Goal: Task Accomplishment & Management: Contribute content

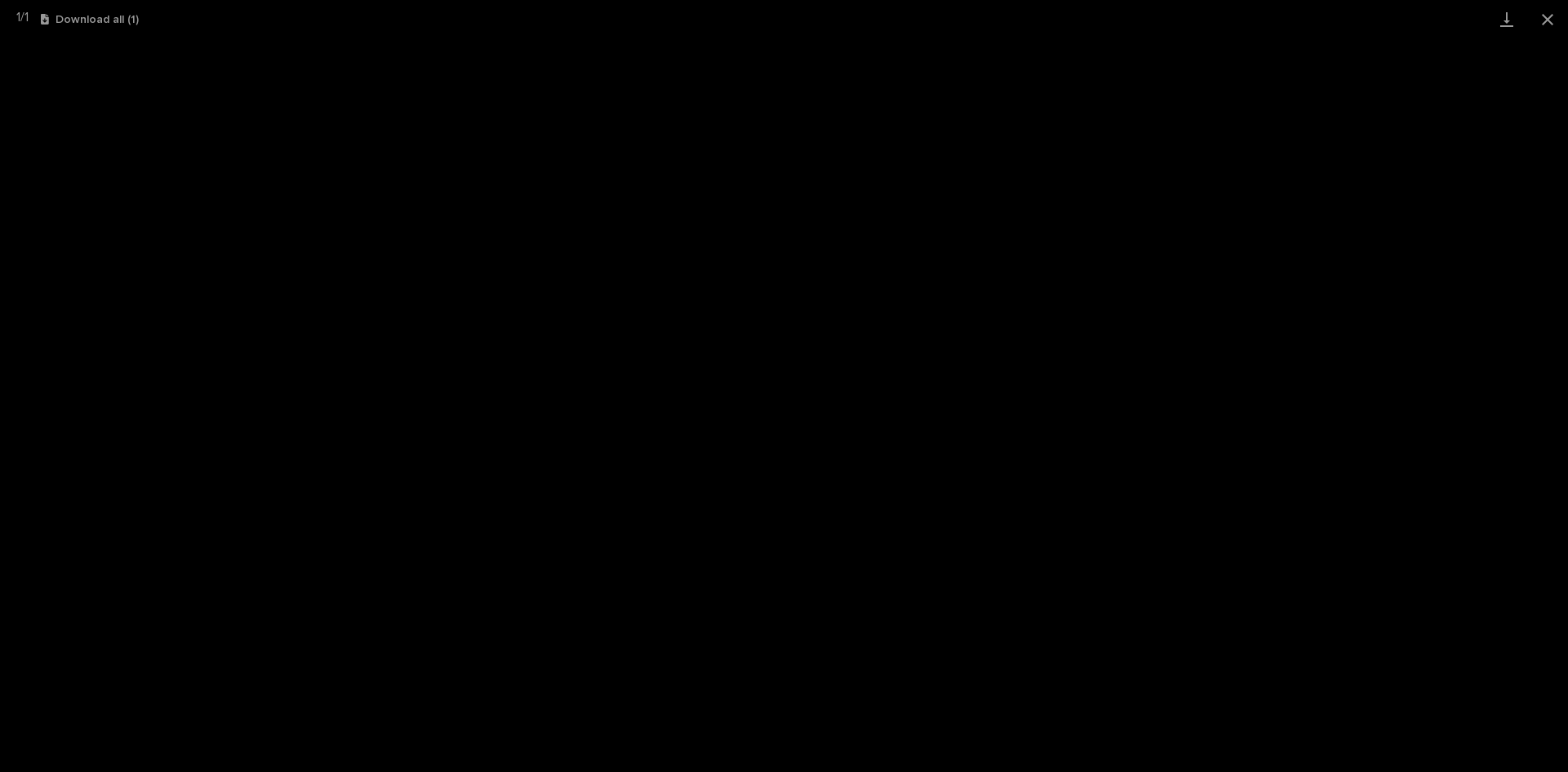
scroll to position [163, 0]
click at [1547, 19] on button "Close gallery" at bounding box center [1547, 19] width 41 height 39
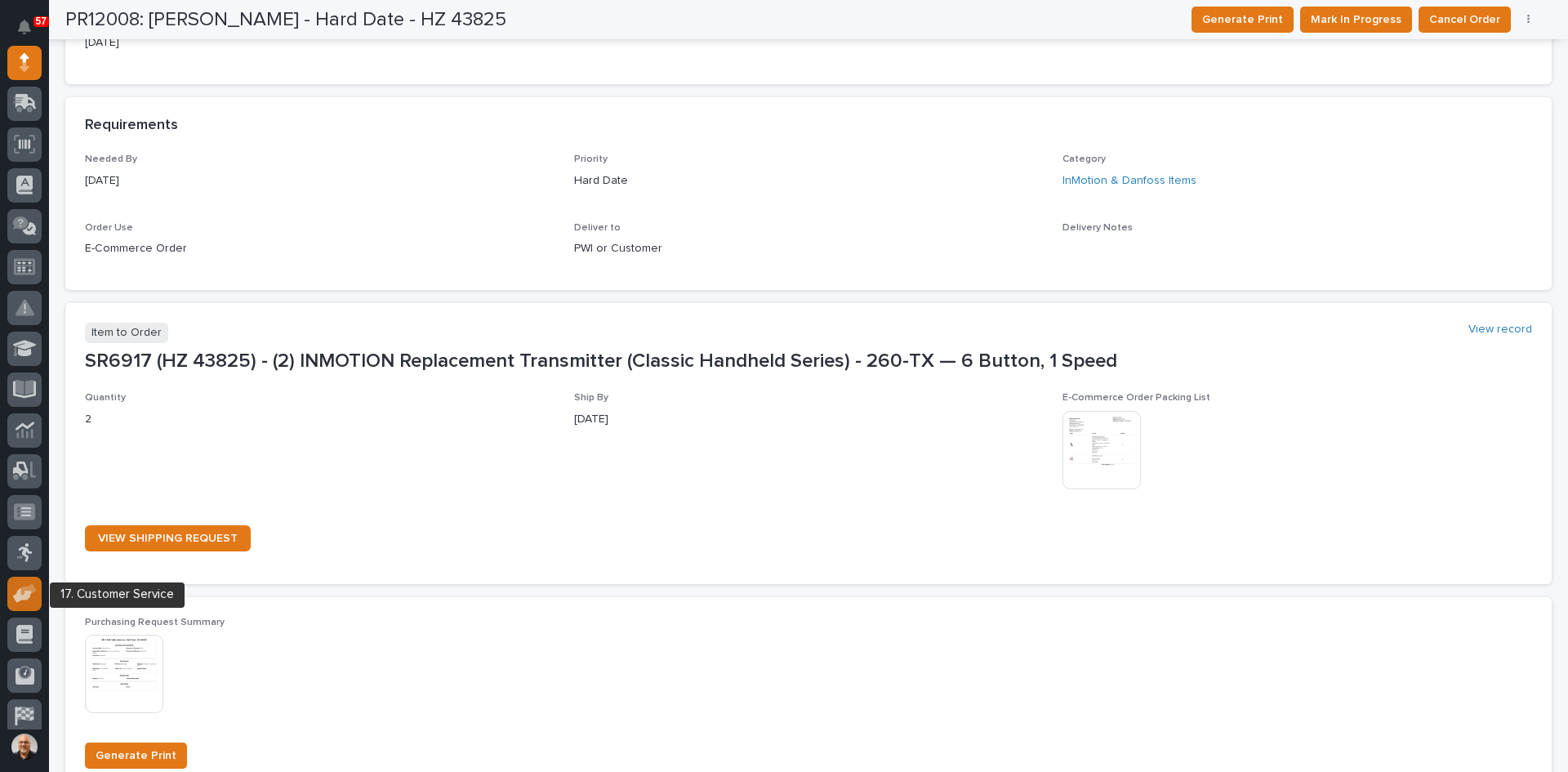
click at [27, 584] on icon at bounding box center [25, 593] width 24 height 19
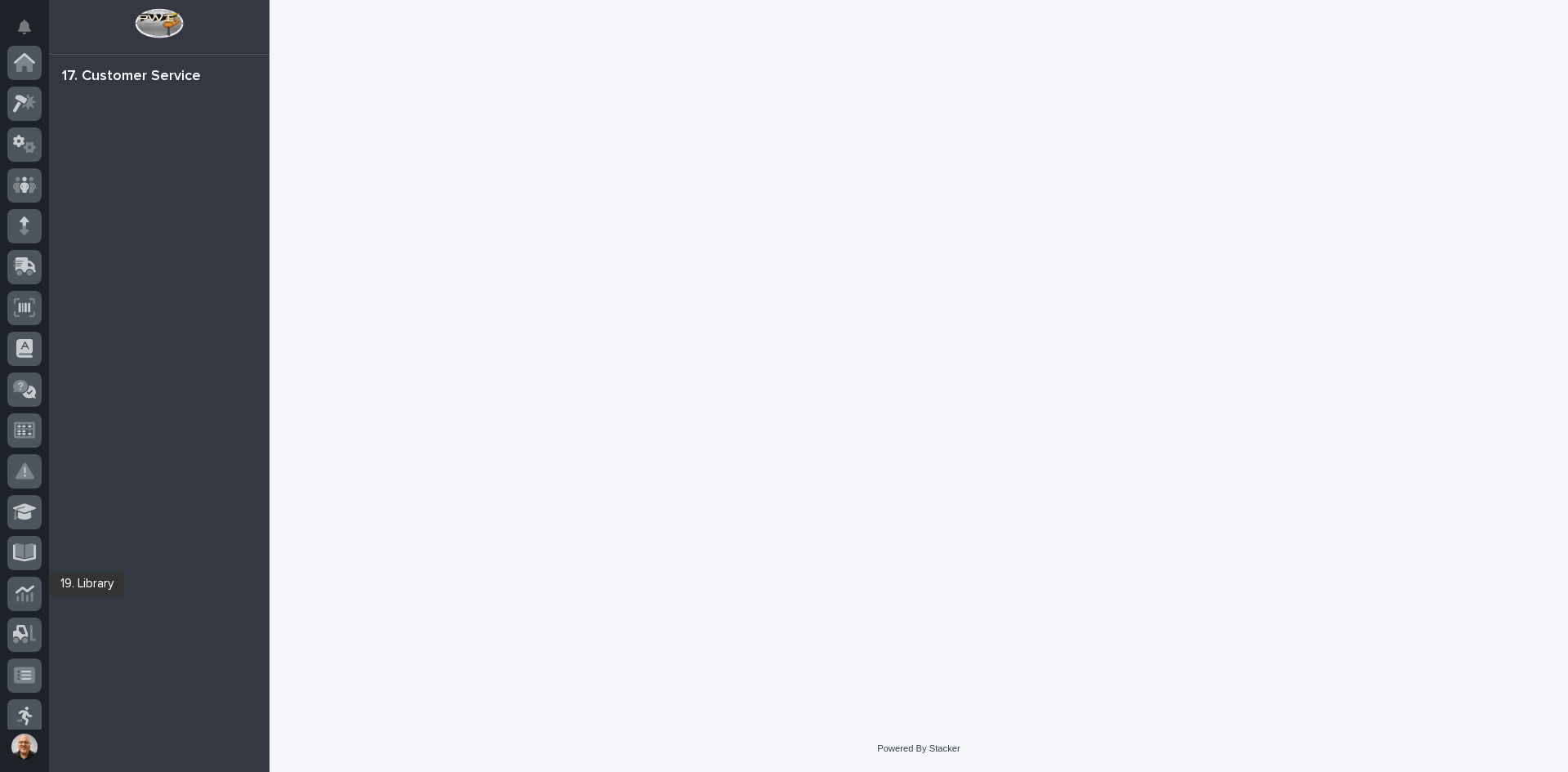
scroll to position [215, 0]
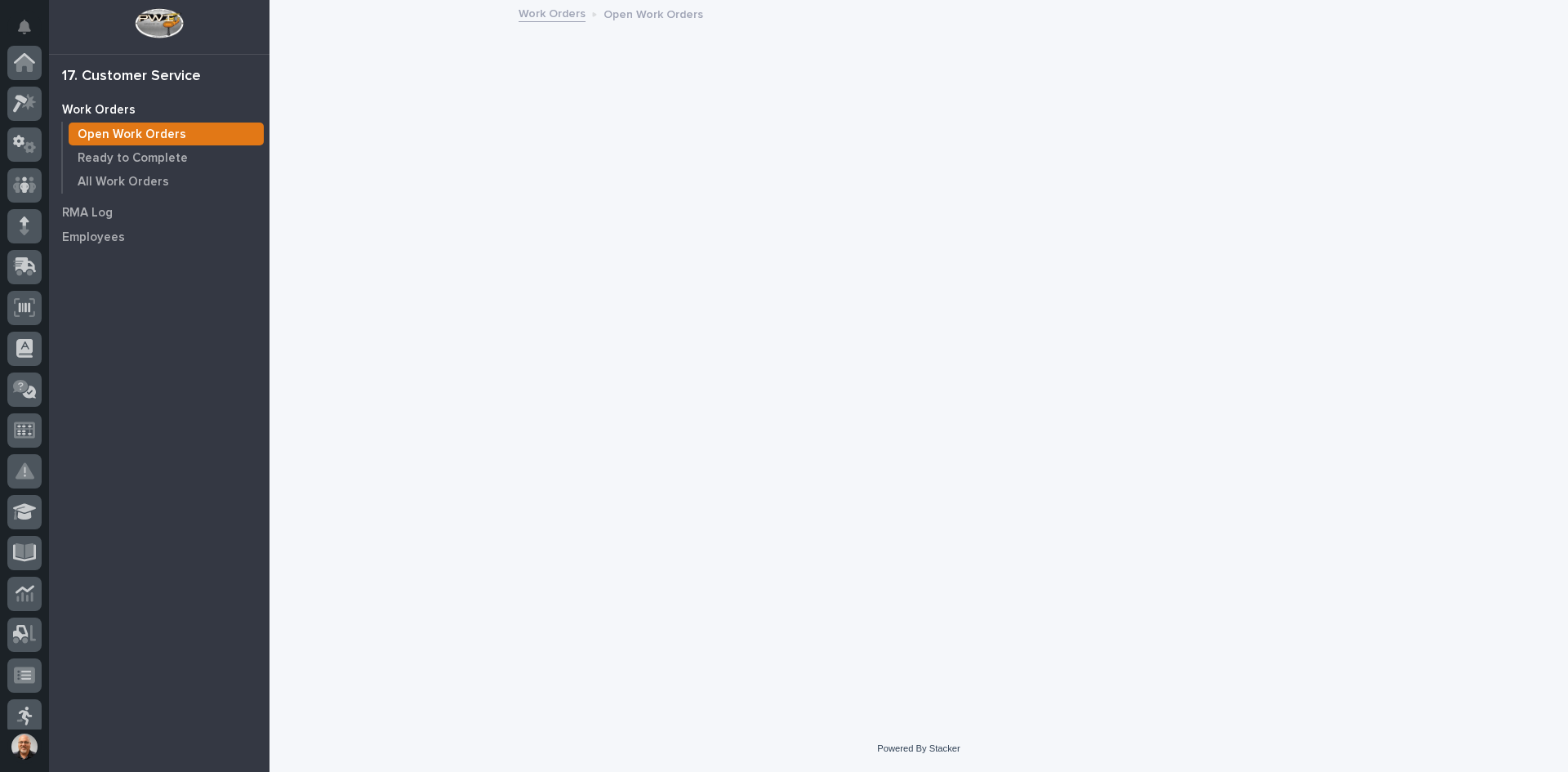
scroll to position [215, 0]
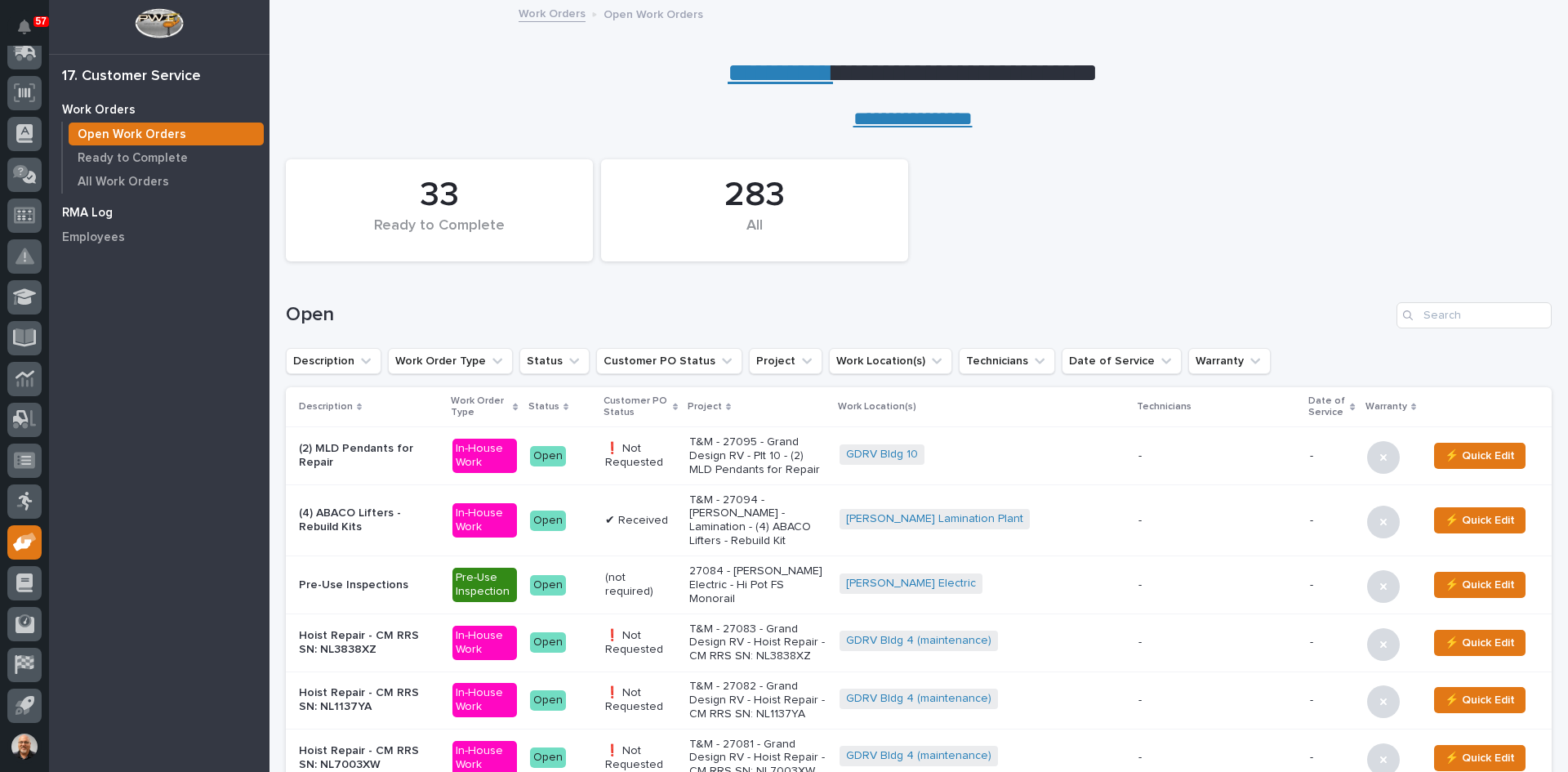
click at [88, 207] on p "RMA Log" at bounding box center [86, 213] width 50 height 15
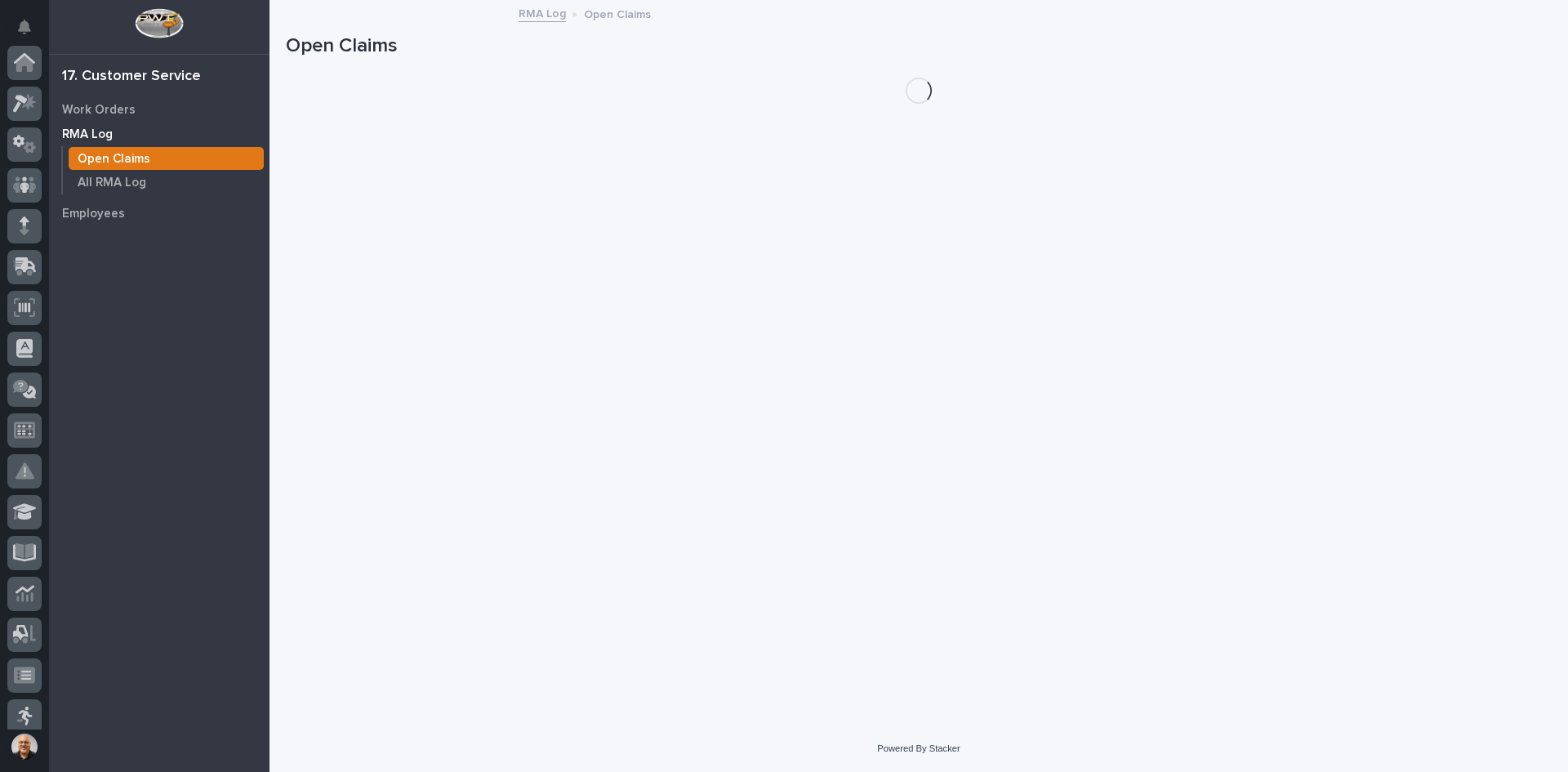
scroll to position [215, 0]
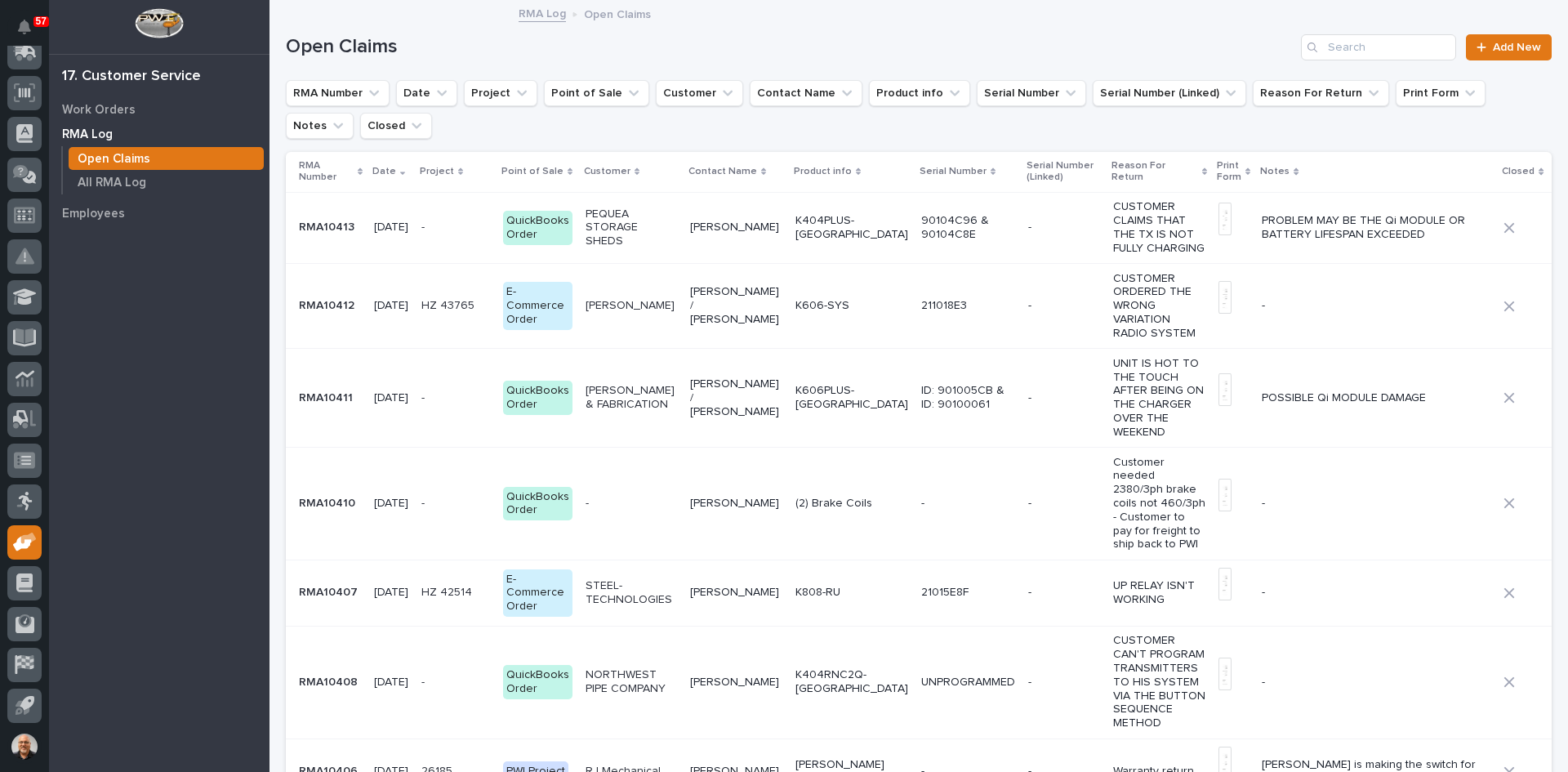
click at [347, 404] on p "RMA10411" at bounding box center [327, 396] width 57 height 17
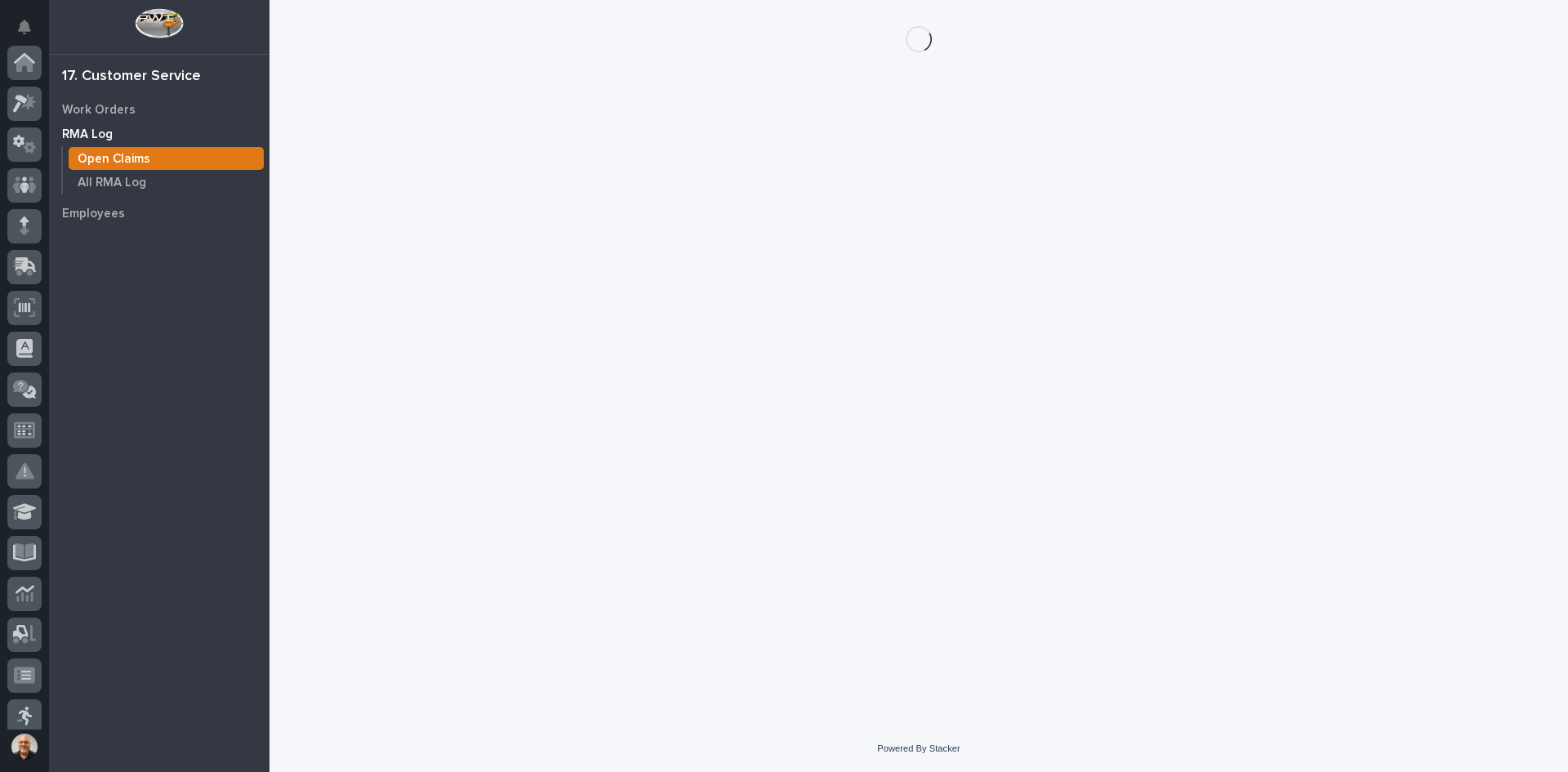
scroll to position [215, 0]
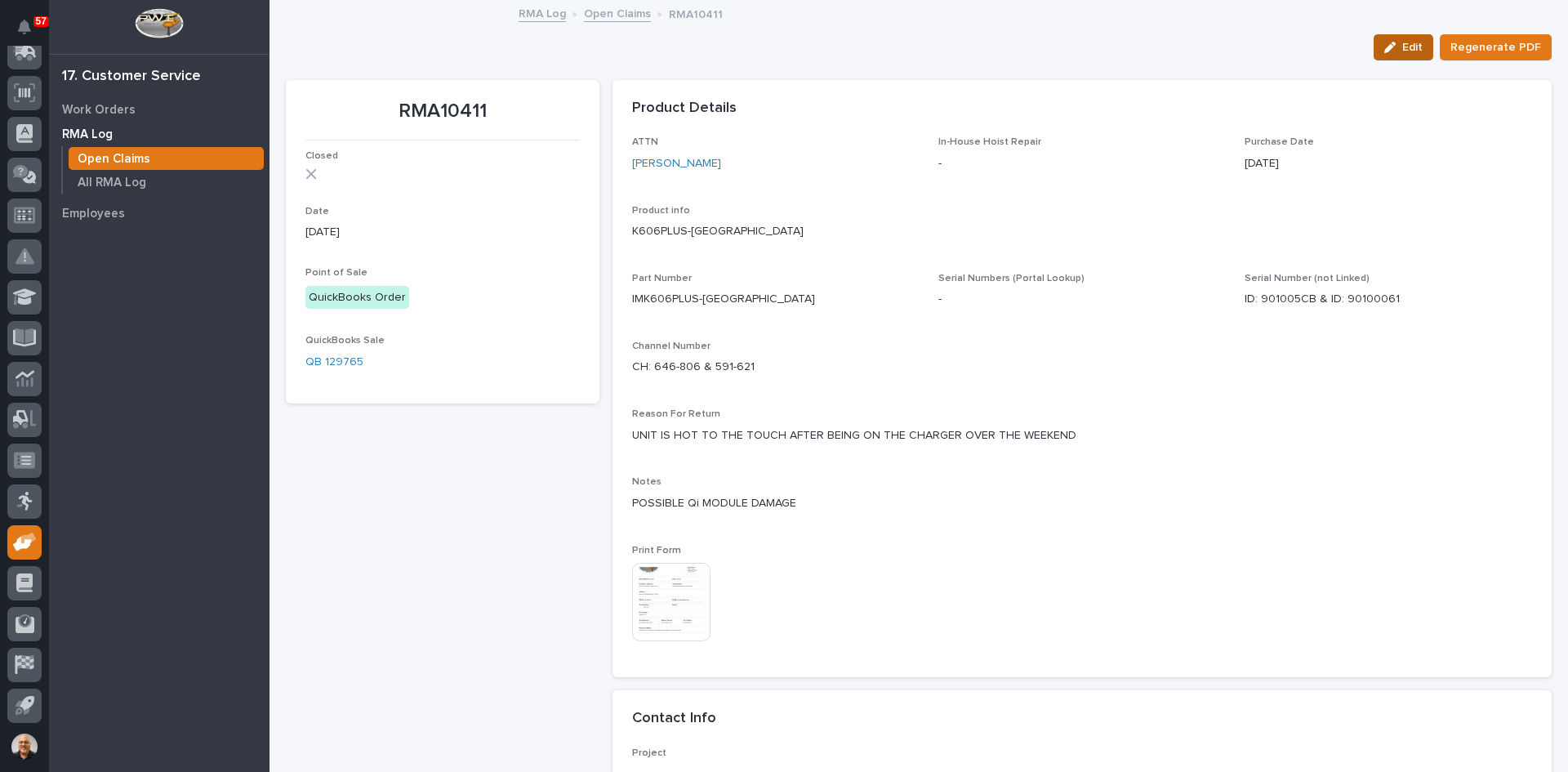
click at [1405, 51] on span "Edit" at bounding box center [1412, 48] width 21 height 15
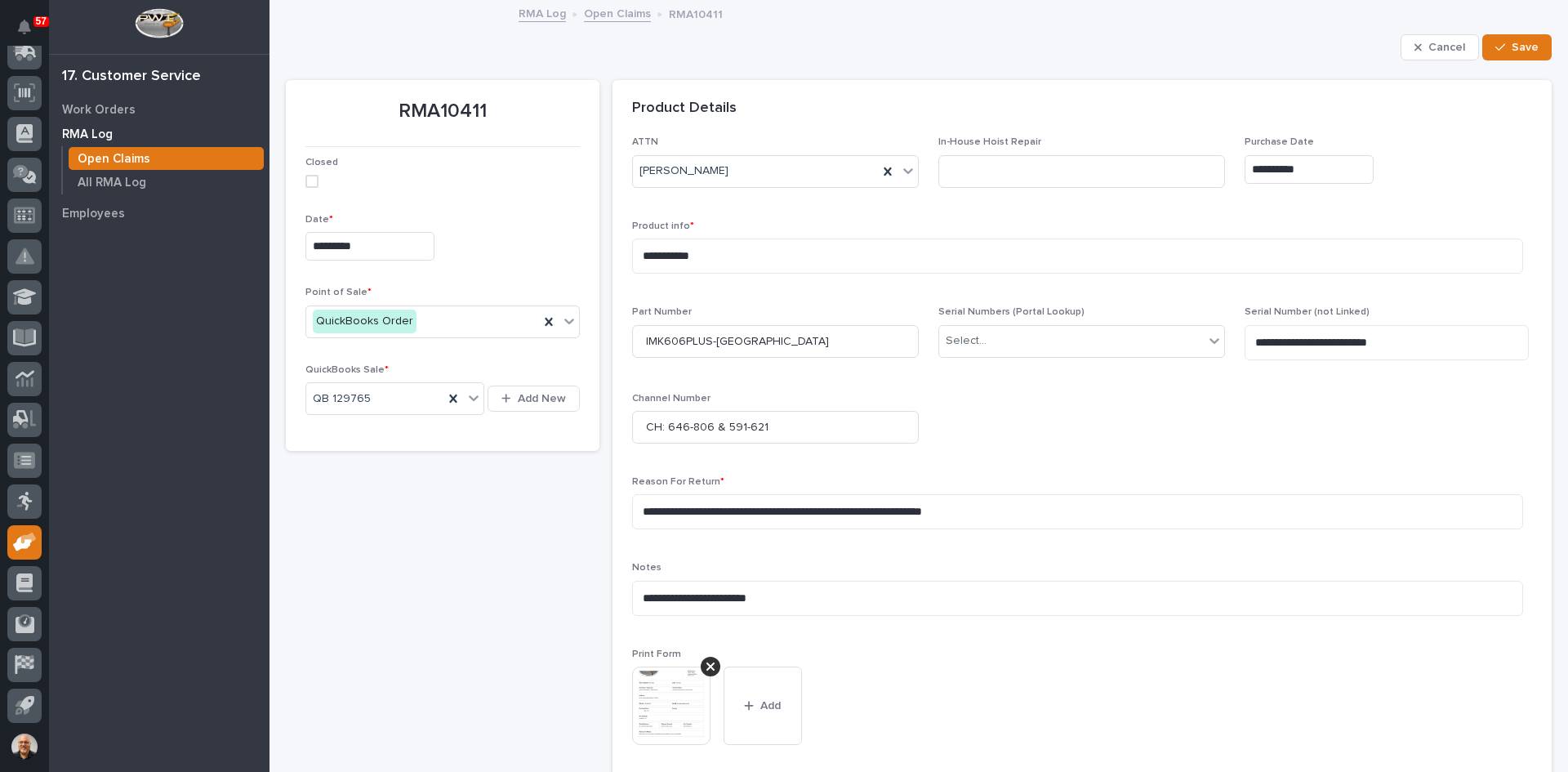
click at [310, 183] on span at bounding box center [312, 181] width 13 height 13
click at [814, 594] on textarea "**********" at bounding box center [1078, 598] width 891 height 35
type textarea "*"
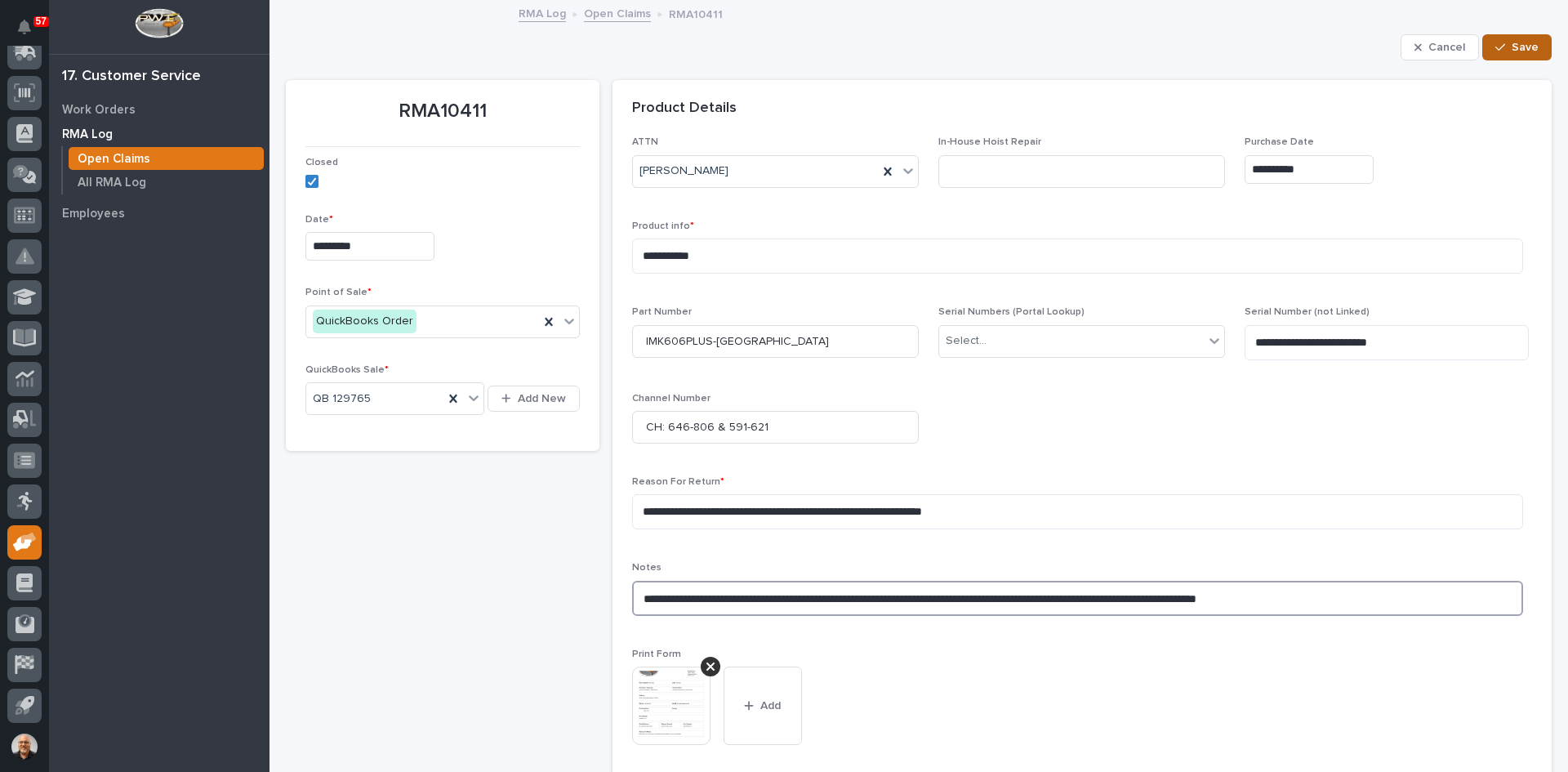
type textarea "**********"
click at [1511, 46] on span "Save" at bounding box center [1524, 48] width 27 height 15
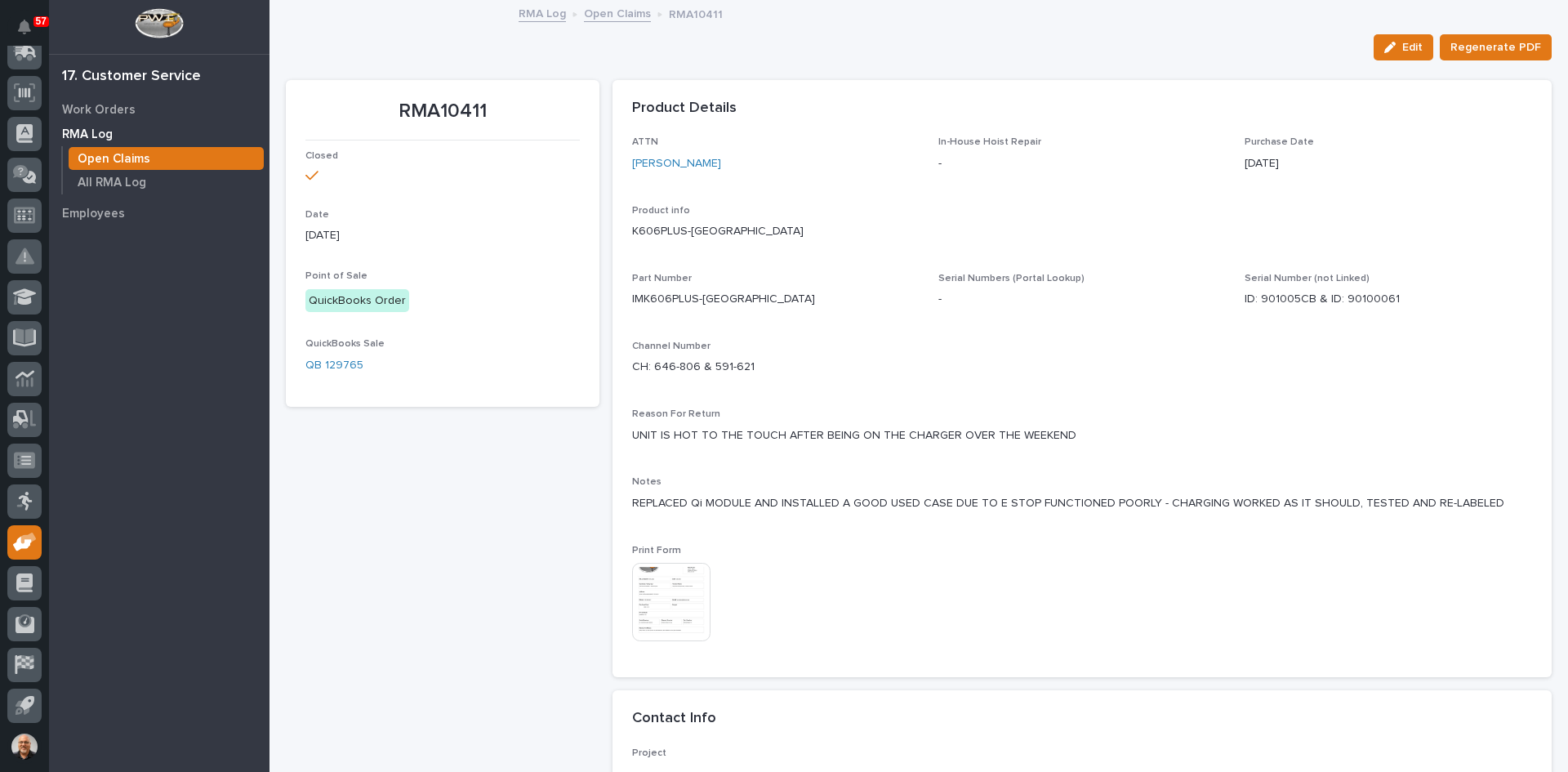
click at [70, 130] on p "RMA Log" at bounding box center [86, 135] width 50 height 15
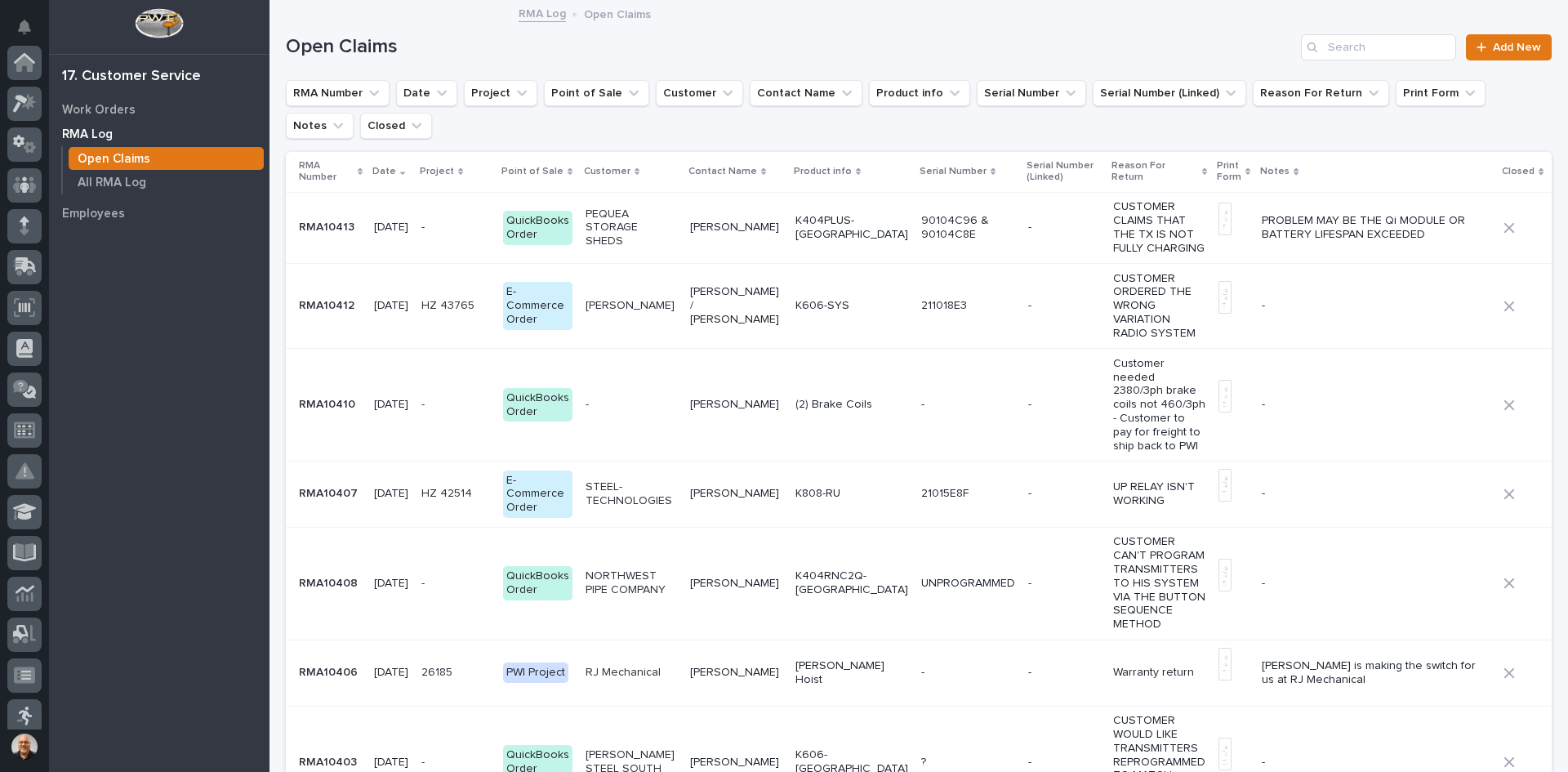
scroll to position [215, 0]
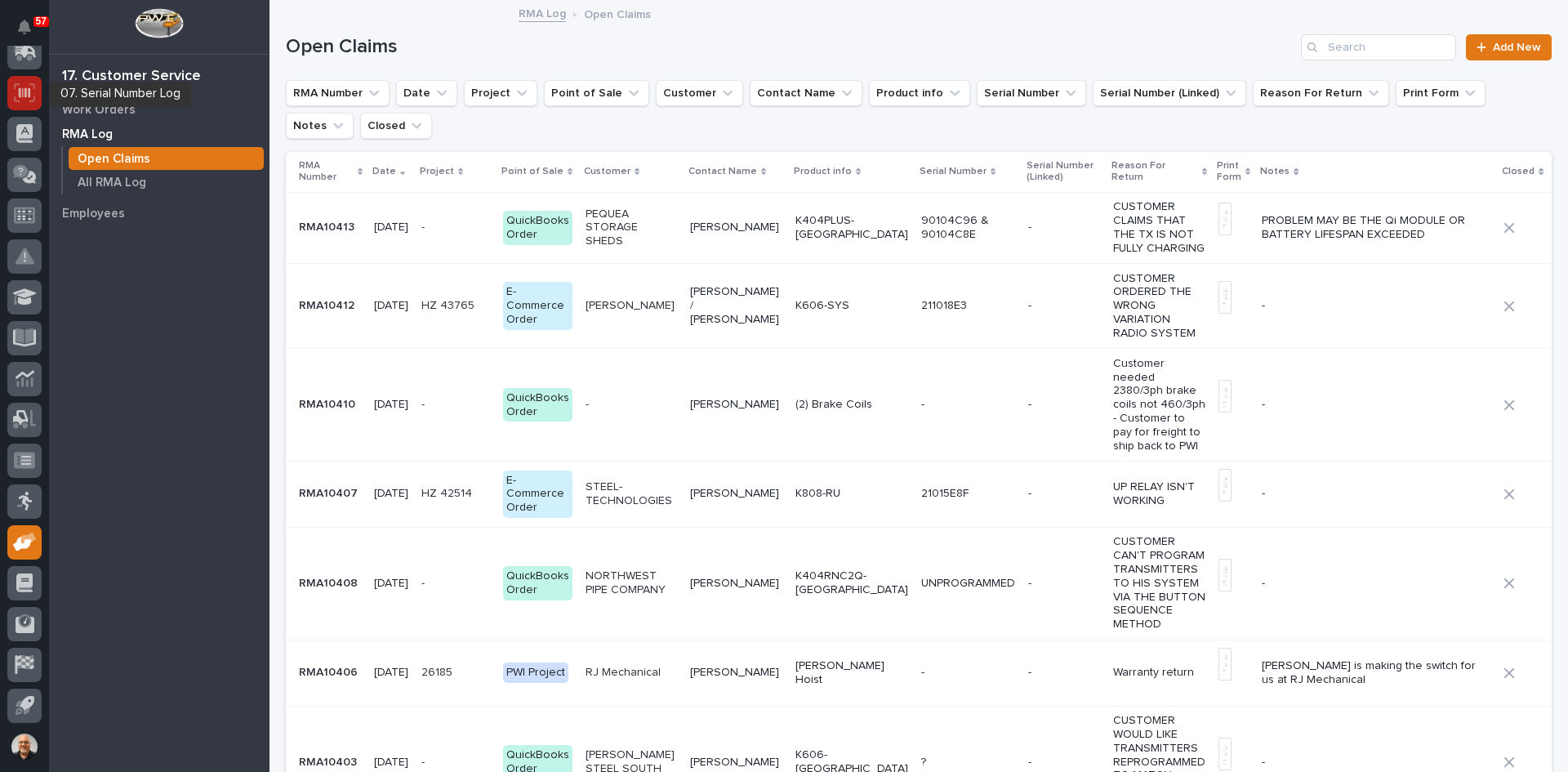
click at [27, 91] on icon at bounding box center [25, 92] width 21 height 19
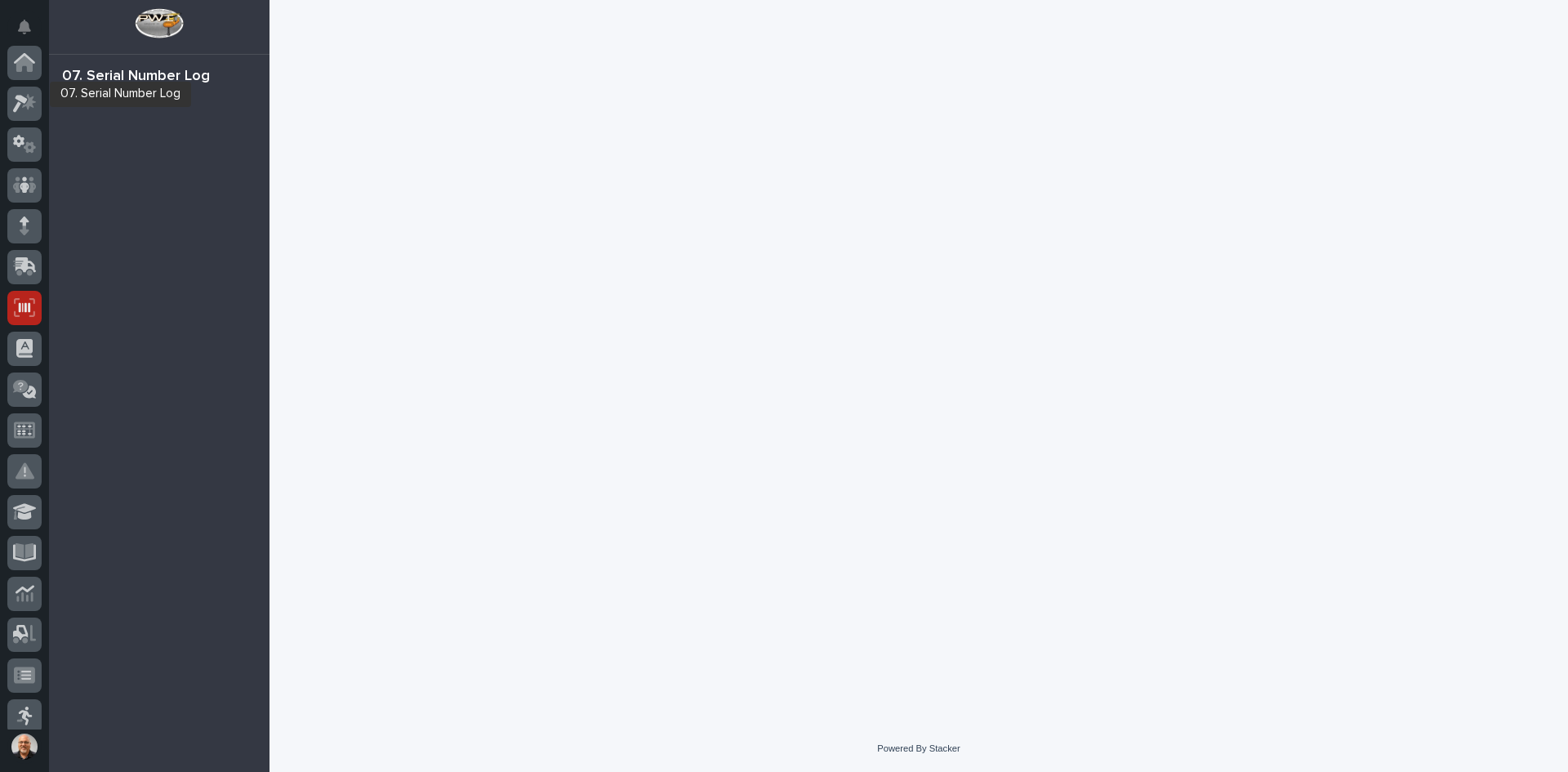
scroll to position [215, 0]
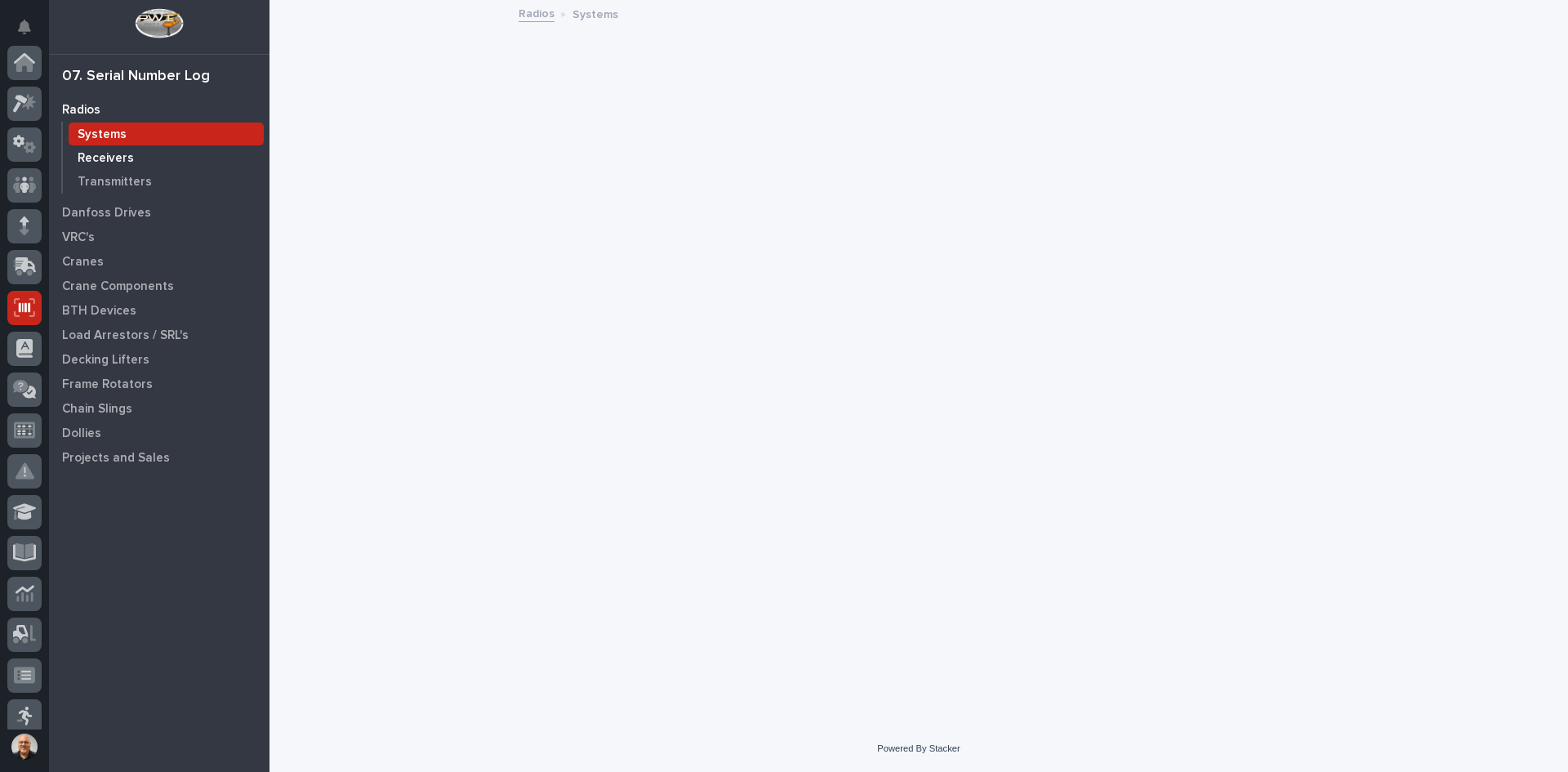
scroll to position [215, 0]
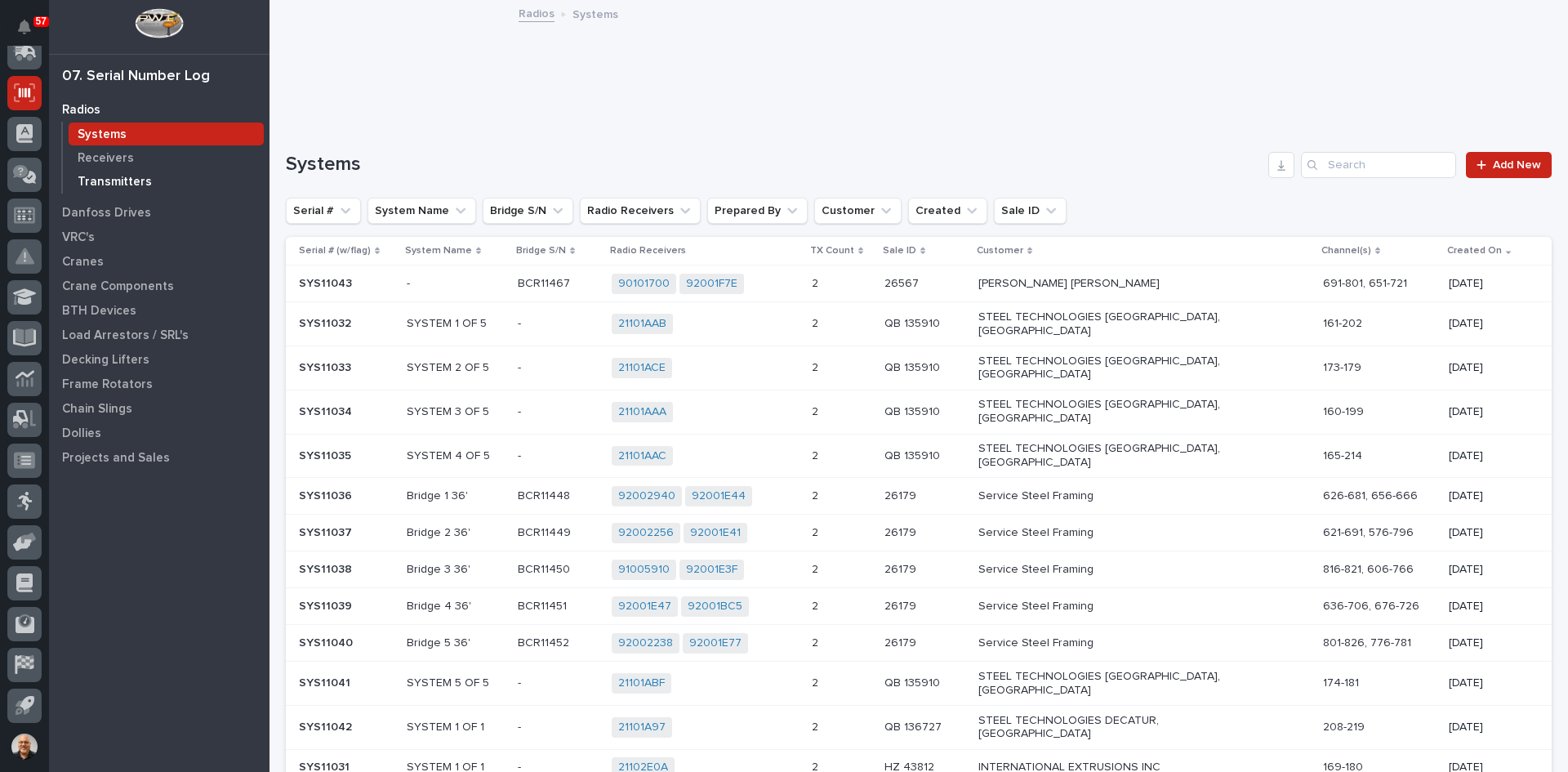
click at [131, 175] on p "Transmitters" at bounding box center [114, 182] width 74 height 15
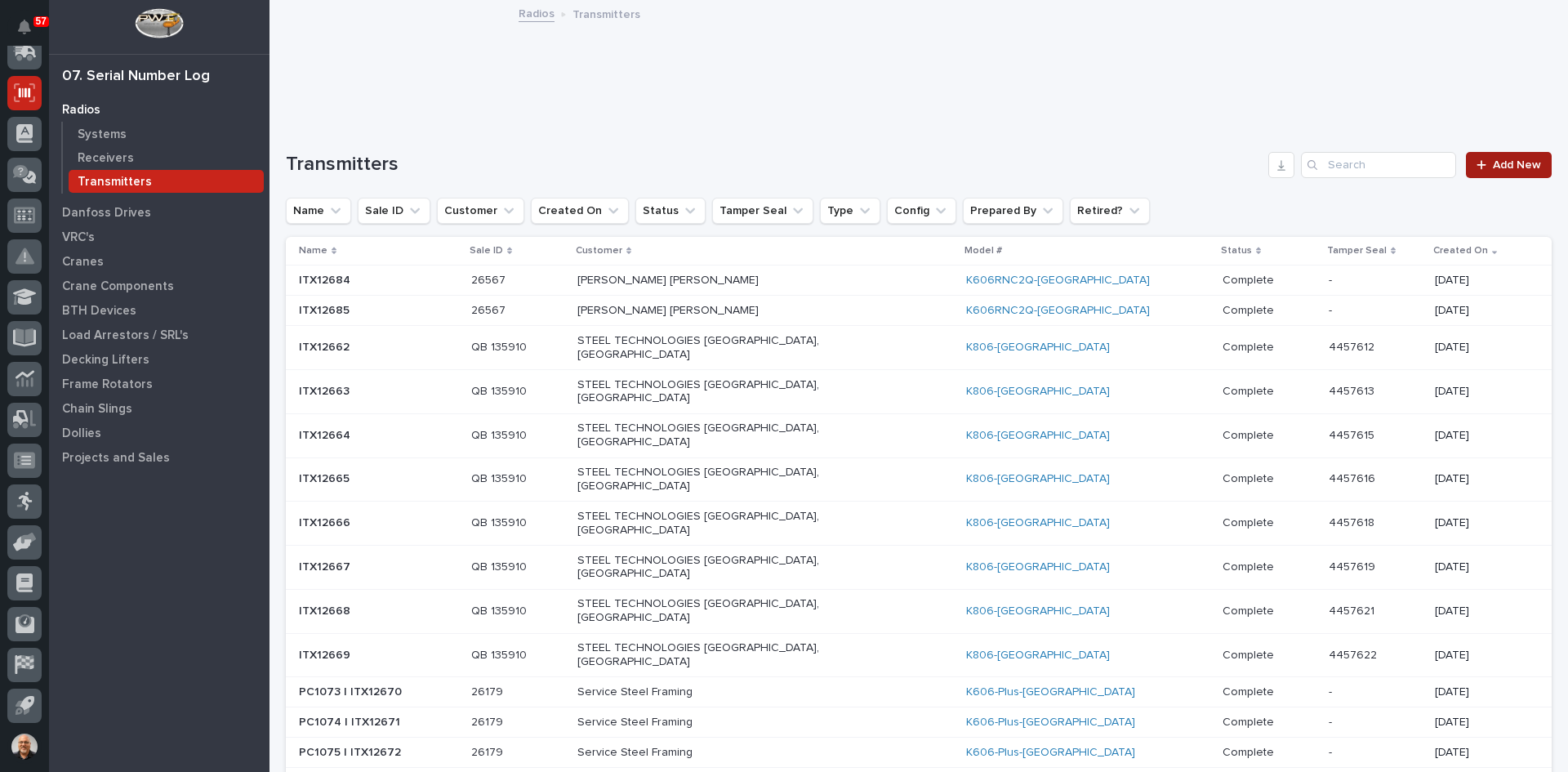
click at [1499, 166] on span "Add New" at bounding box center [1517, 165] width 49 height 12
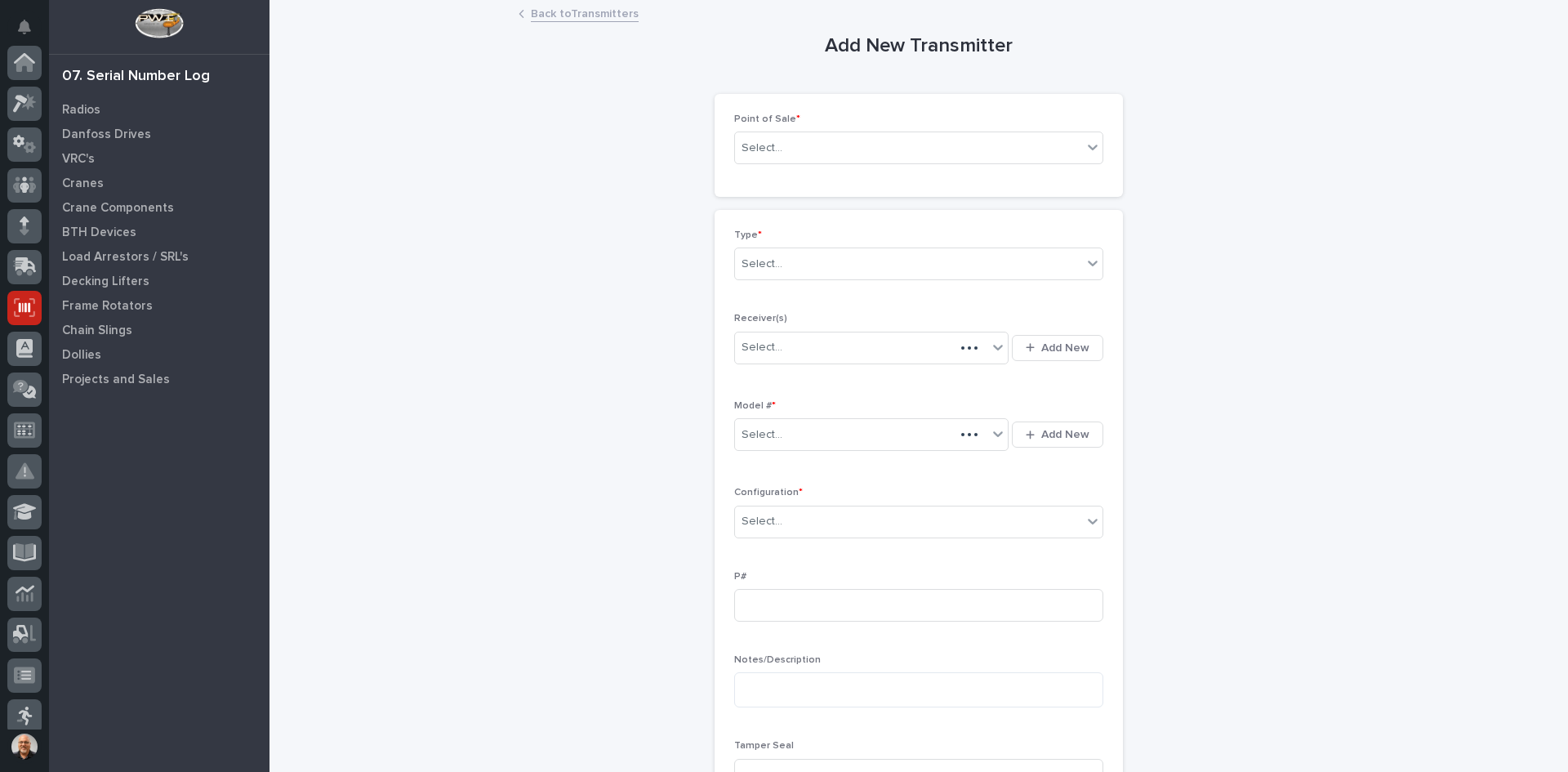
scroll to position [215, 0]
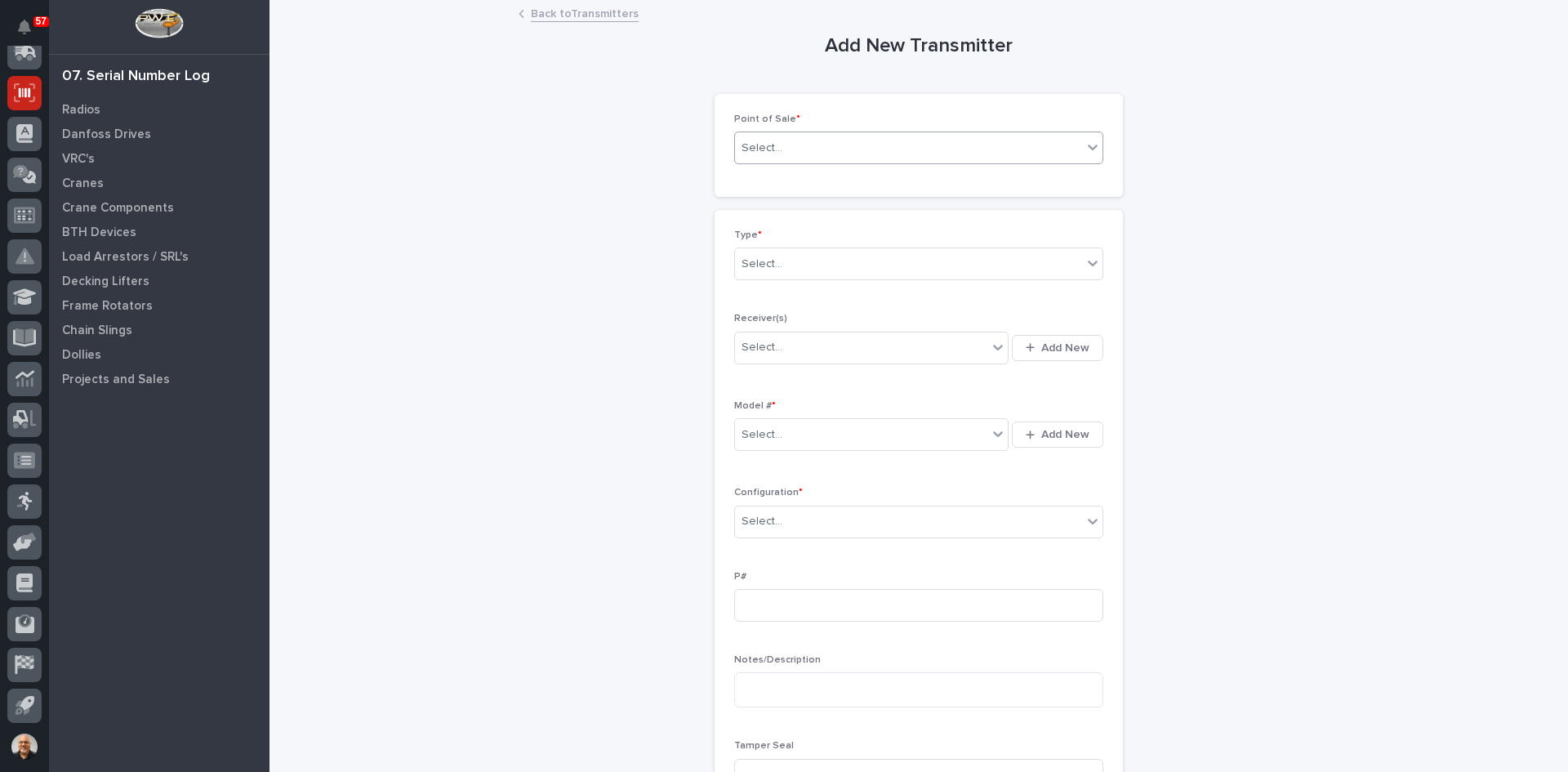
click at [795, 147] on div "Select..." at bounding box center [908, 148] width 347 height 27
click at [779, 201] on div "E-Commerce Orders" at bounding box center [913, 208] width 367 height 29
click at [807, 263] on div "Select..." at bounding box center [908, 264] width 347 height 27
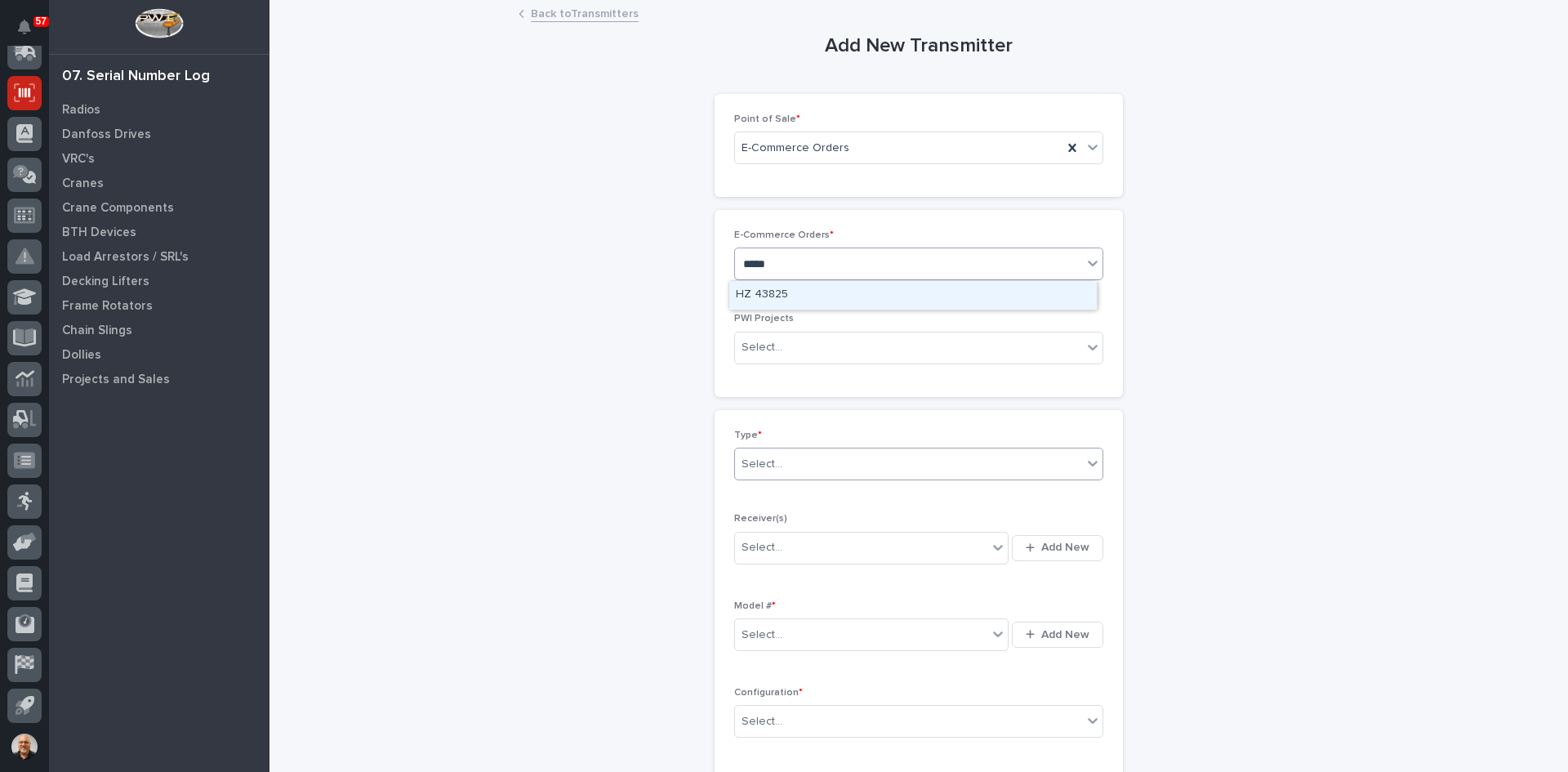
type input "*****"
click at [786, 461] on div "Select..." at bounding box center [908, 464] width 347 height 27
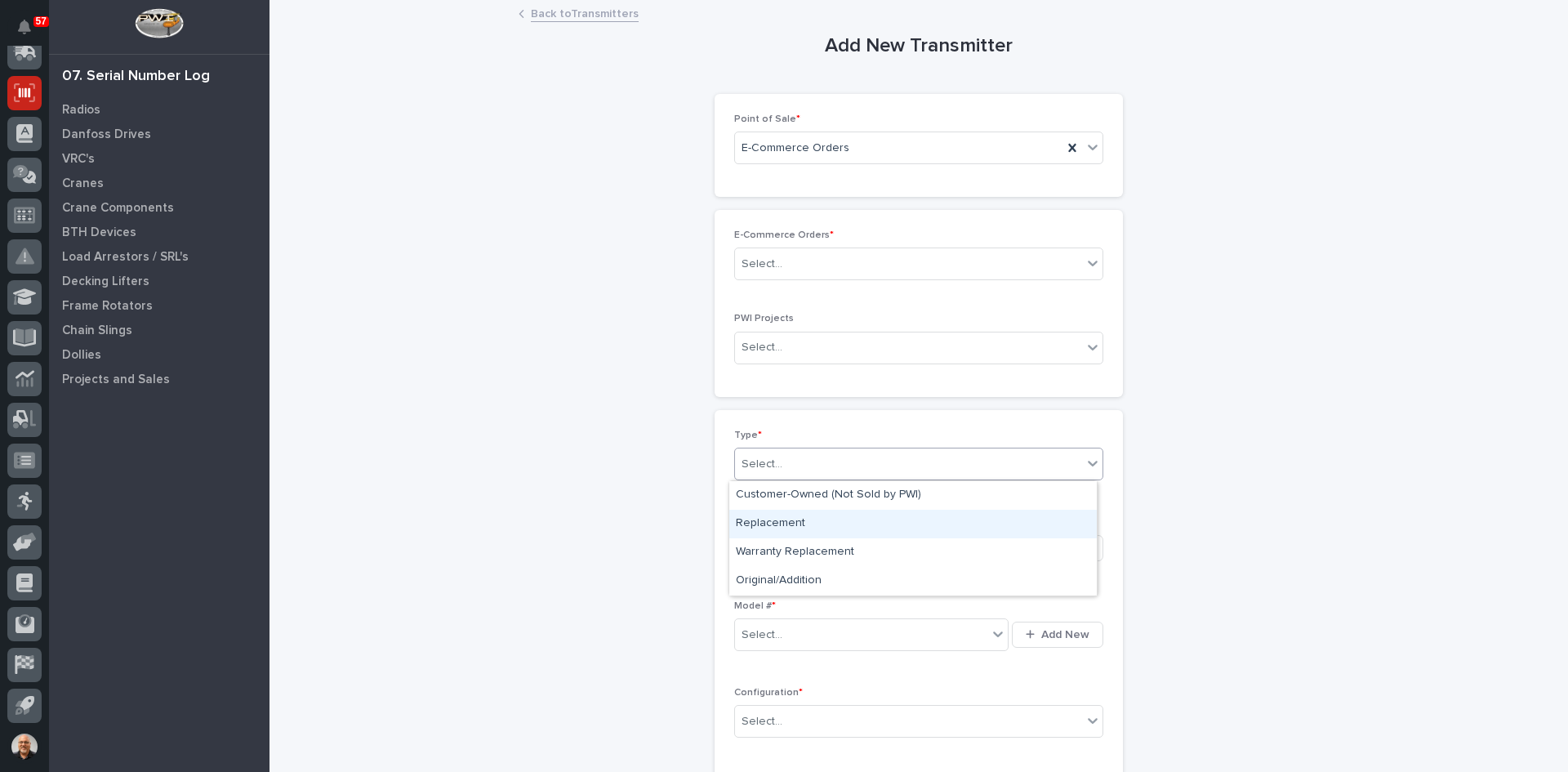
click at [786, 528] on div "Replacement" at bounding box center [913, 524] width 367 height 29
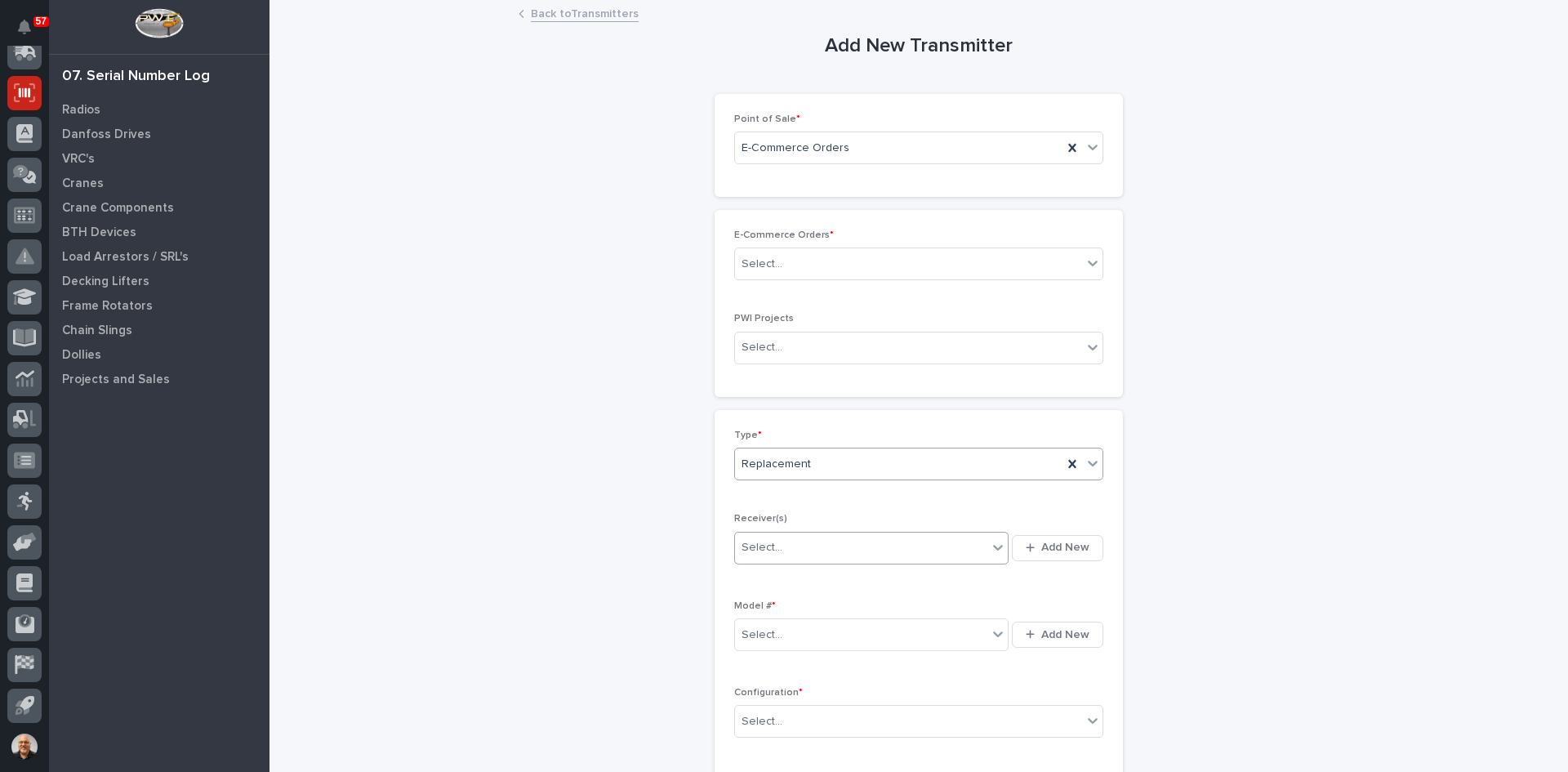
click at [815, 542] on div "Select..." at bounding box center [861, 548] width 252 height 27
type input "********"
click at [777, 578] on div "A1064152" at bounding box center [866, 579] width 273 height 29
click at [782, 632] on div "Select..." at bounding box center [861, 635] width 252 height 27
type input "***"
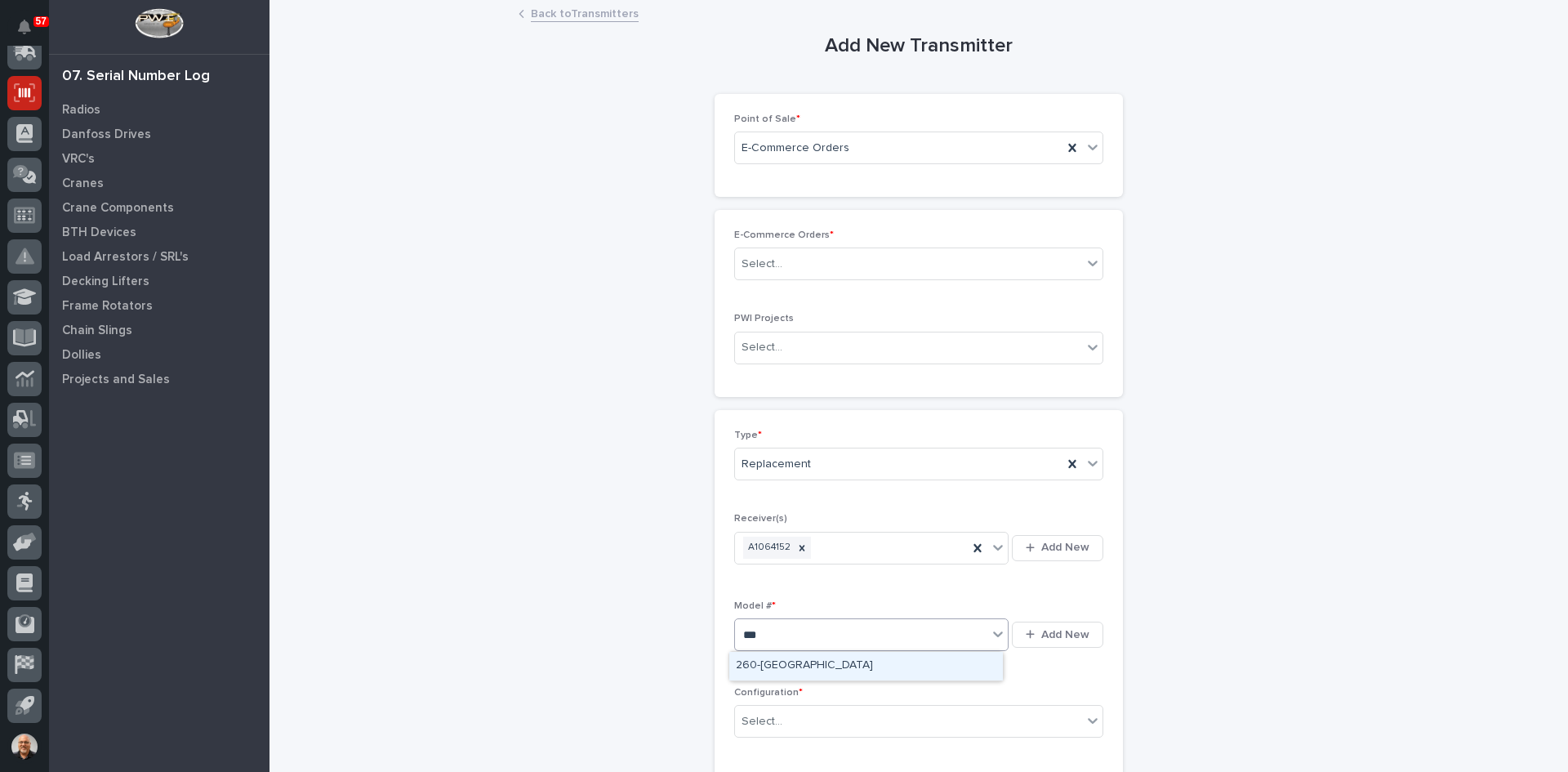
click at [763, 663] on div "260-[GEOGRAPHIC_DATA]" at bounding box center [866, 666] width 273 height 29
click at [787, 723] on div "Select..." at bounding box center [908, 722] width 347 height 27
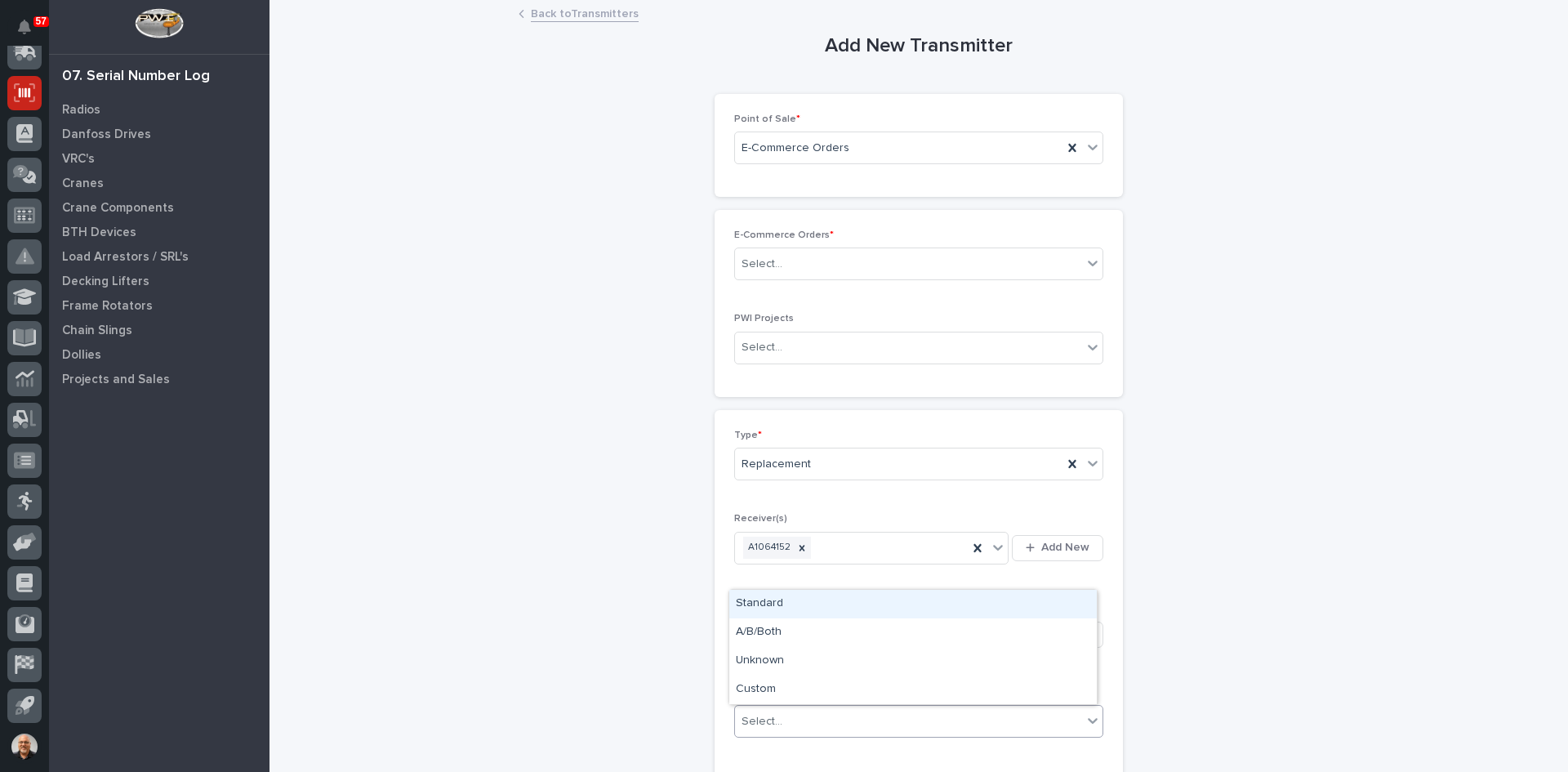
click at [771, 601] on div "Standard" at bounding box center [913, 604] width 367 height 29
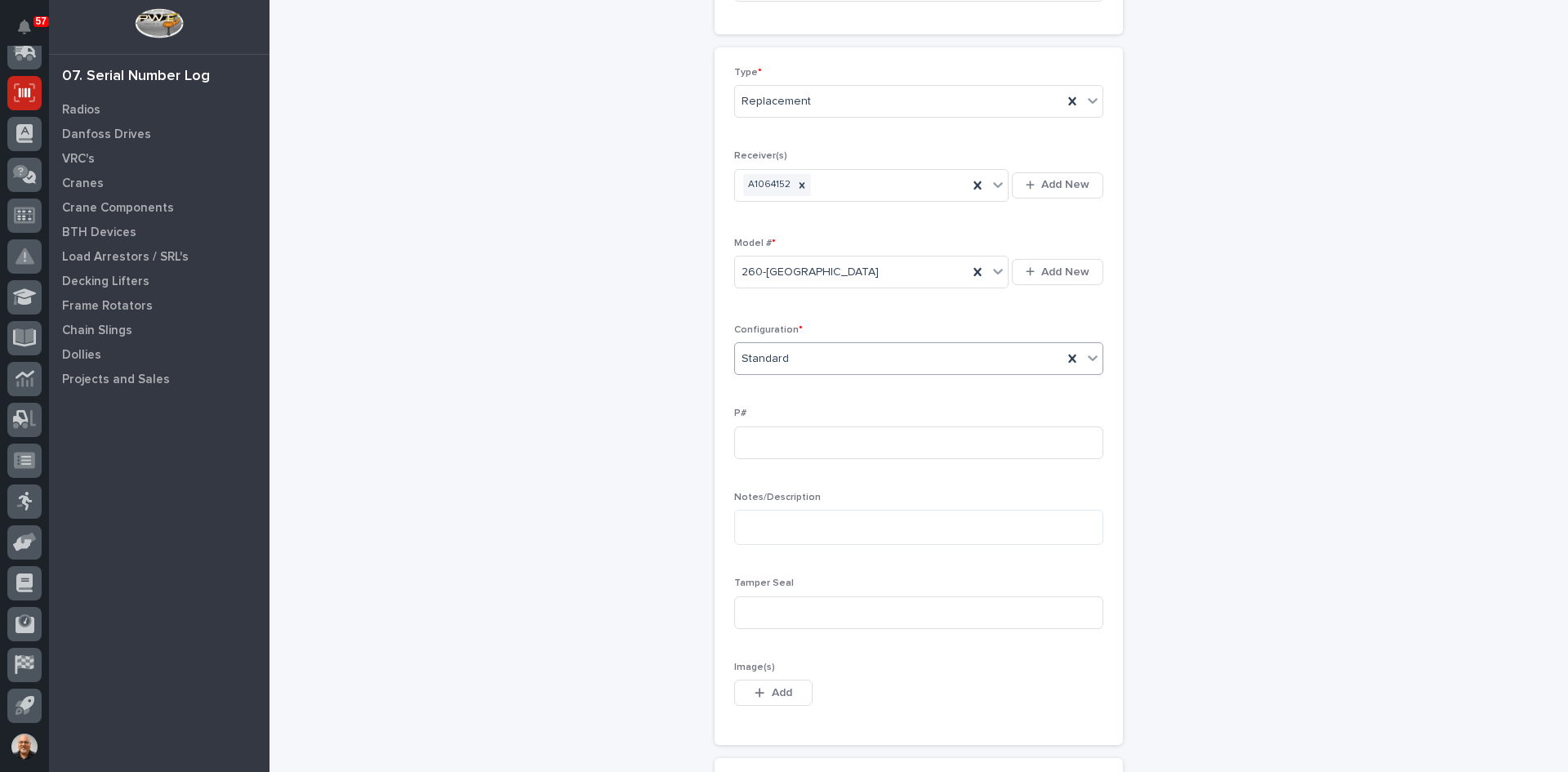
scroll to position [409, 0]
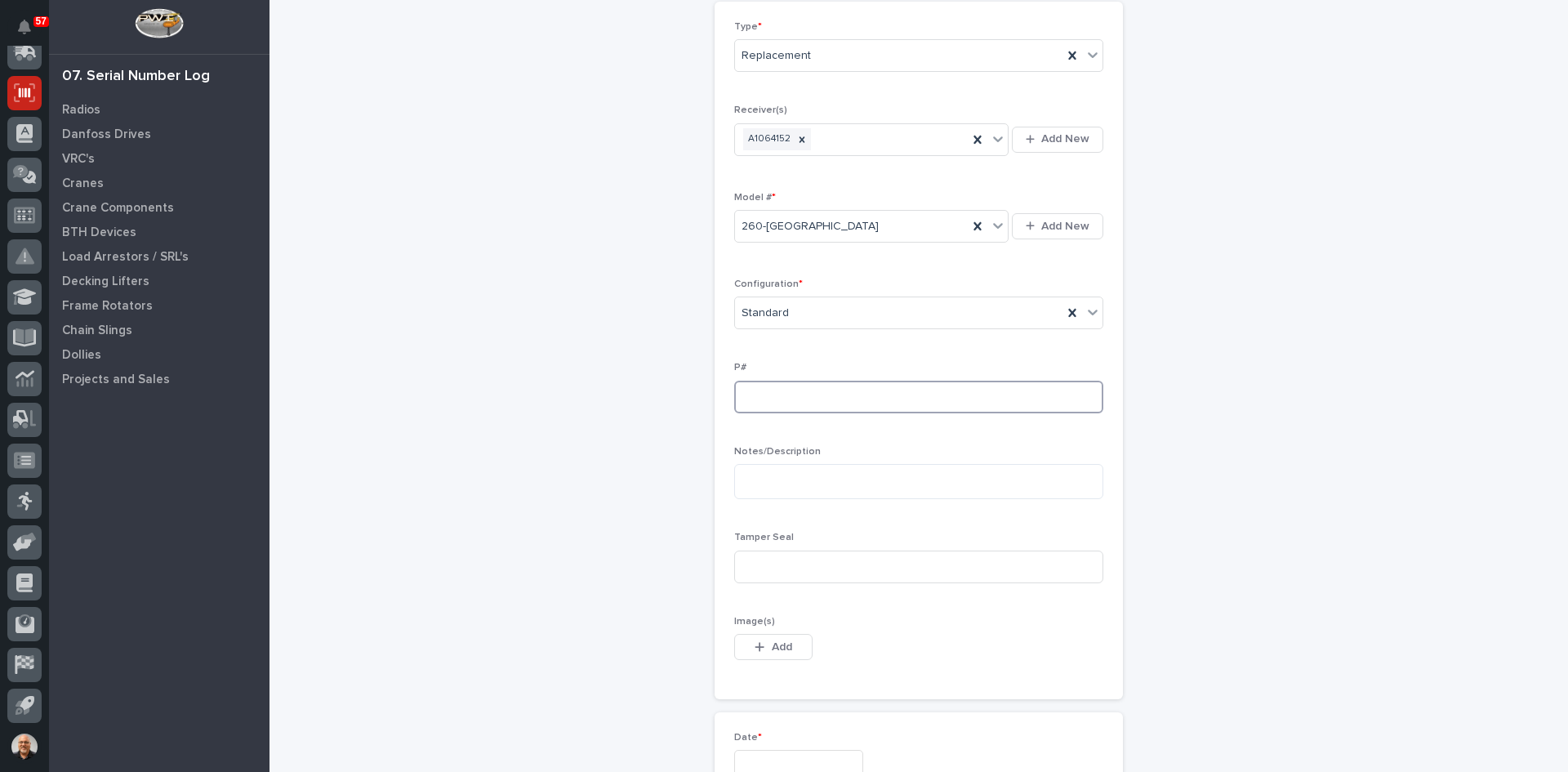
click at [756, 395] on input at bounding box center [918, 397] width 369 height 33
type input "PW1889-P"
click at [740, 570] on input at bounding box center [918, 567] width 369 height 33
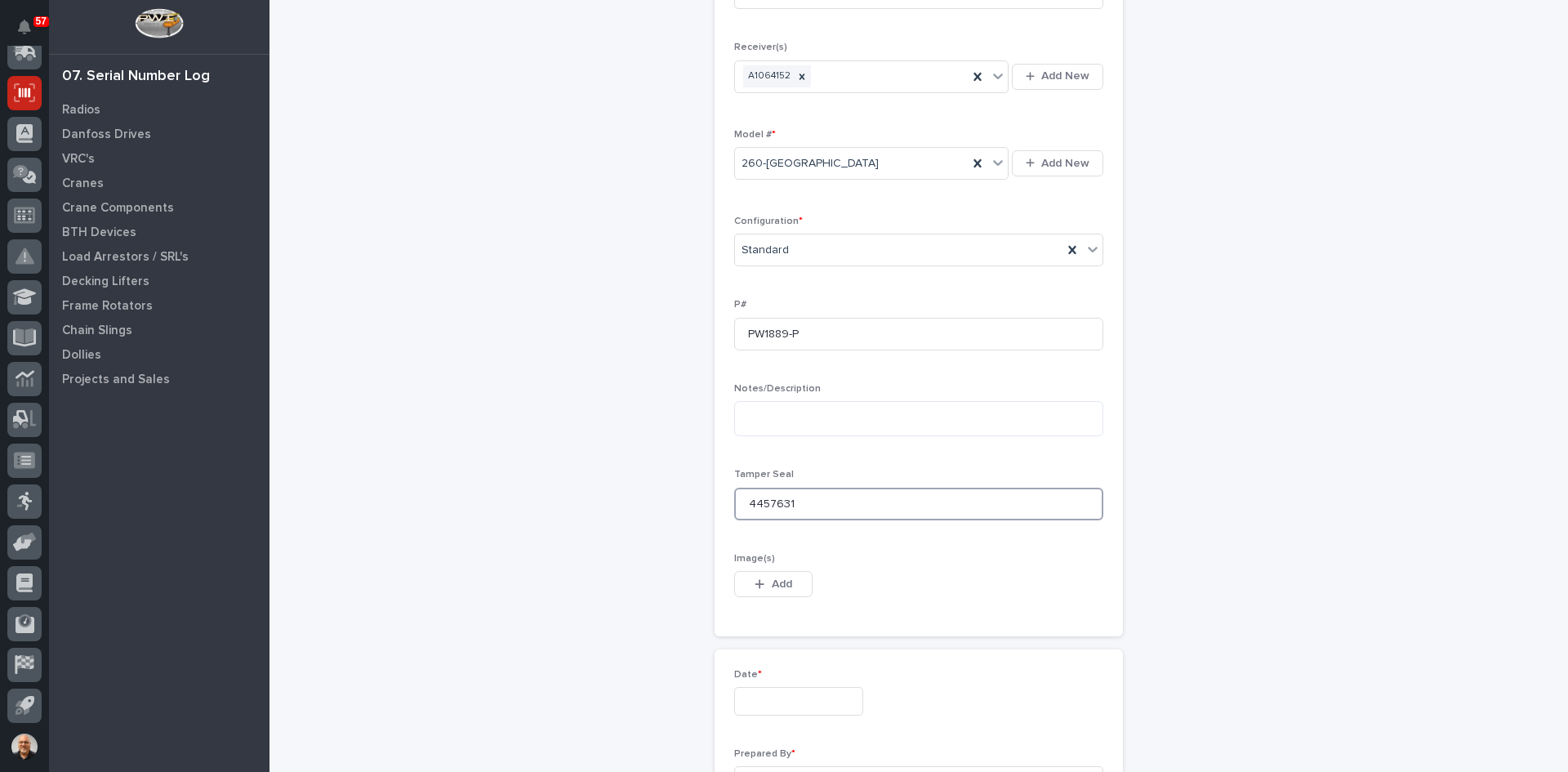
scroll to position [572, 0]
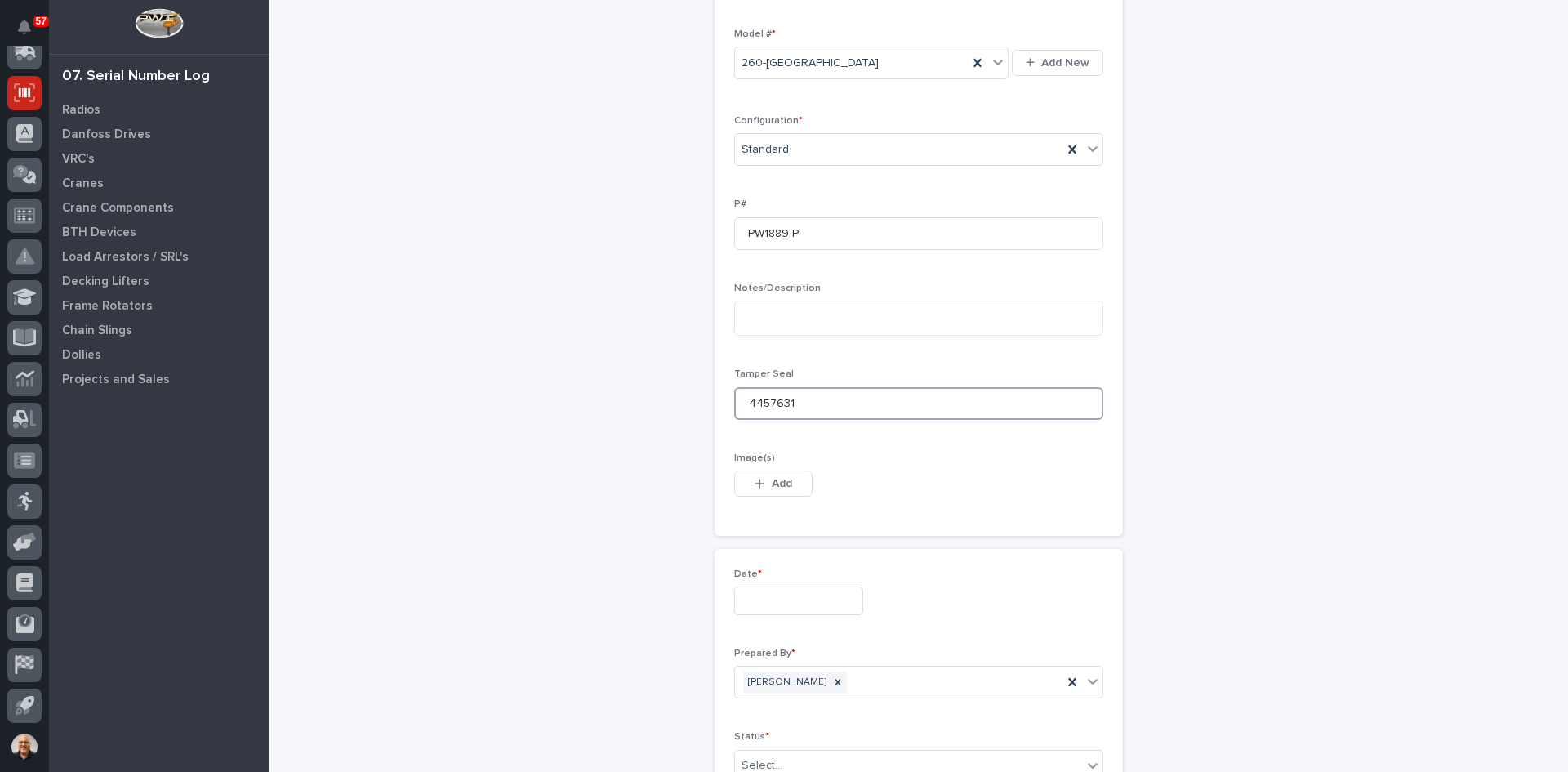
type input "4457631"
click at [775, 596] on input "text" at bounding box center [798, 601] width 129 height 29
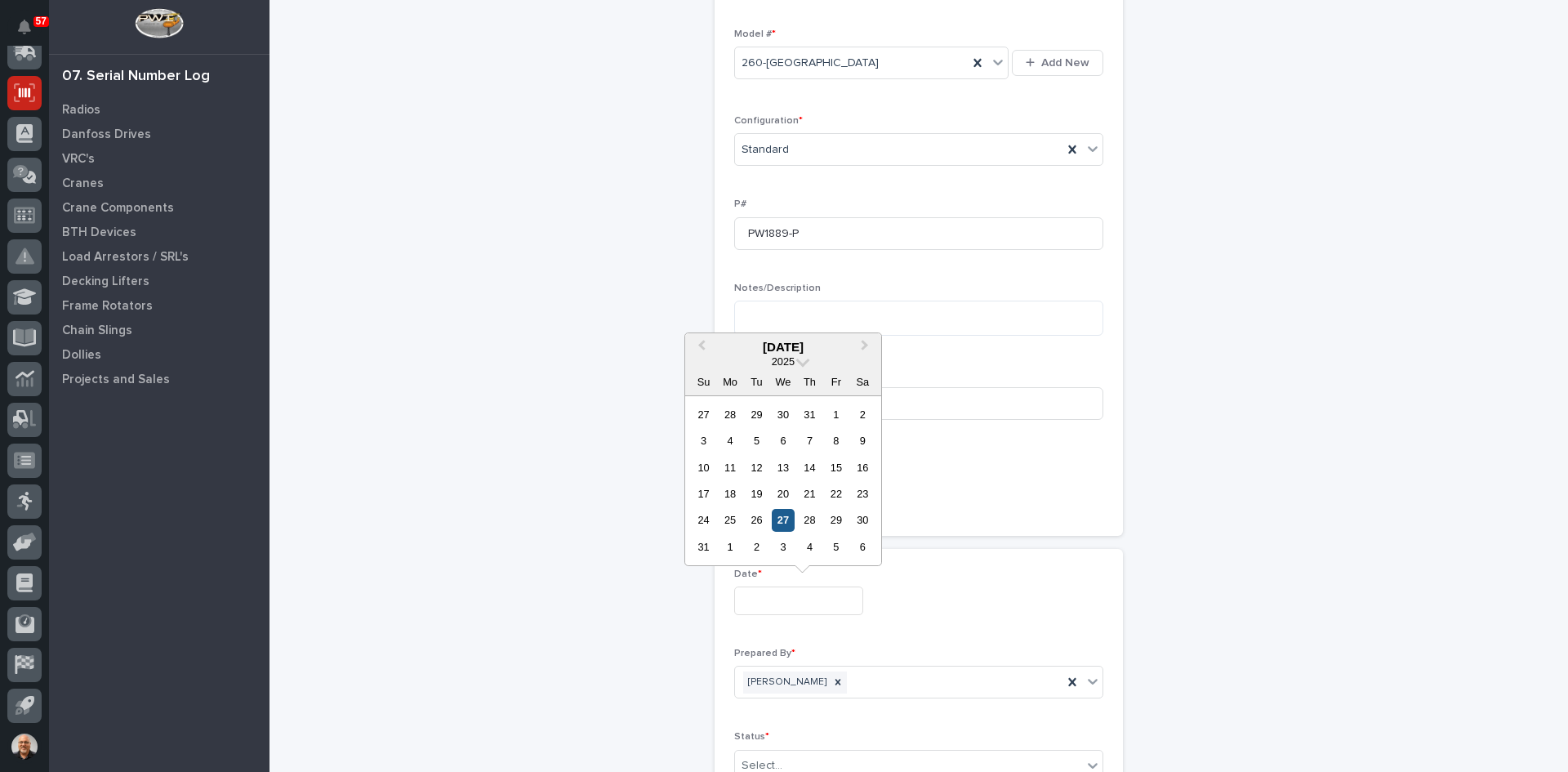
click at [785, 514] on div "27" at bounding box center [782, 520] width 22 height 22
type input "**********"
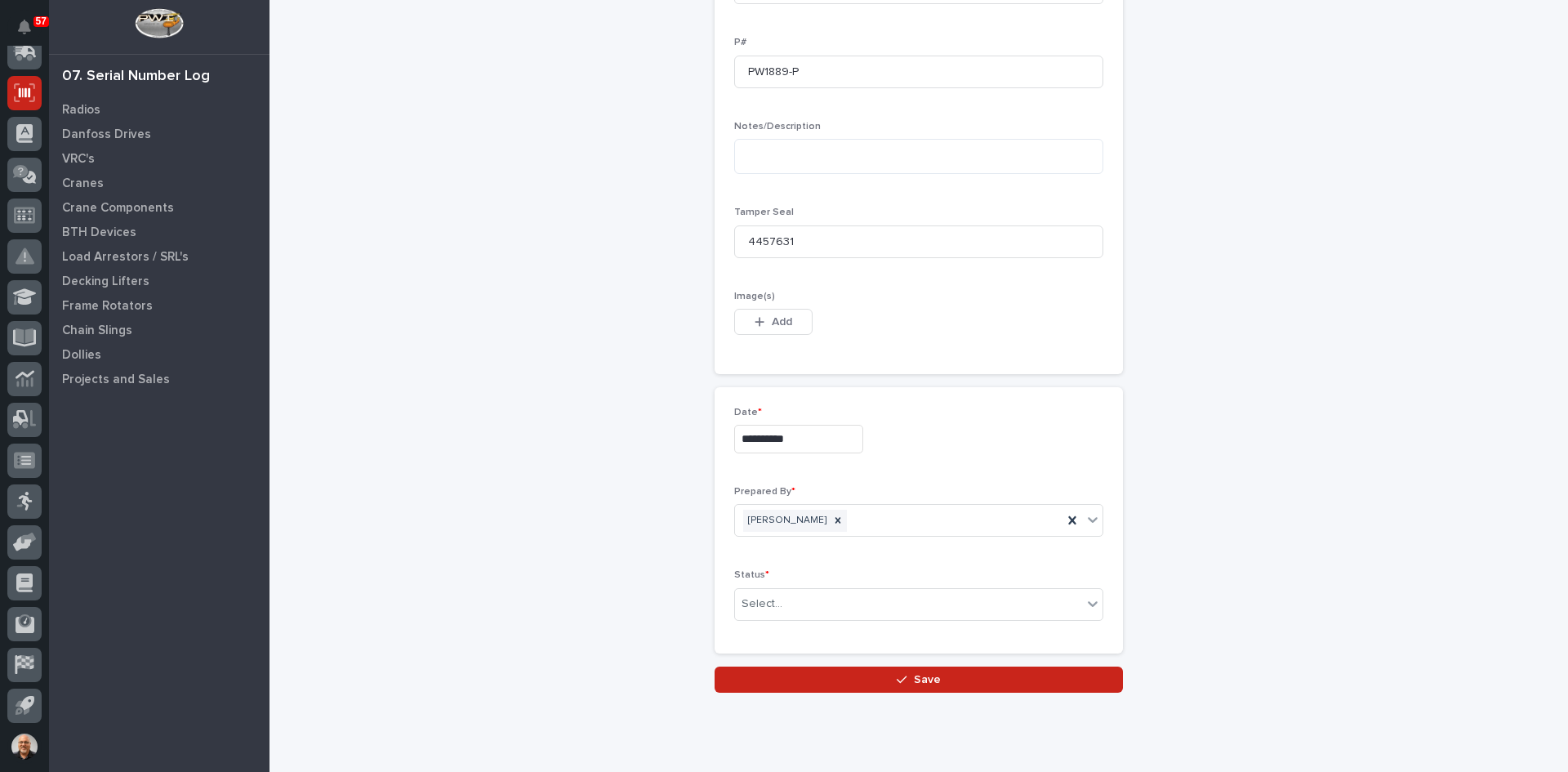
scroll to position [735, 0]
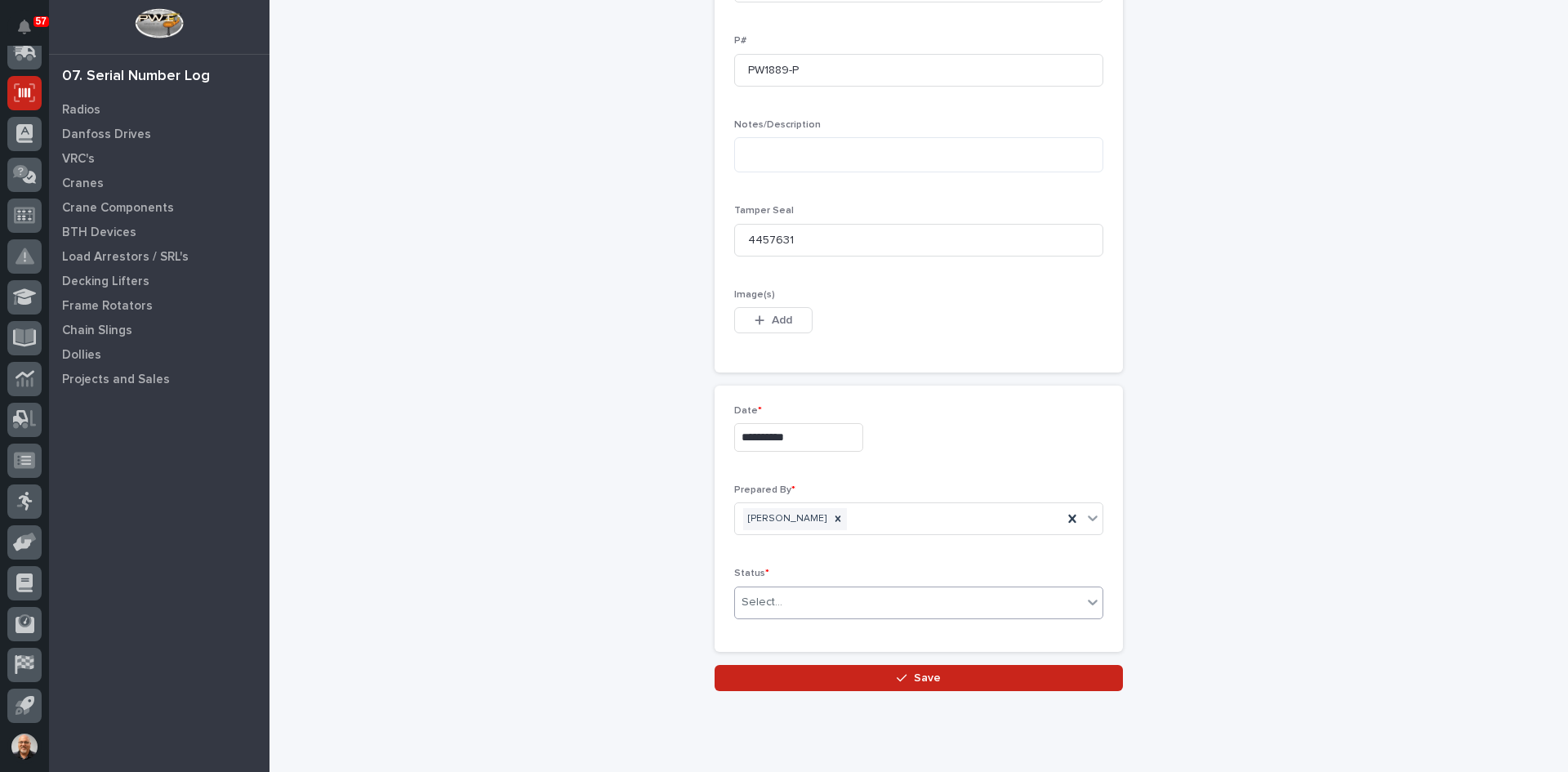
click at [799, 606] on div "Select..." at bounding box center [908, 602] width 347 height 27
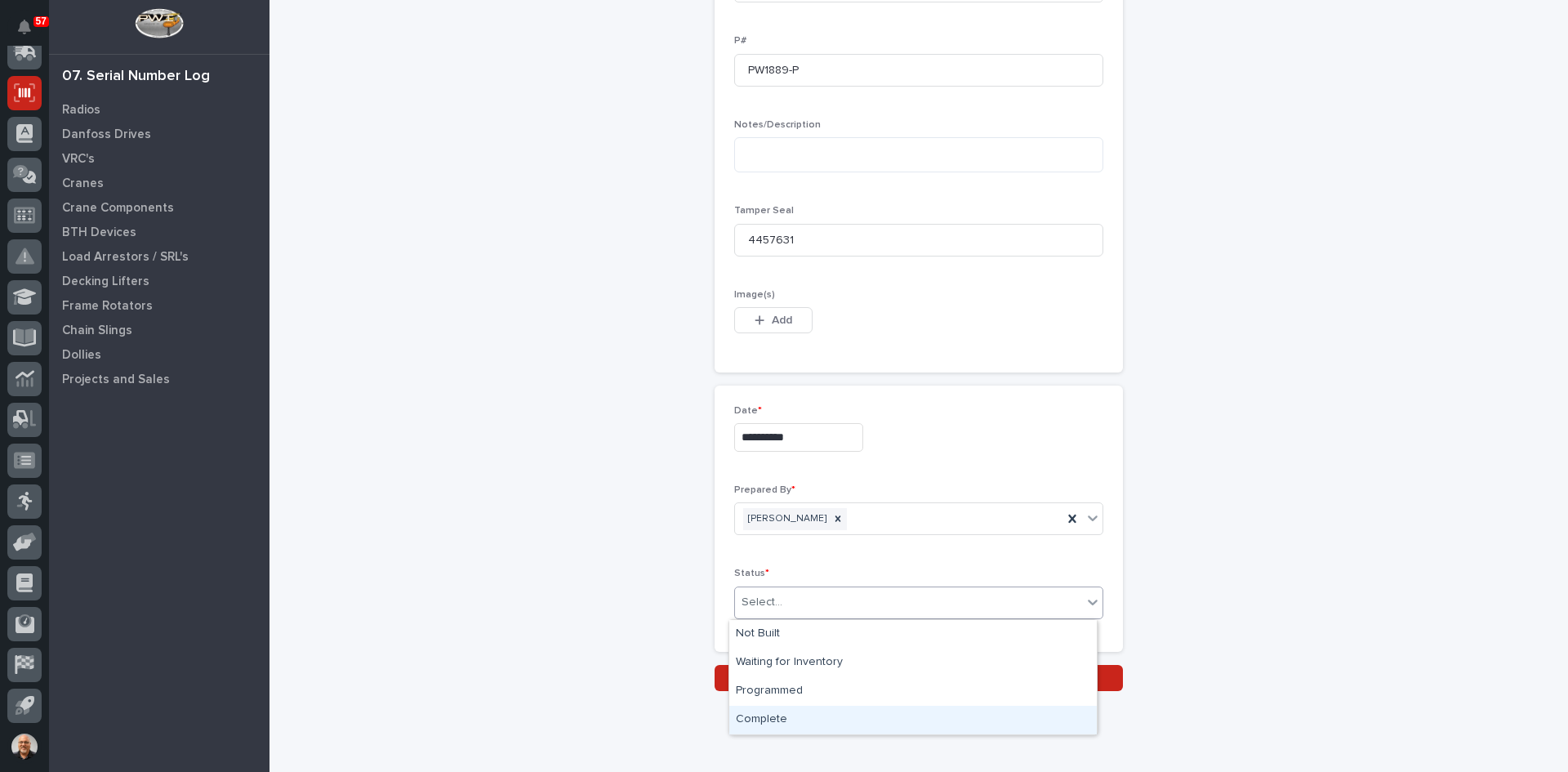
click at [767, 719] on div "Complete" at bounding box center [913, 720] width 367 height 29
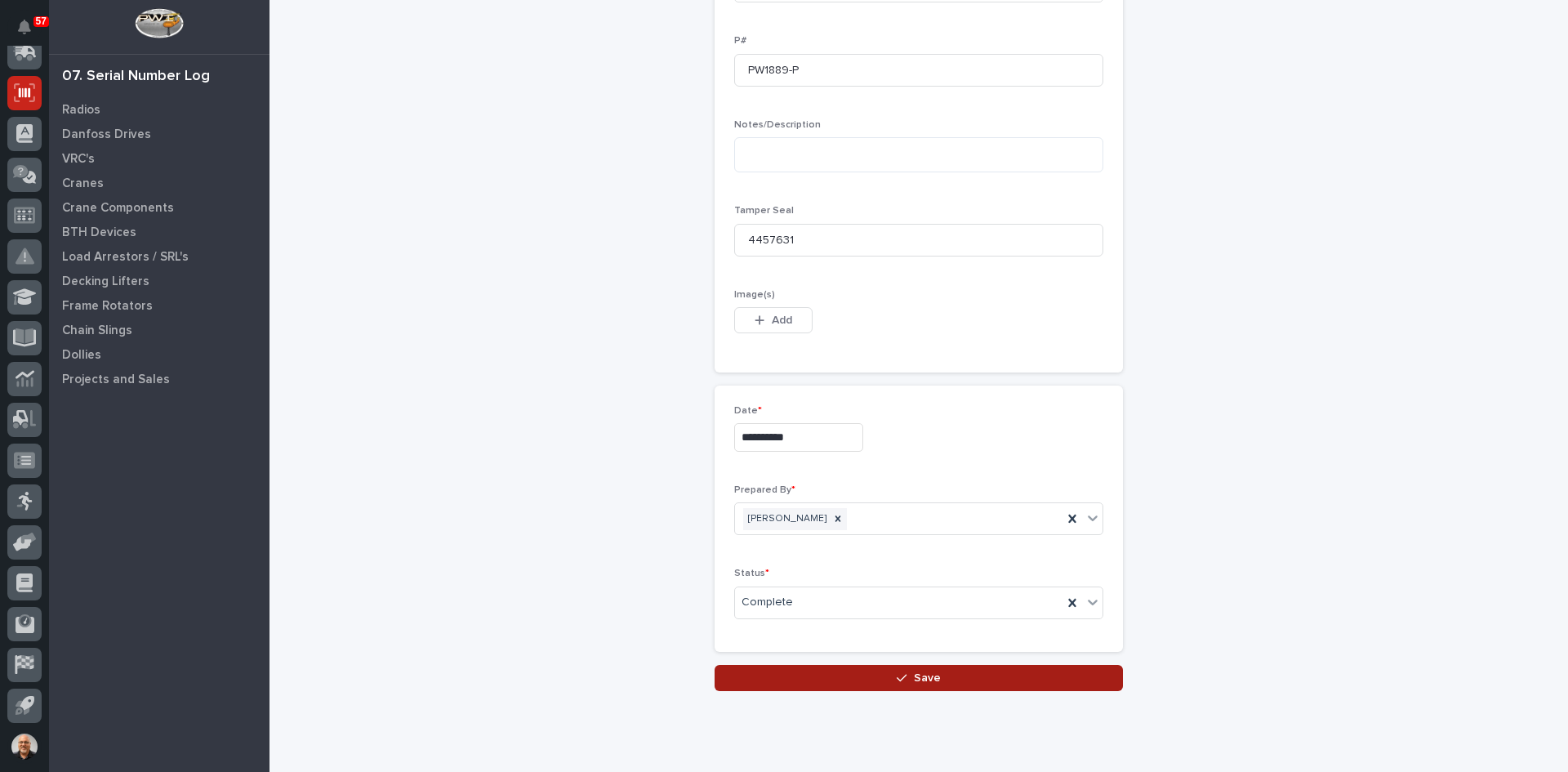
click at [920, 686] on button "Save" at bounding box center [919, 678] width 408 height 26
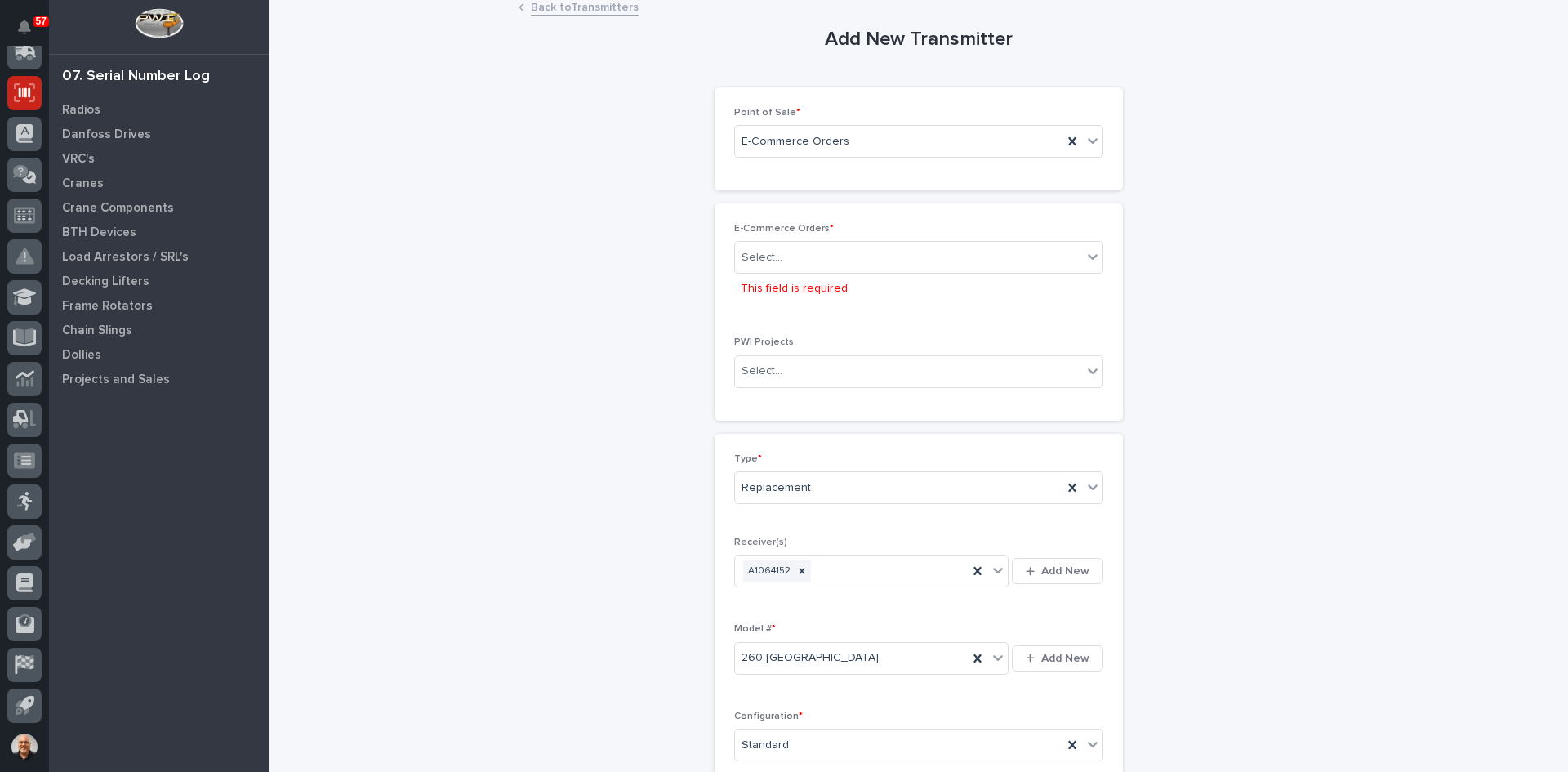
scroll to position [0, 0]
click at [796, 260] on div "Select..." at bounding box center [908, 264] width 347 height 27
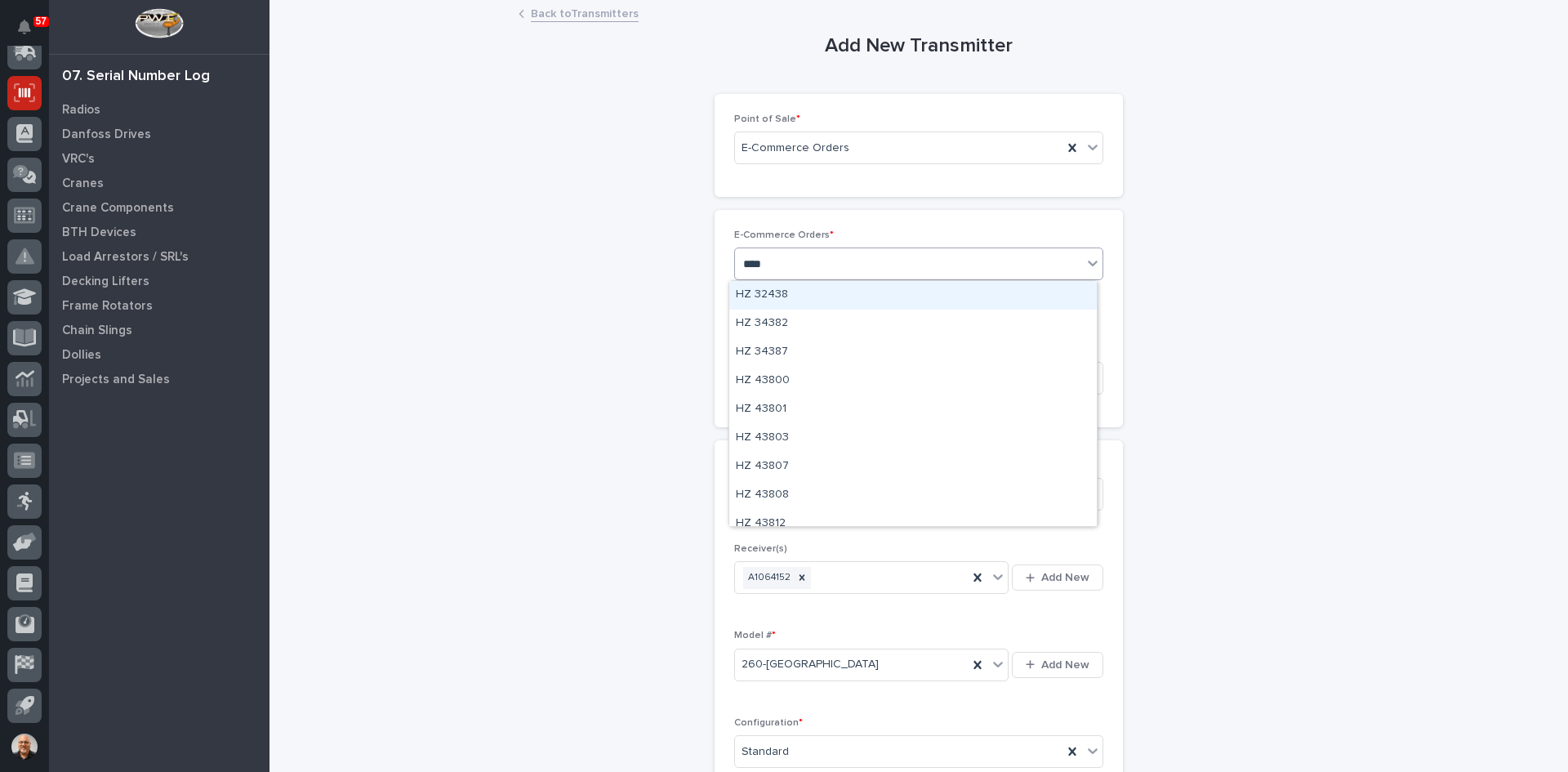
type input "*****"
click at [779, 288] on div "HZ 43825" at bounding box center [913, 295] width 367 height 29
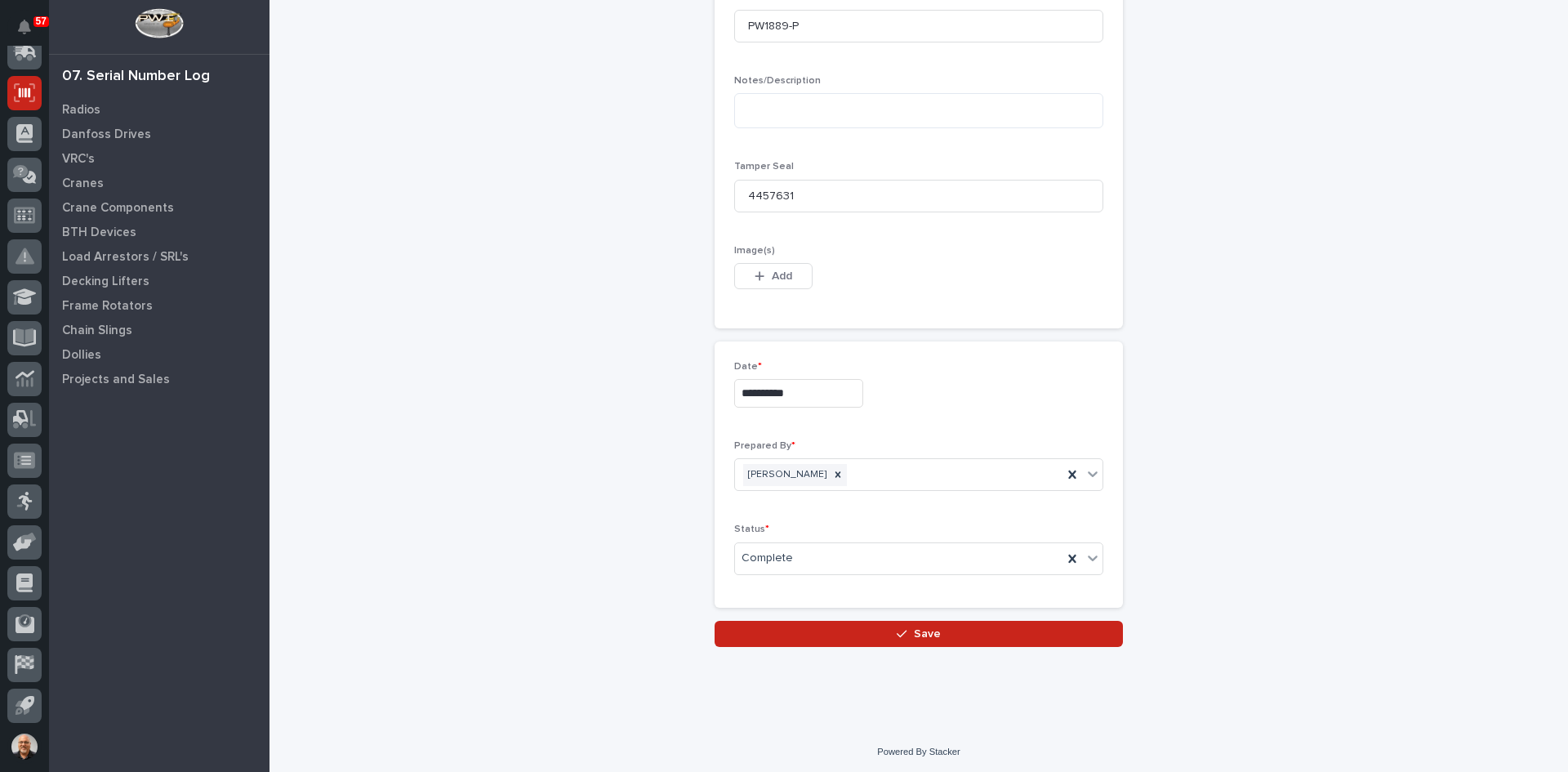
scroll to position [783, 0]
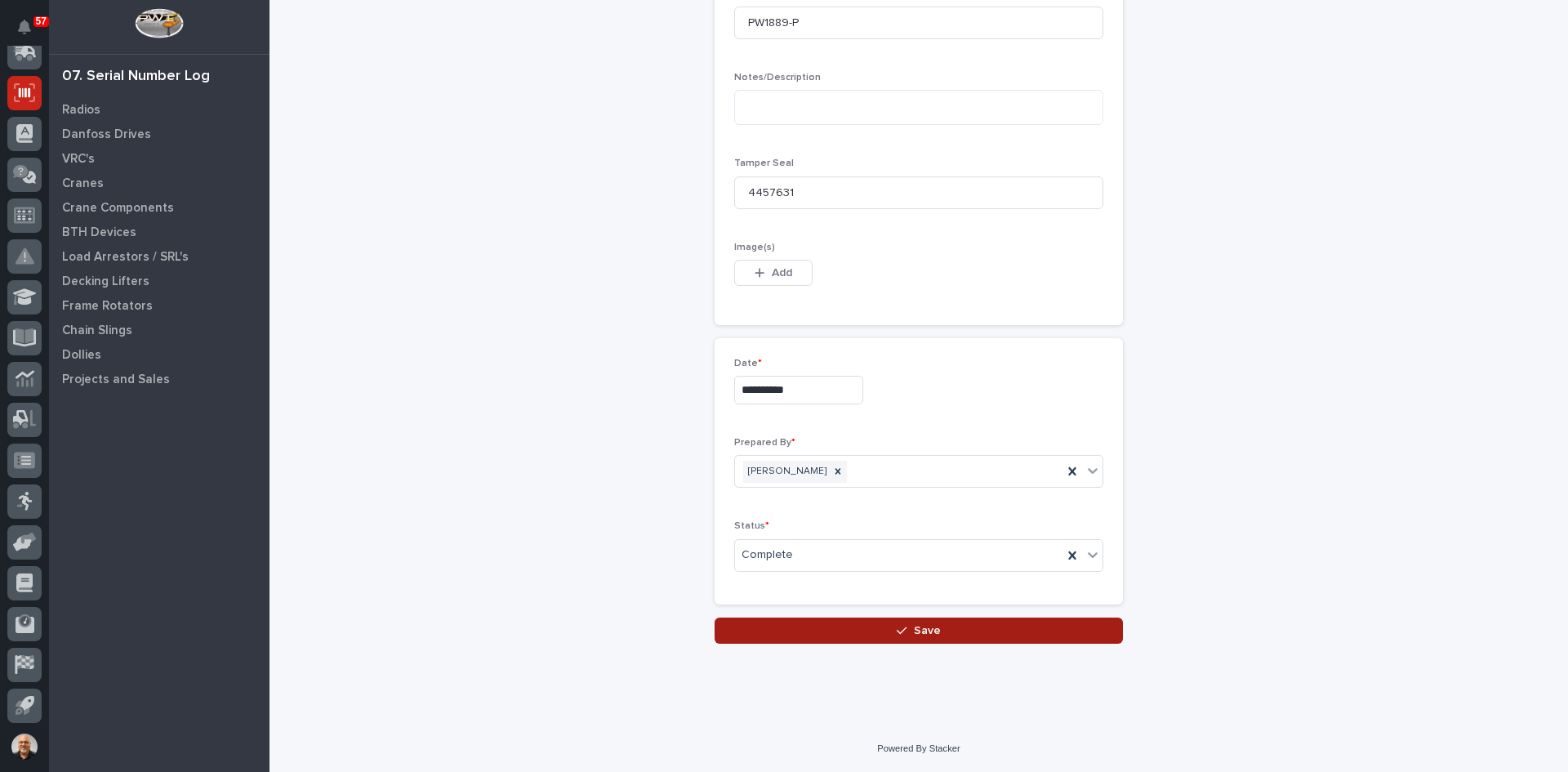
click at [924, 630] on span "Save" at bounding box center [927, 631] width 27 height 15
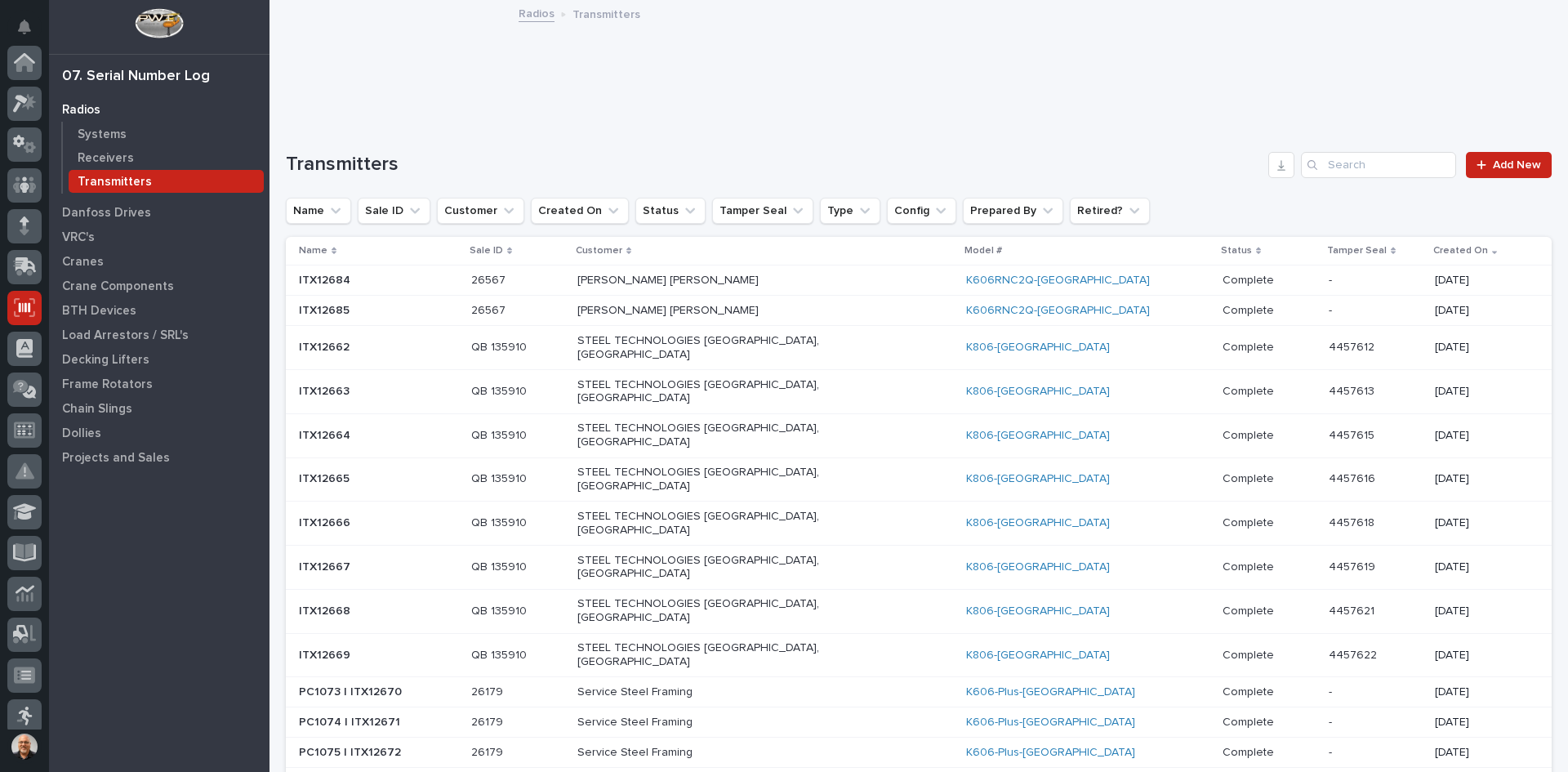
scroll to position [215, 0]
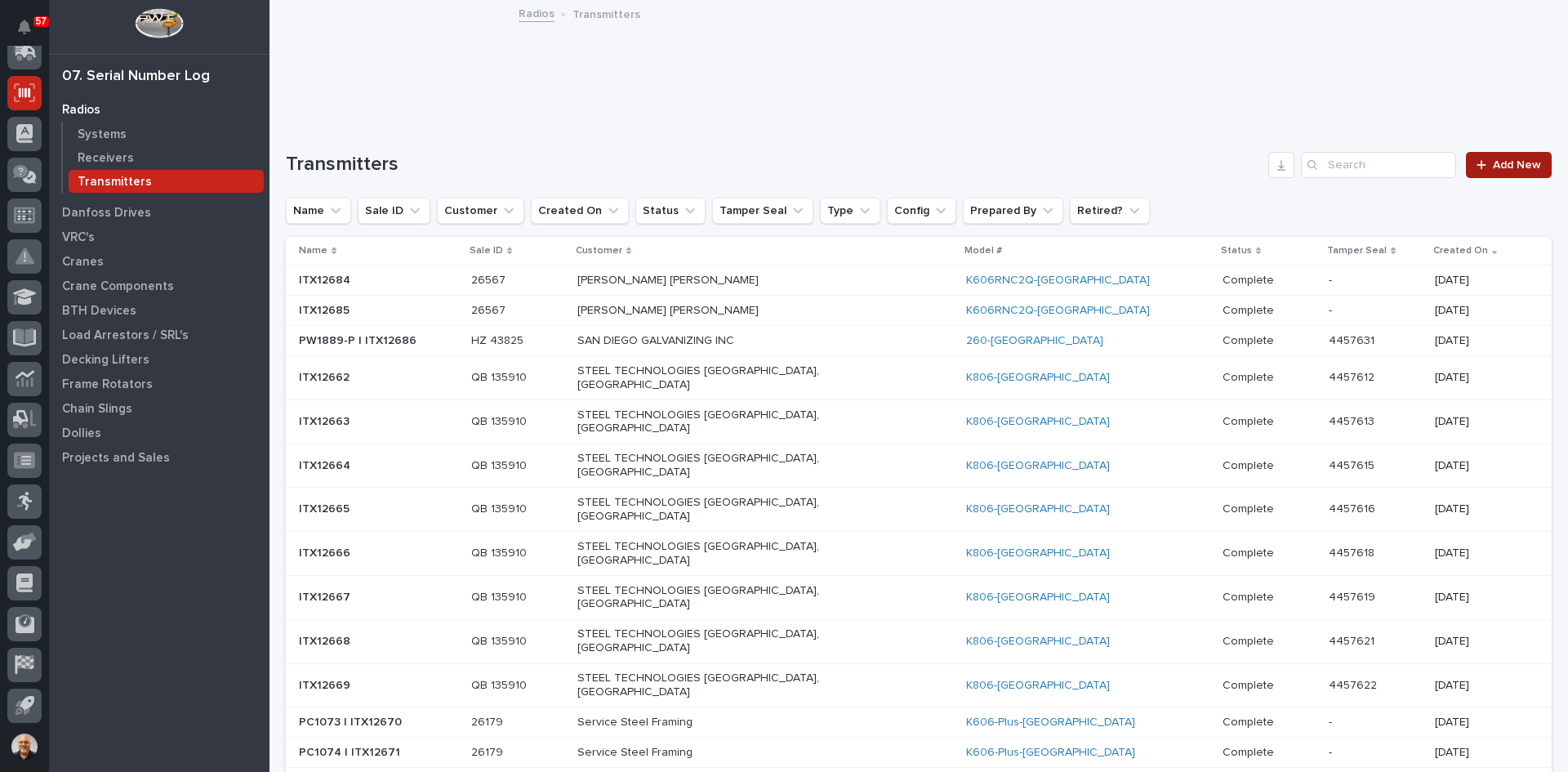
click at [1505, 160] on span "Add New" at bounding box center [1517, 165] width 49 height 12
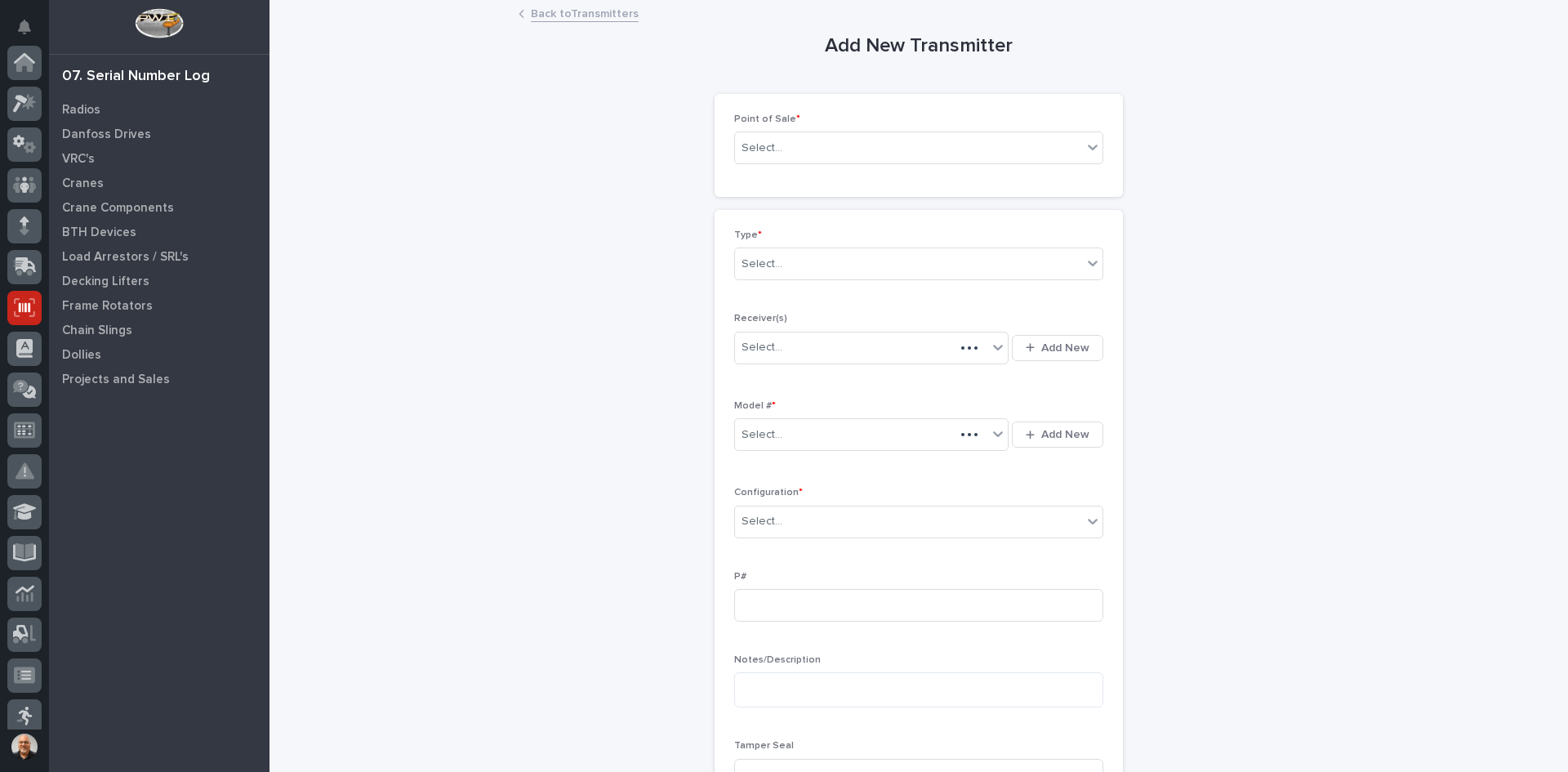
scroll to position [215, 0]
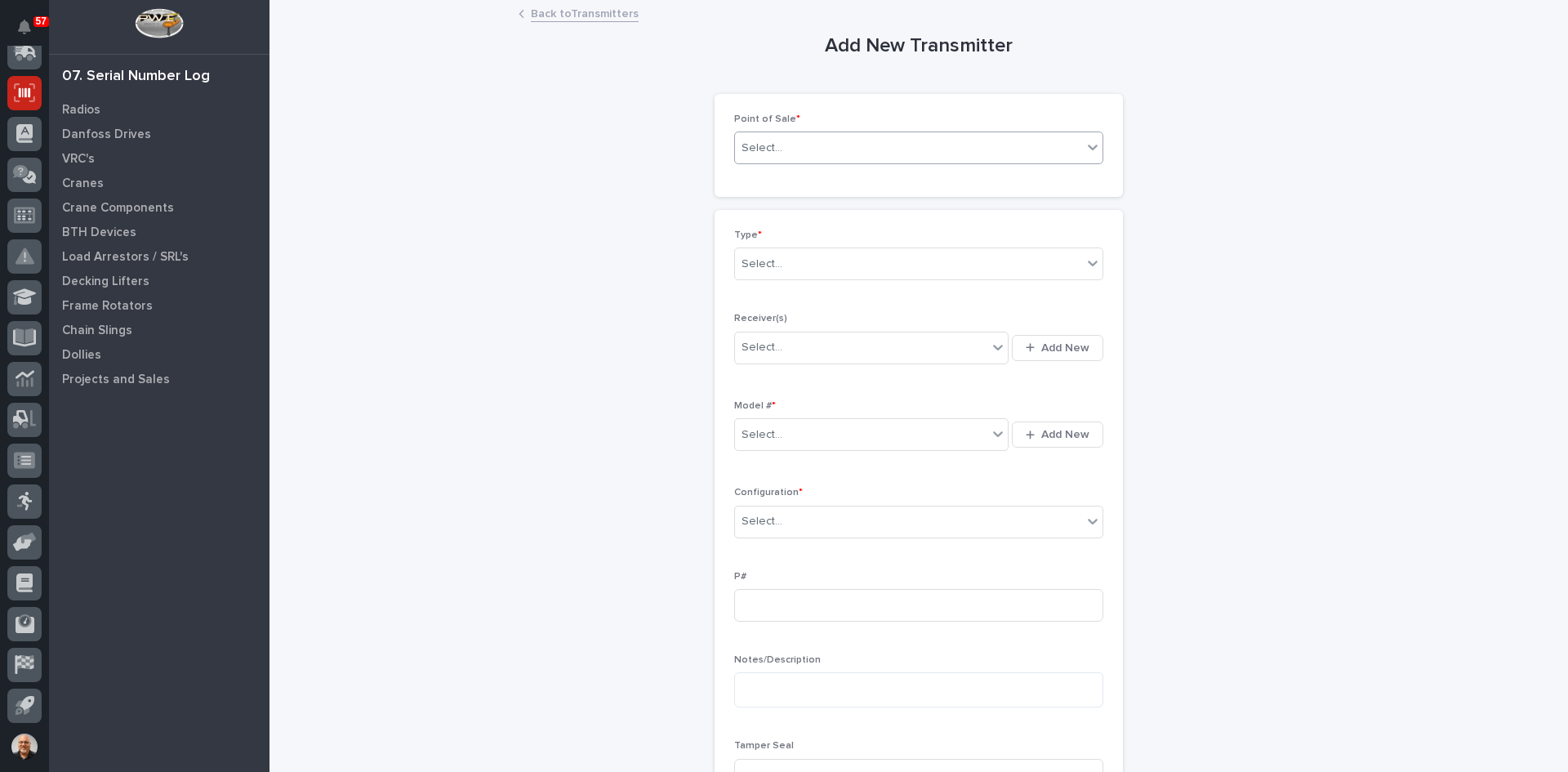
click at [790, 147] on div "Select..." at bounding box center [908, 148] width 347 height 27
click at [782, 208] on div "E-Commerce Orders" at bounding box center [913, 208] width 367 height 29
click at [772, 263] on div "Select..." at bounding box center [762, 264] width 41 height 17
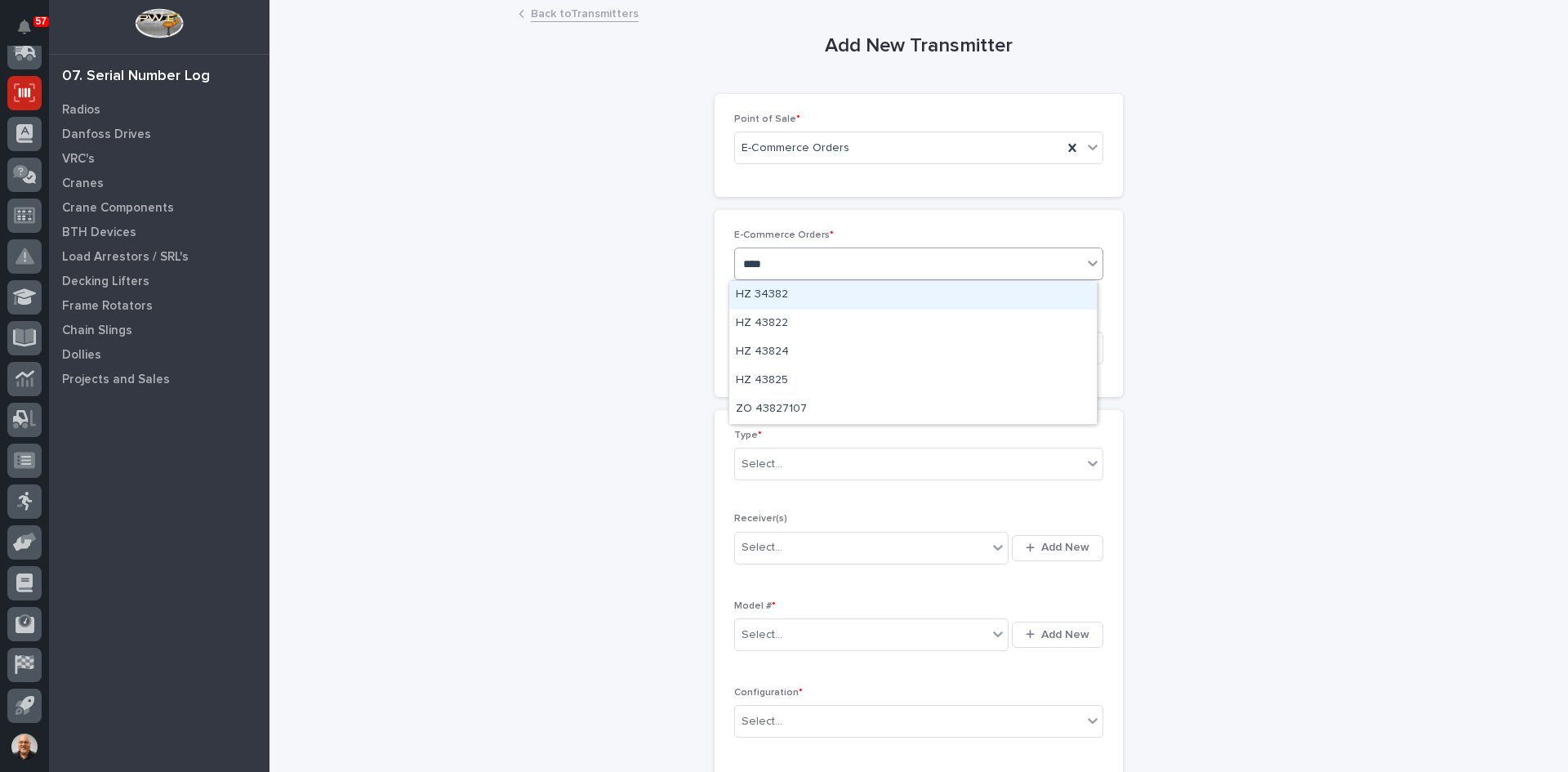
type input "*****"
click at [795, 466] on div "Select..." at bounding box center [908, 464] width 347 height 27
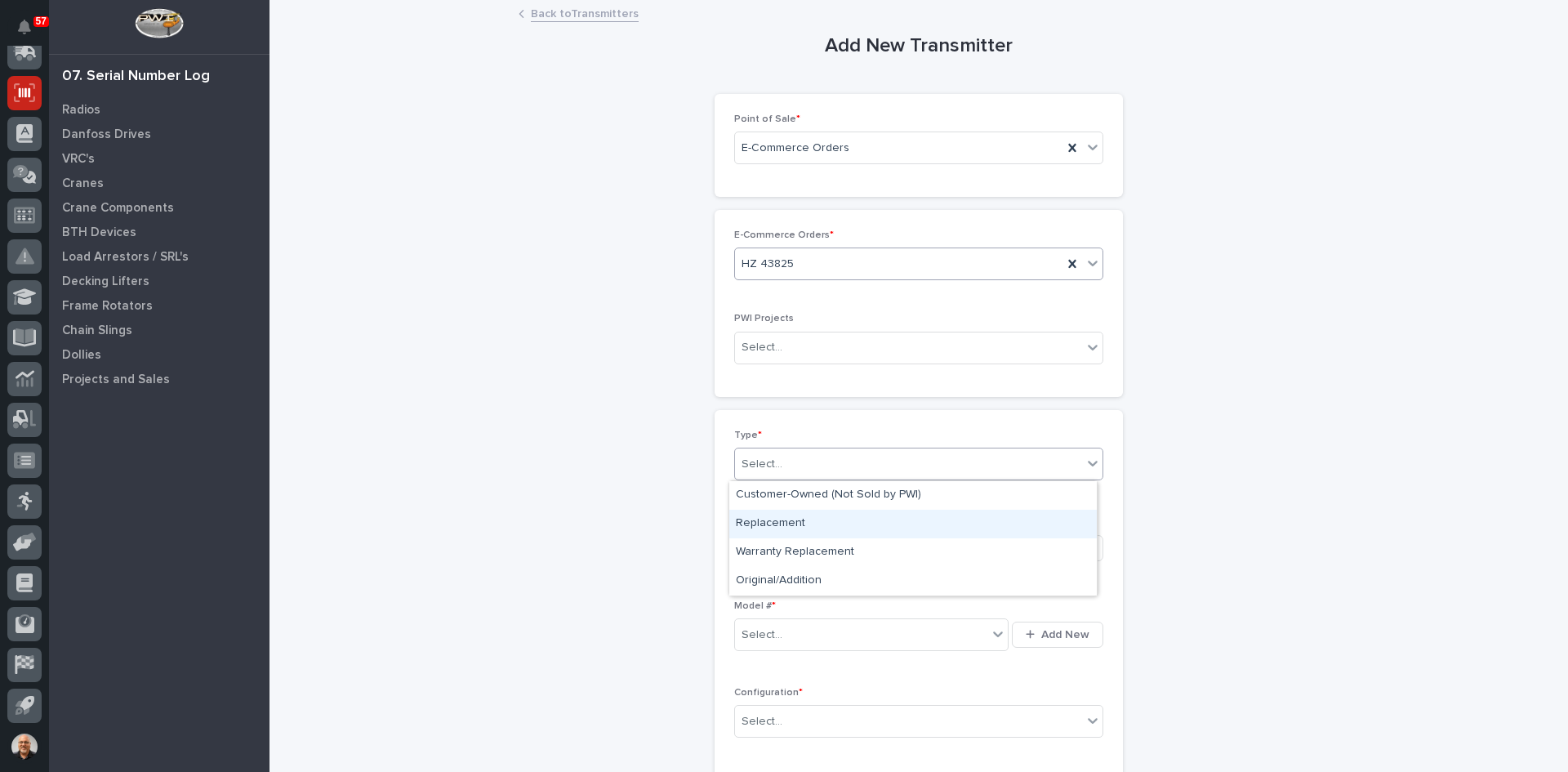
click at [771, 525] on div "Replacement" at bounding box center [913, 524] width 367 height 29
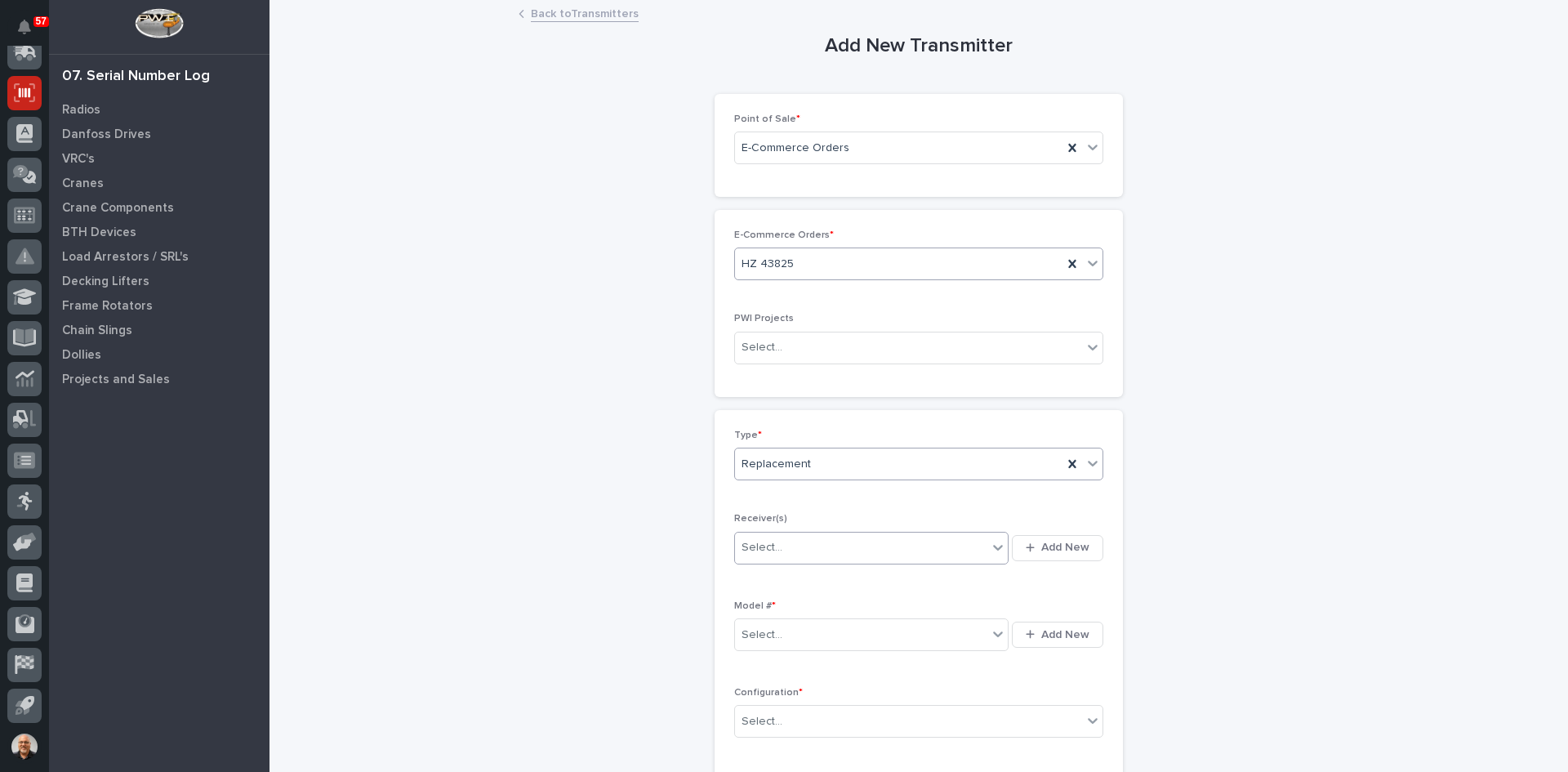
click at [788, 554] on div "Select..." at bounding box center [861, 548] width 252 height 27
type input "********"
click at [783, 572] on div "A1064152" at bounding box center [866, 579] width 273 height 29
click at [773, 622] on div "Select..." at bounding box center [861, 635] width 252 height 27
type input "***"
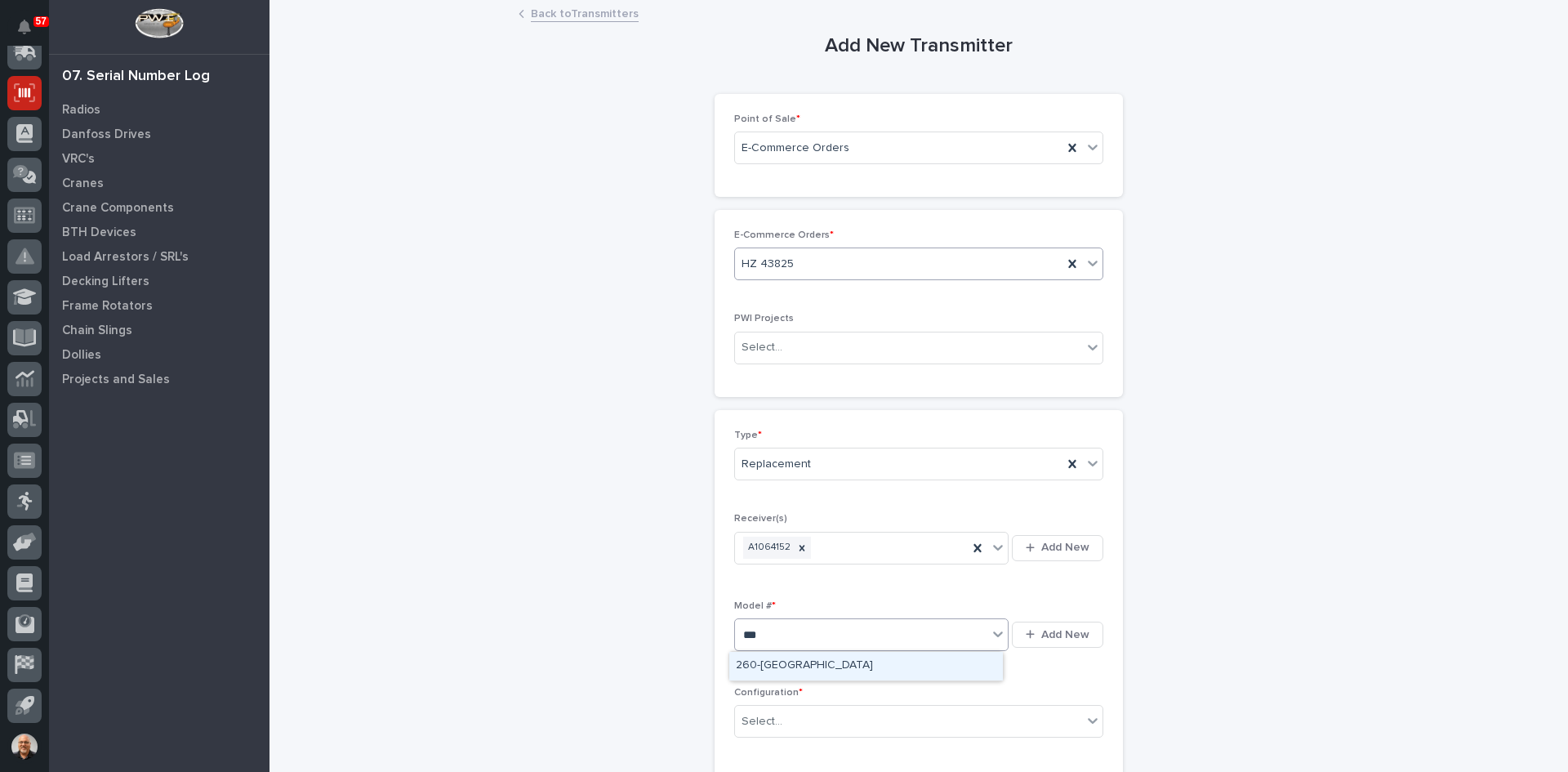
click at [761, 662] on div "260-[GEOGRAPHIC_DATA]" at bounding box center [866, 666] width 273 height 29
click at [774, 717] on div "Select..." at bounding box center [762, 722] width 41 height 17
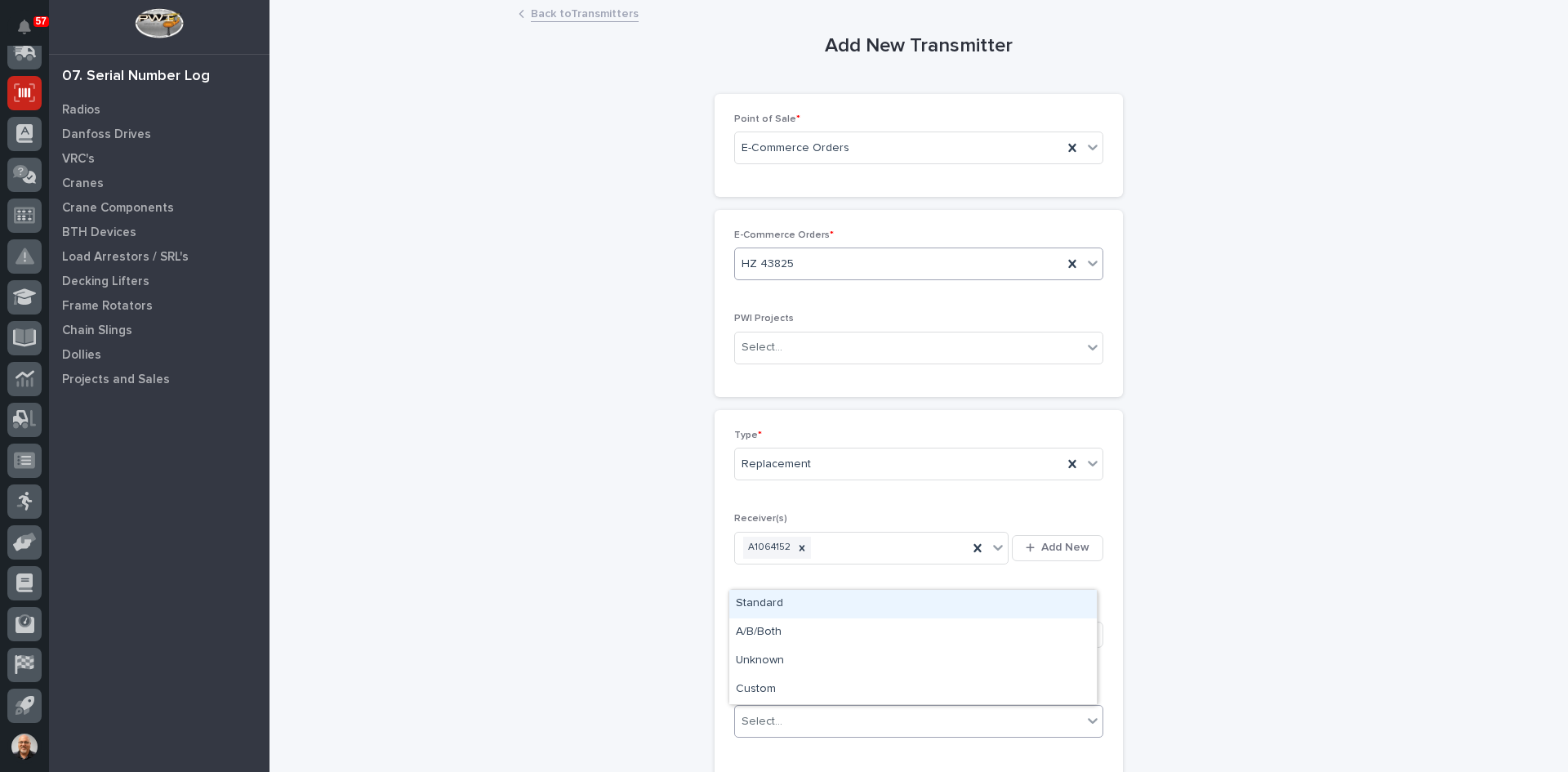
click at [762, 604] on div "Standard" at bounding box center [913, 604] width 367 height 29
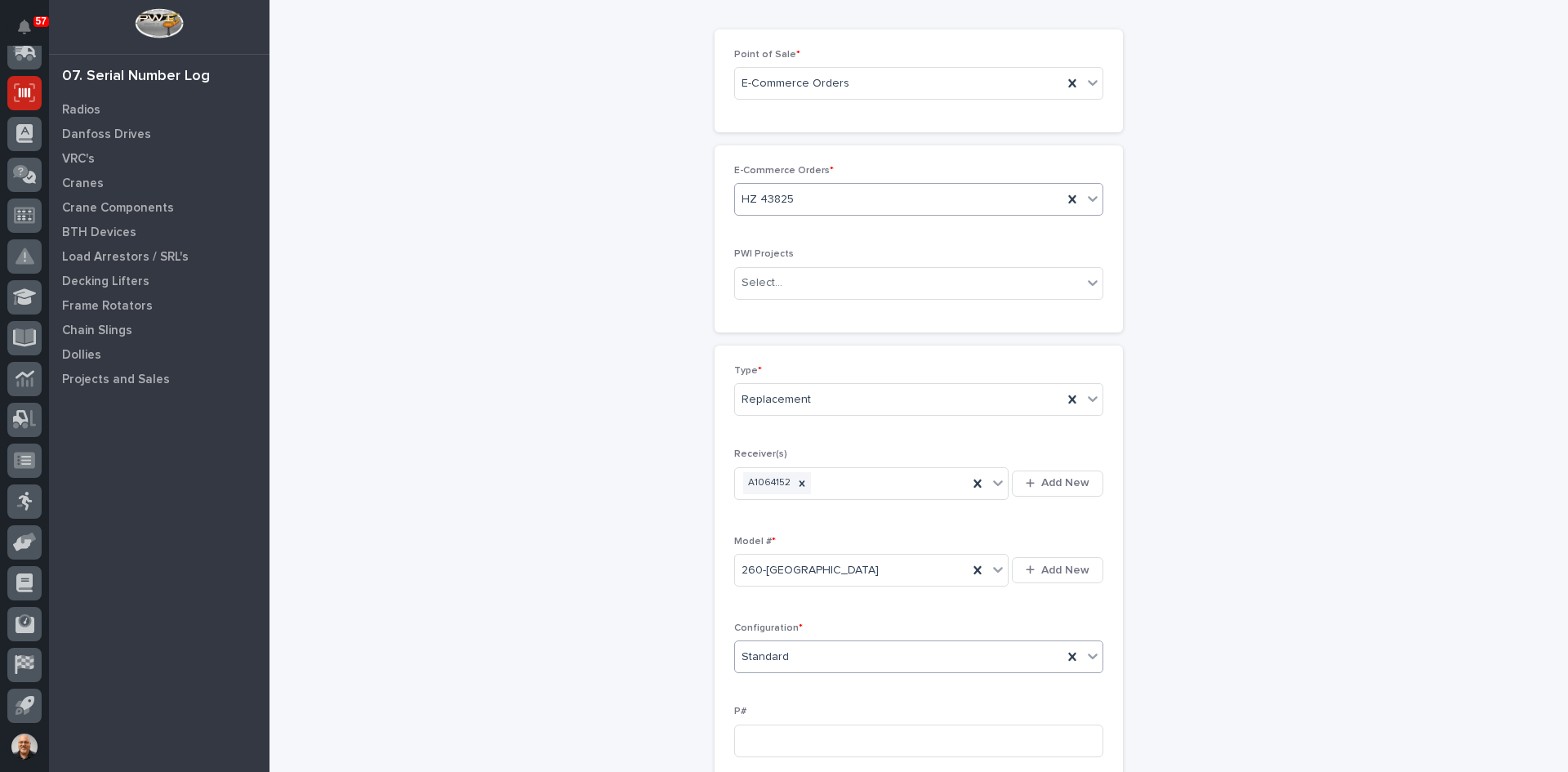
scroll to position [245, 0]
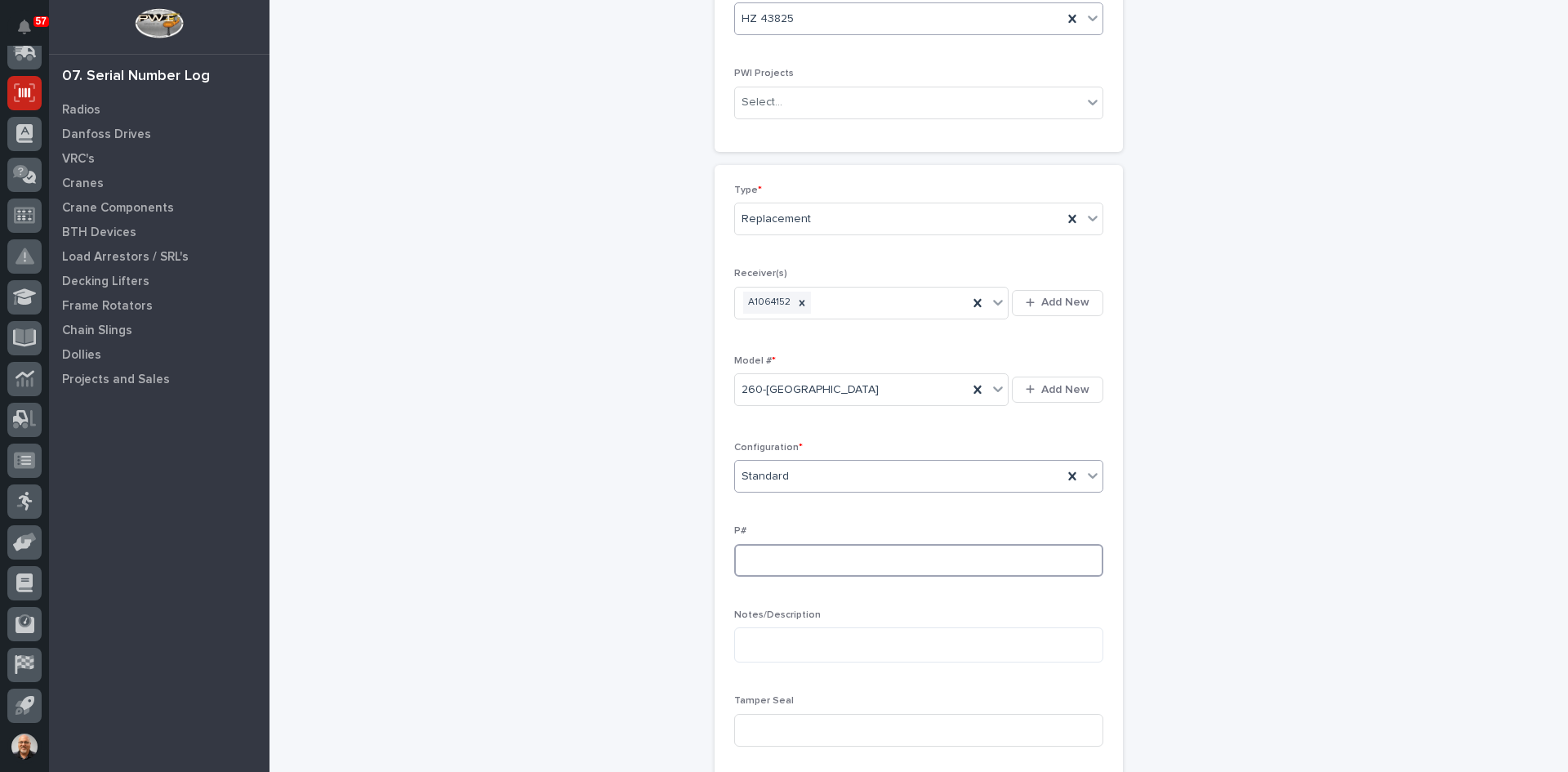
click at [749, 557] on input at bounding box center [918, 560] width 369 height 33
type input "PW1890-P"
click at [754, 729] on input at bounding box center [918, 731] width 369 height 33
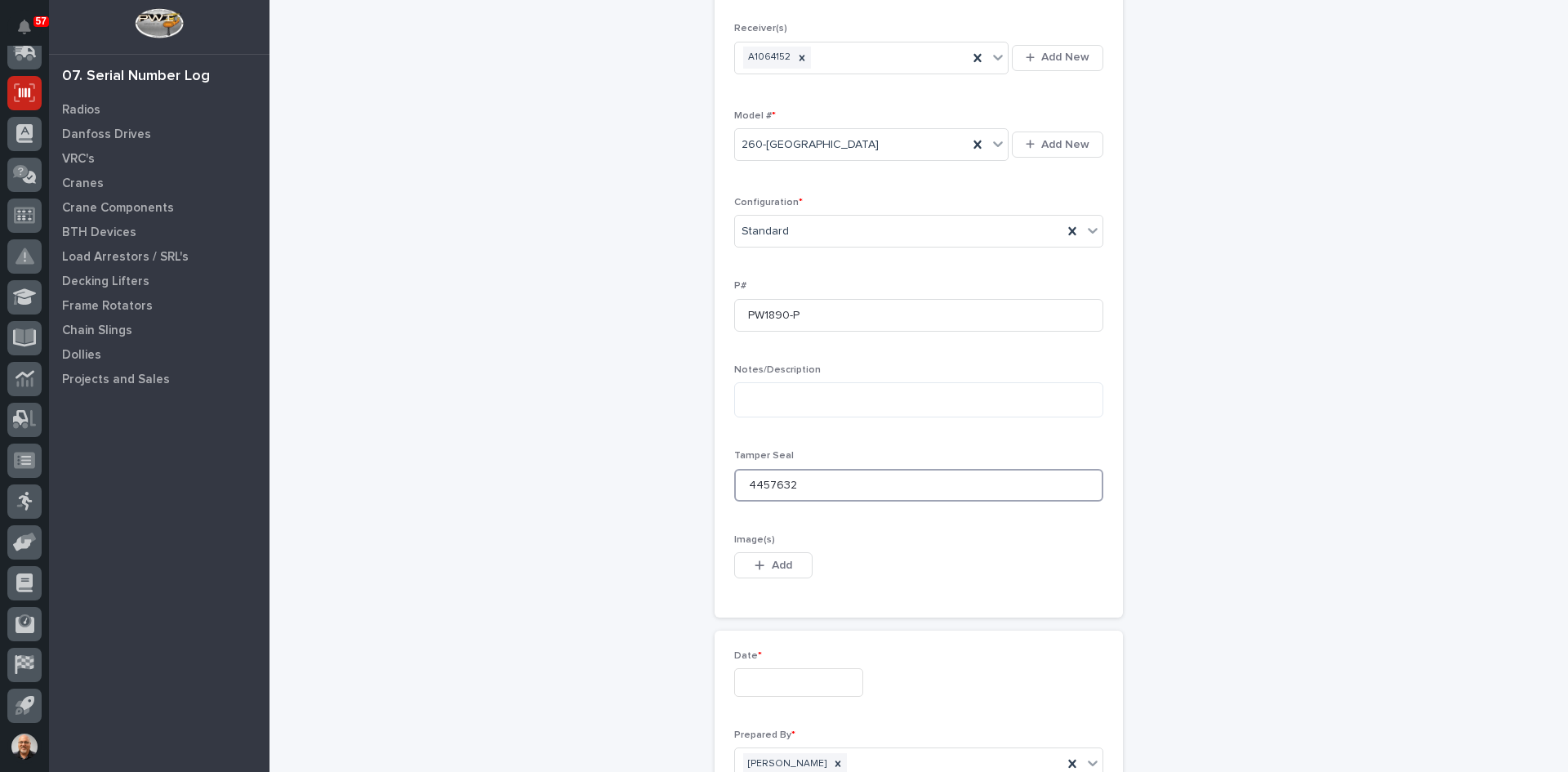
scroll to position [572, 0]
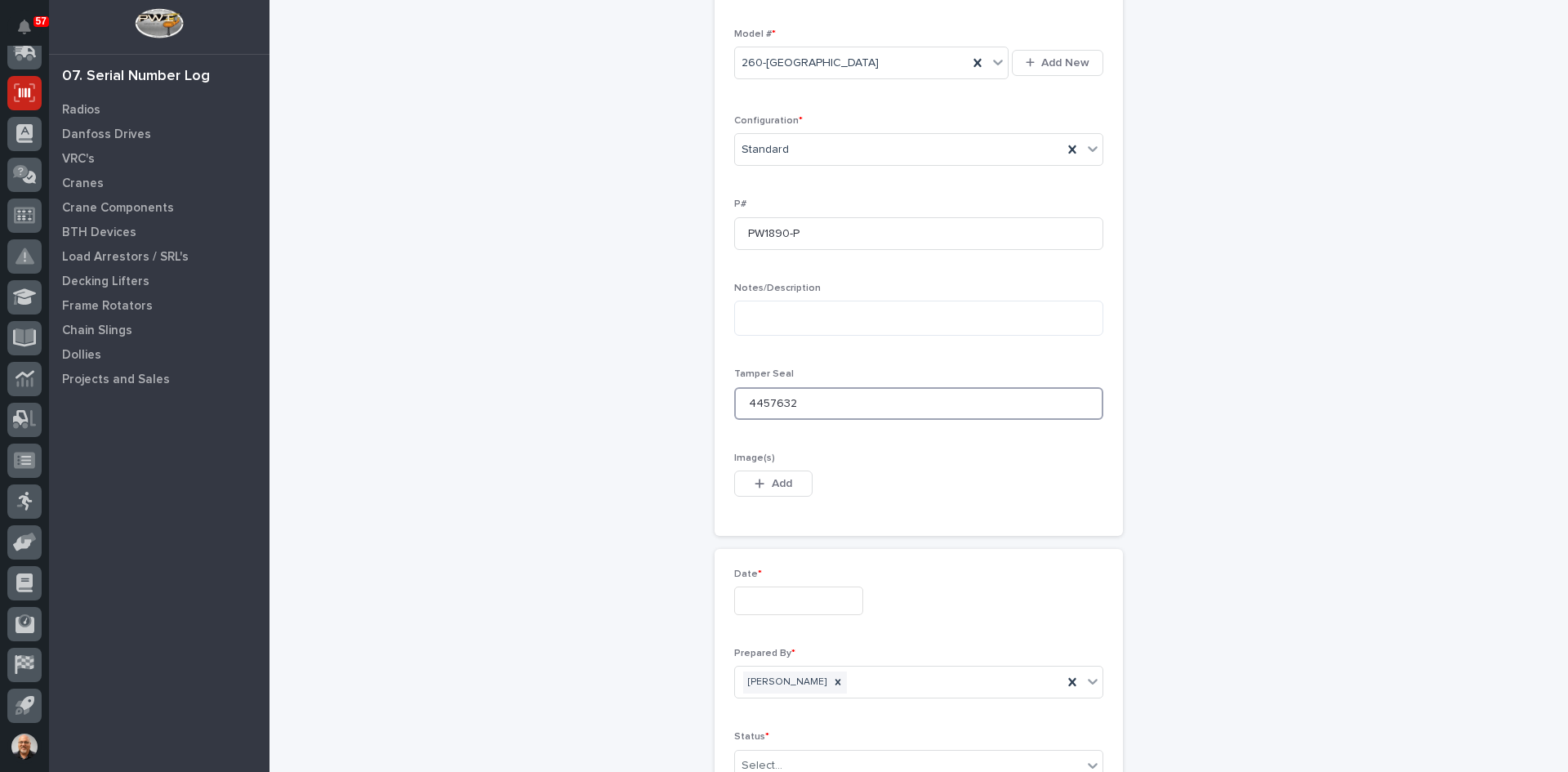
type input "4457632"
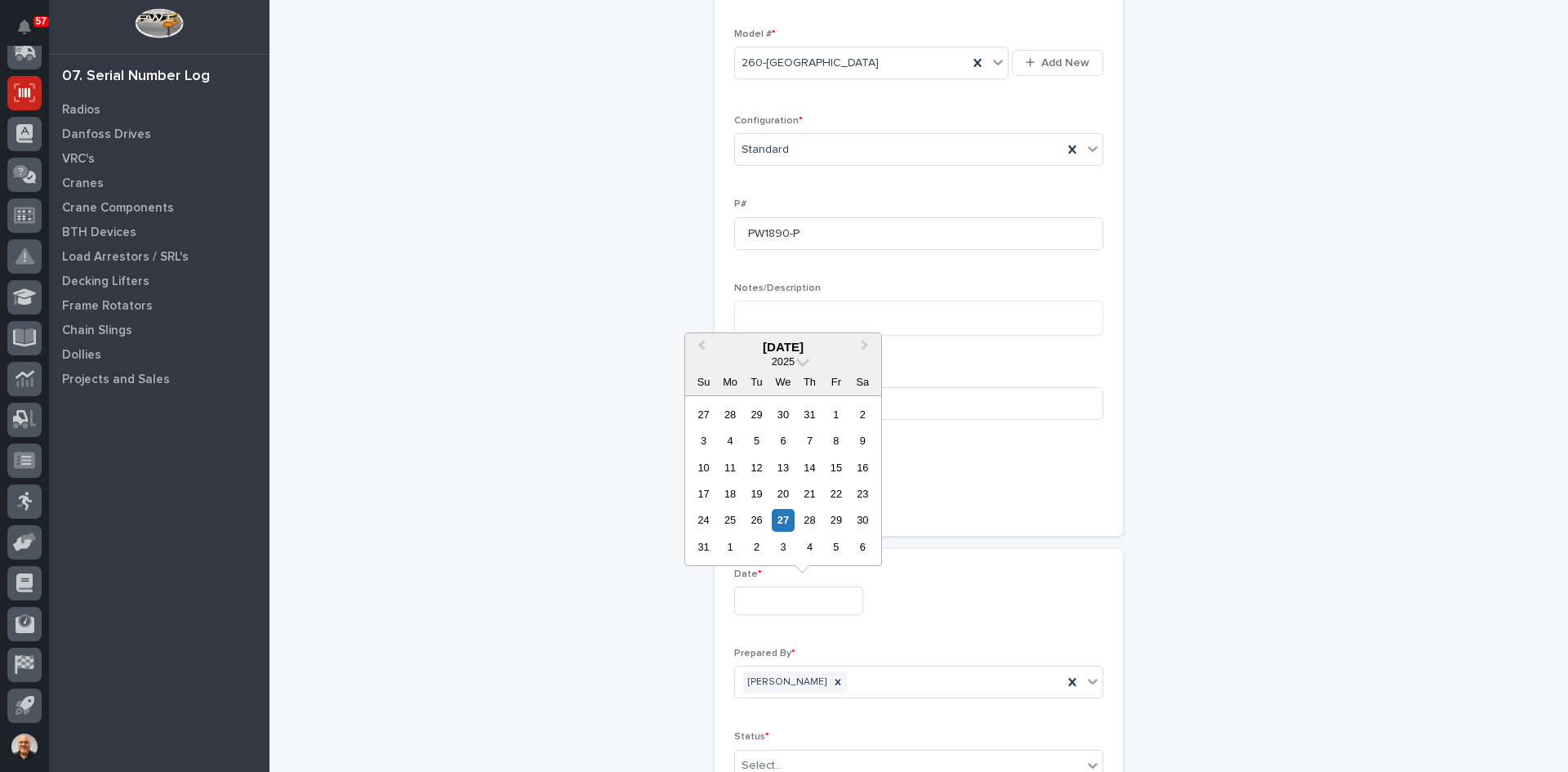
click at [779, 601] on input "text" at bounding box center [798, 601] width 129 height 29
click at [784, 512] on div "27" at bounding box center [782, 520] width 22 height 22
type input "**********"
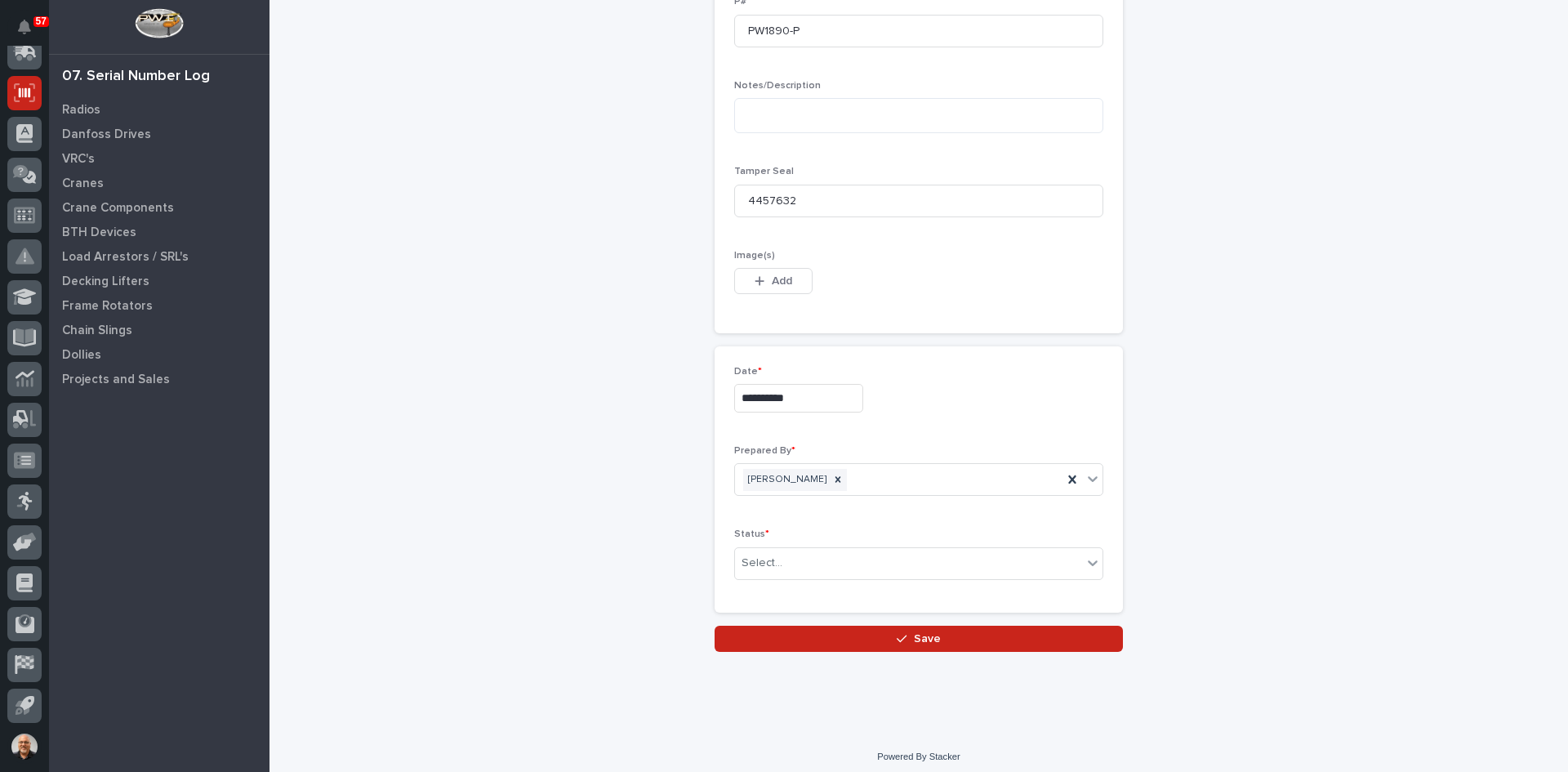
scroll to position [783, 0]
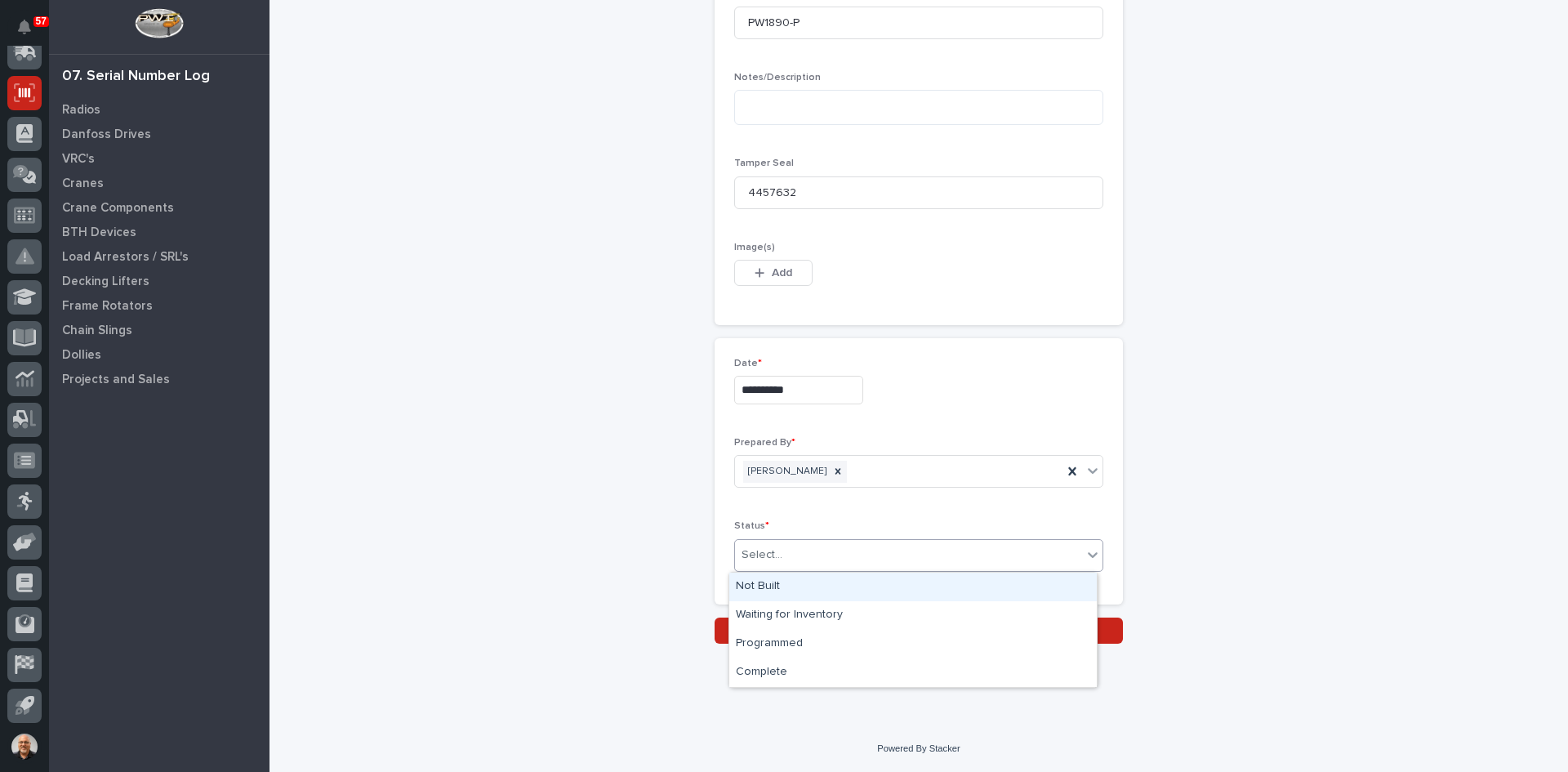
click at [797, 554] on div "Select..." at bounding box center [908, 554] width 347 height 27
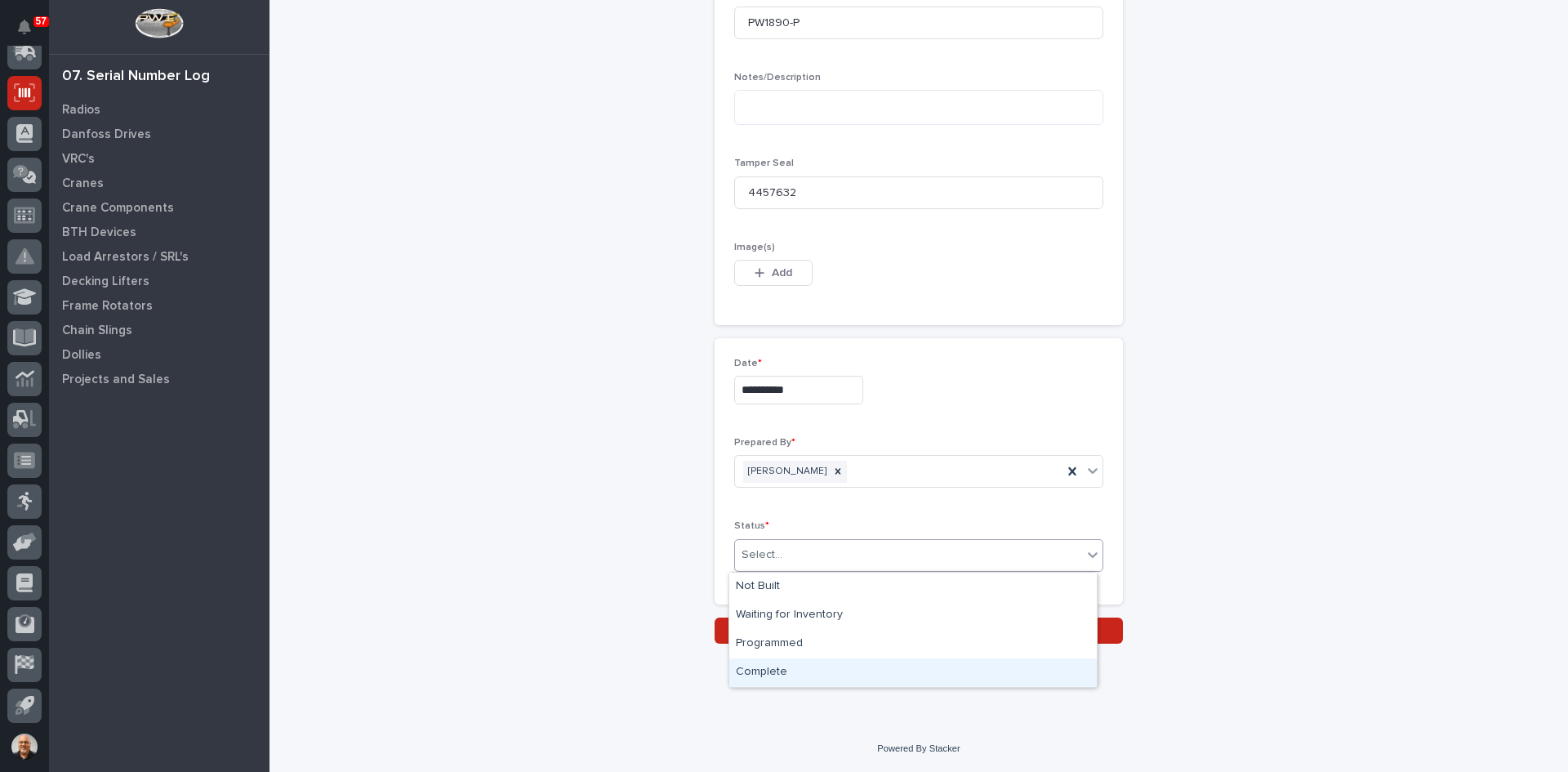
click at [784, 671] on div "Complete" at bounding box center [913, 672] width 367 height 29
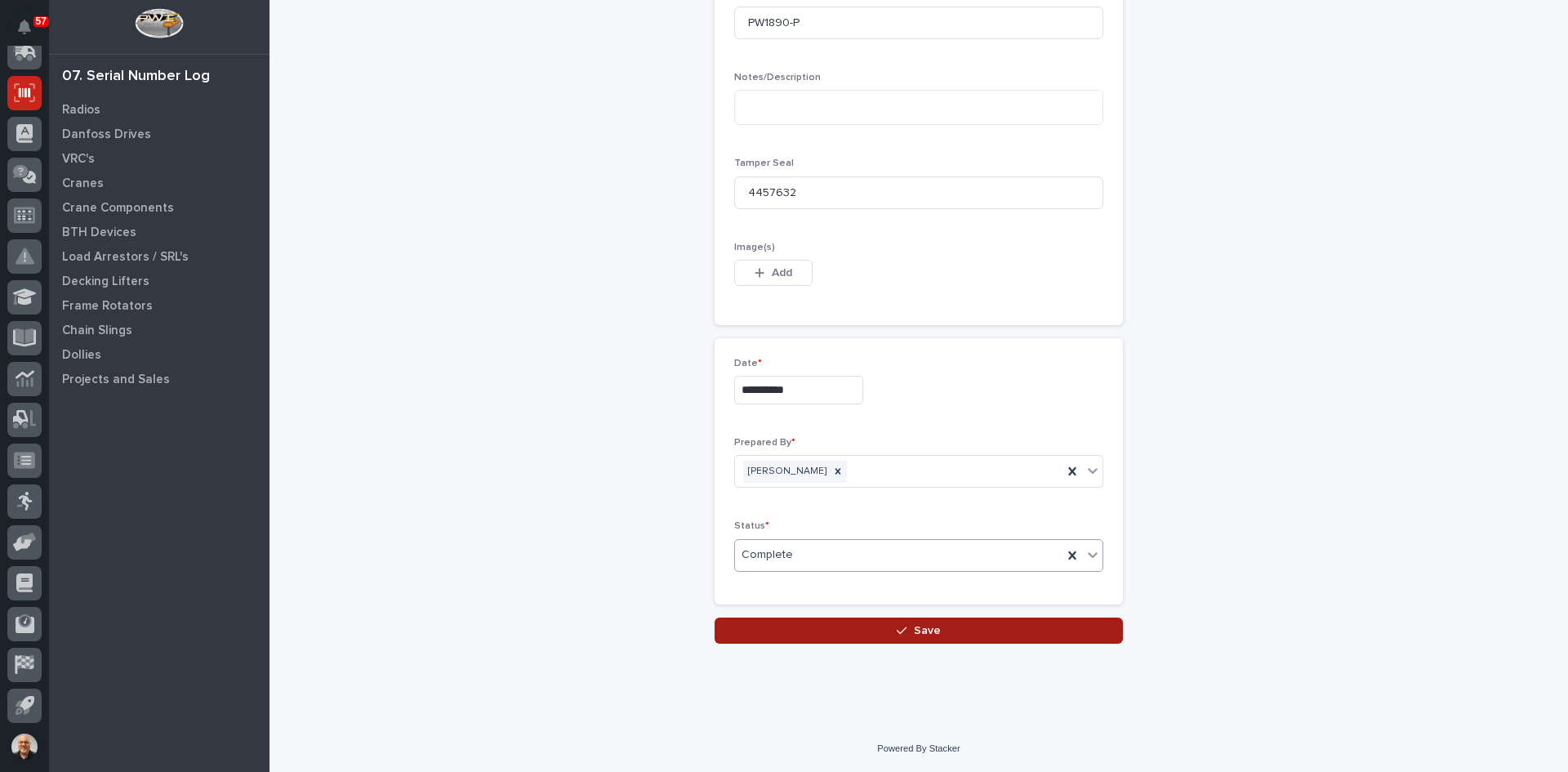
click at [917, 633] on span "Save" at bounding box center [927, 631] width 27 height 15
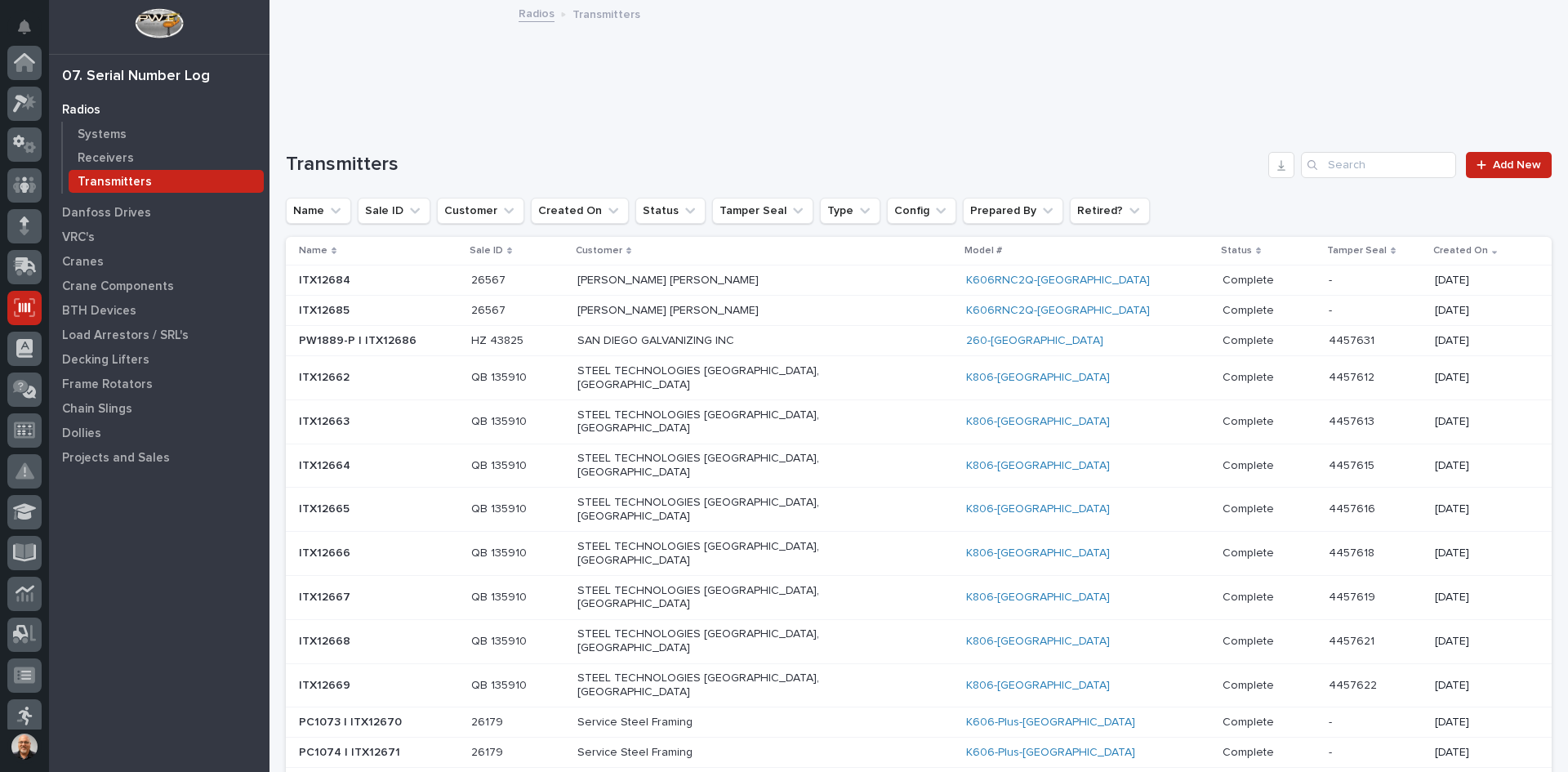
scroll to position [215, 0]
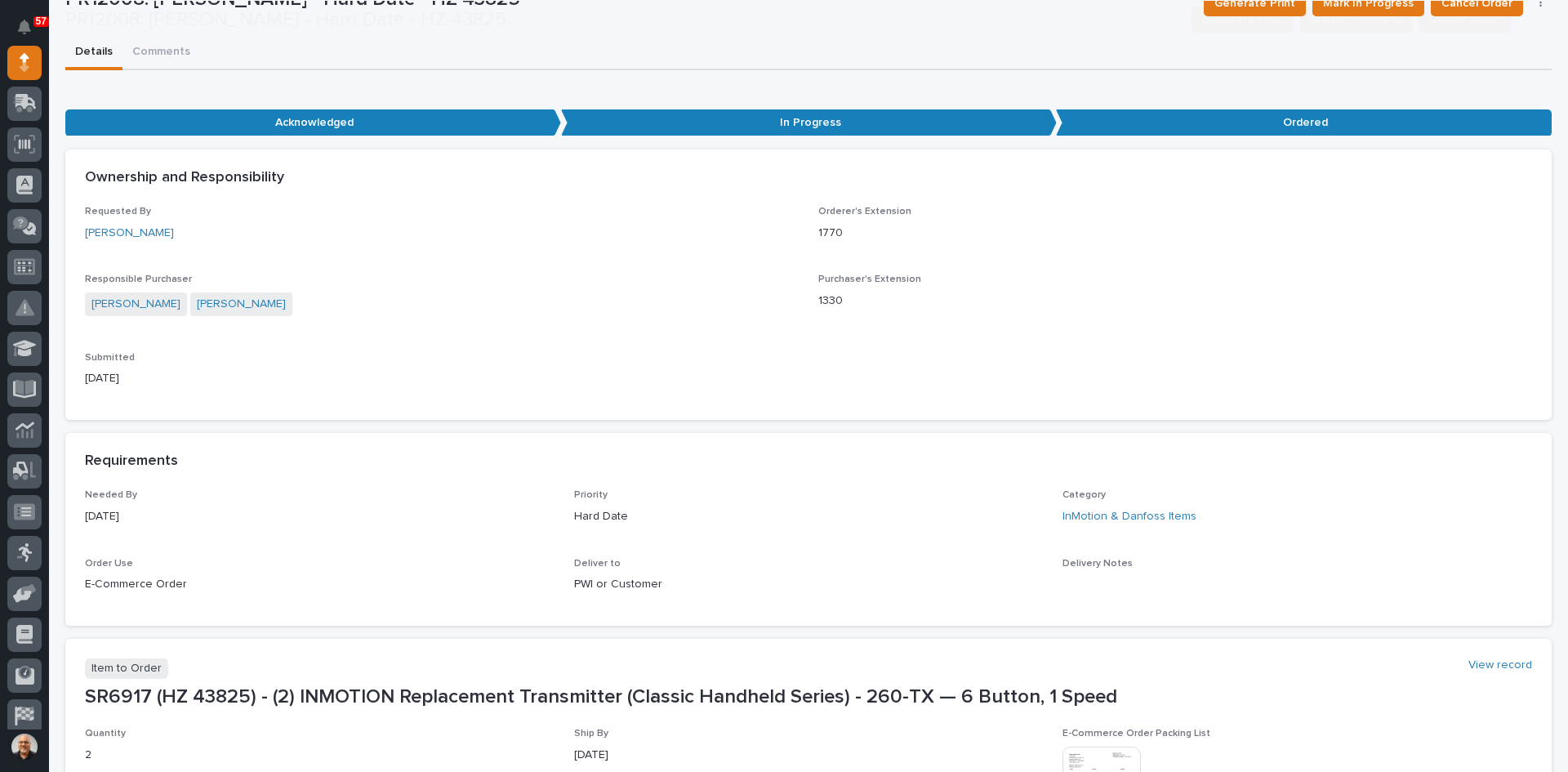
scroll to position [327, 0]
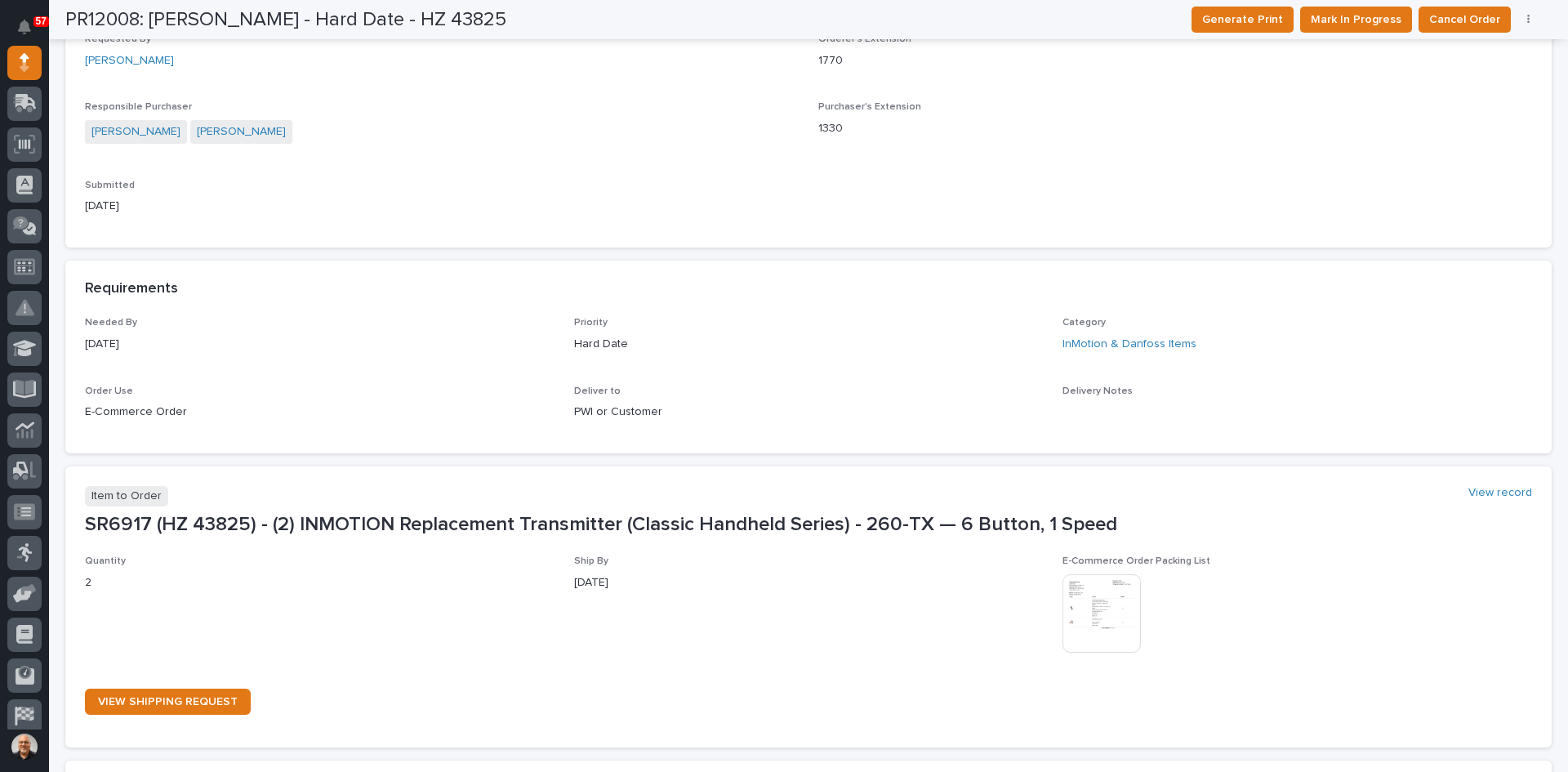
click at [1096, 619] on img at bounding box center [1101, 613] width 78 height 78
